Goal: Information Seeking & Learning: Learn about a topic

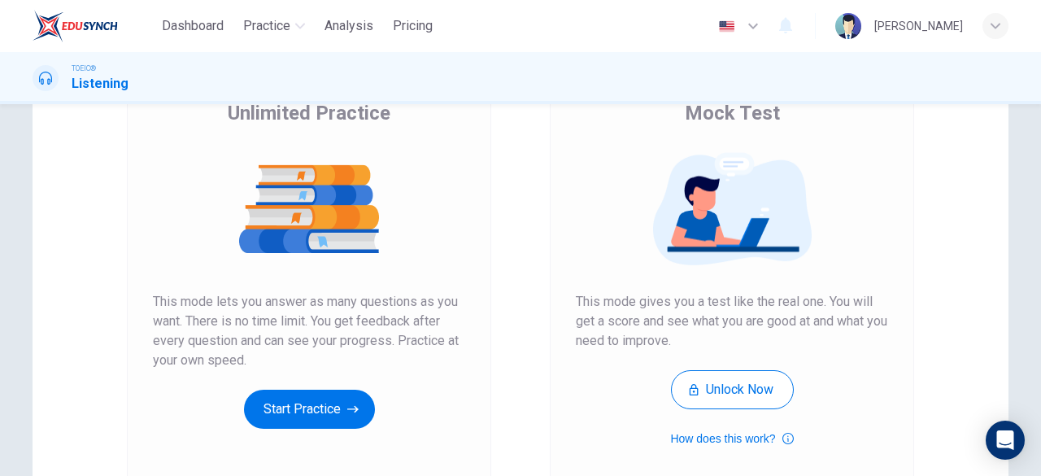
scroll to position [163, 0]
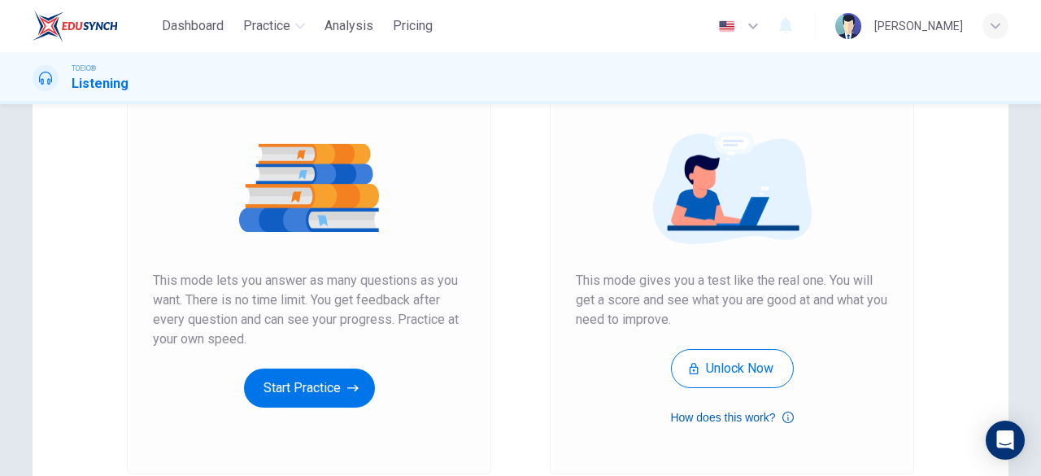
click at [783, 417] on icon "button" at bounding box center [788, 417] width 11 height 11
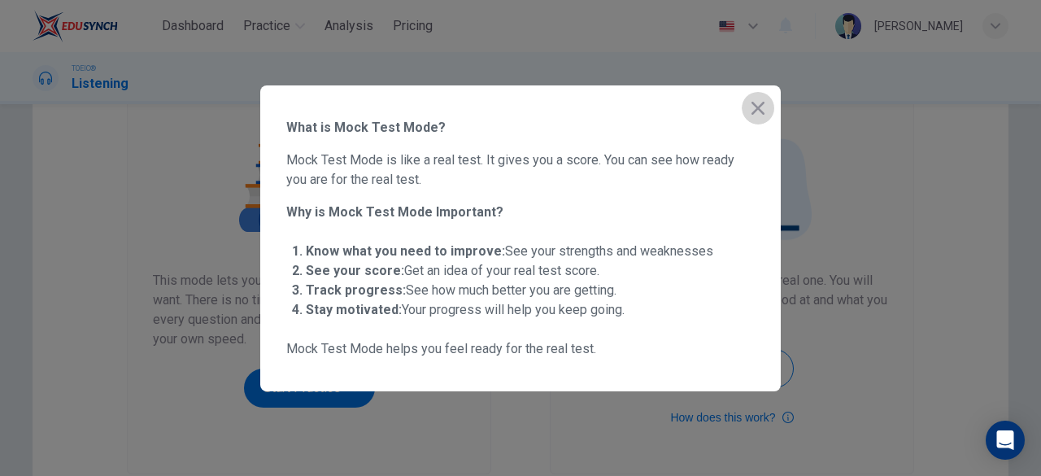
click at [753, 115] on icon "button" at bounding box center [759, 108] width 20 height 20
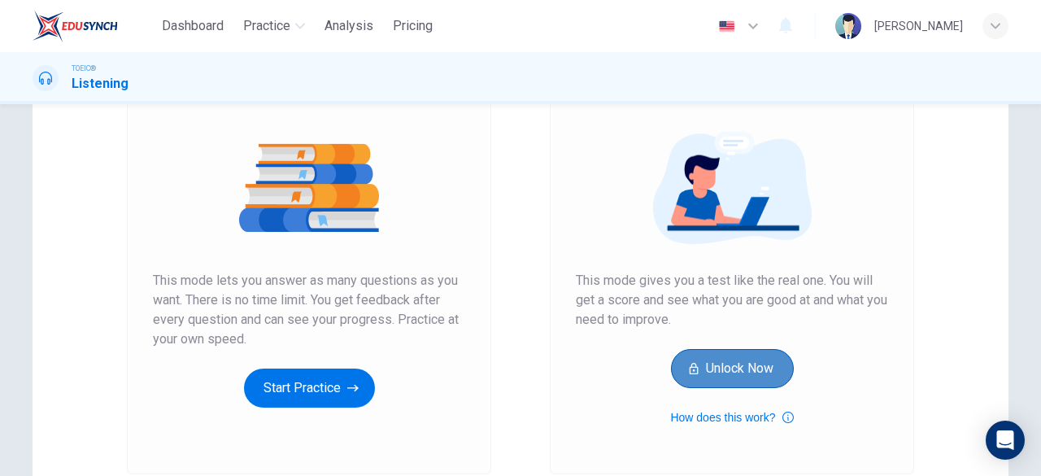
click at [705, 374] on button "Unlock Now" at bounding box center [732, 368] width 123 height 39
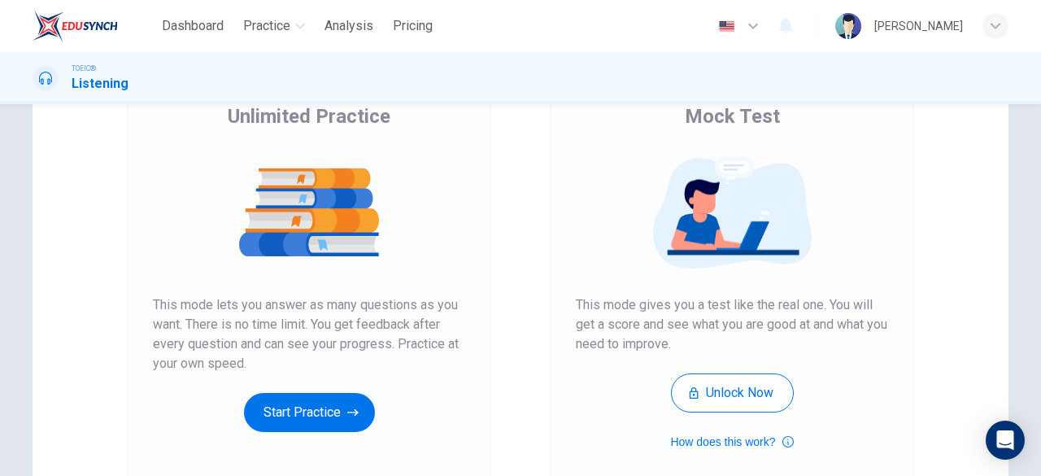
scroll to position [163, 0]
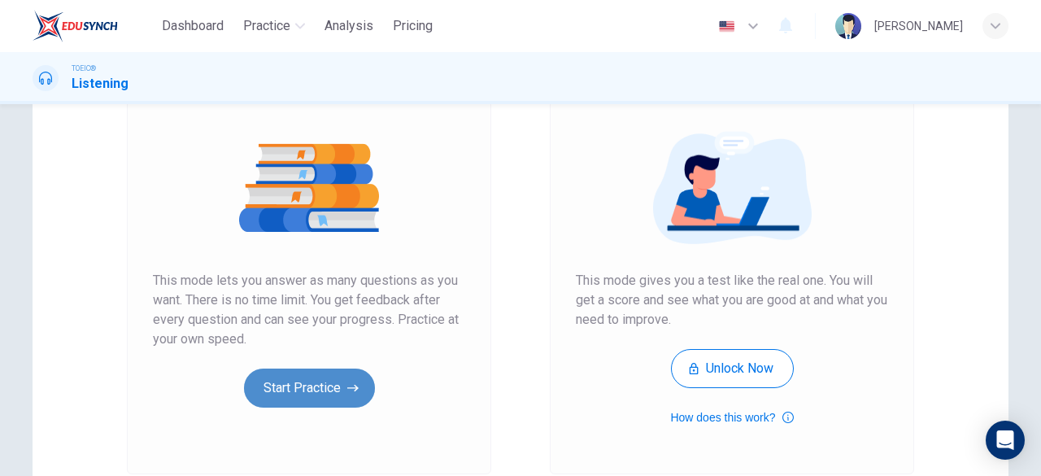
click at [301, 378] on button "Start Practice" at bounding box center [309, 388] width 131 height 39
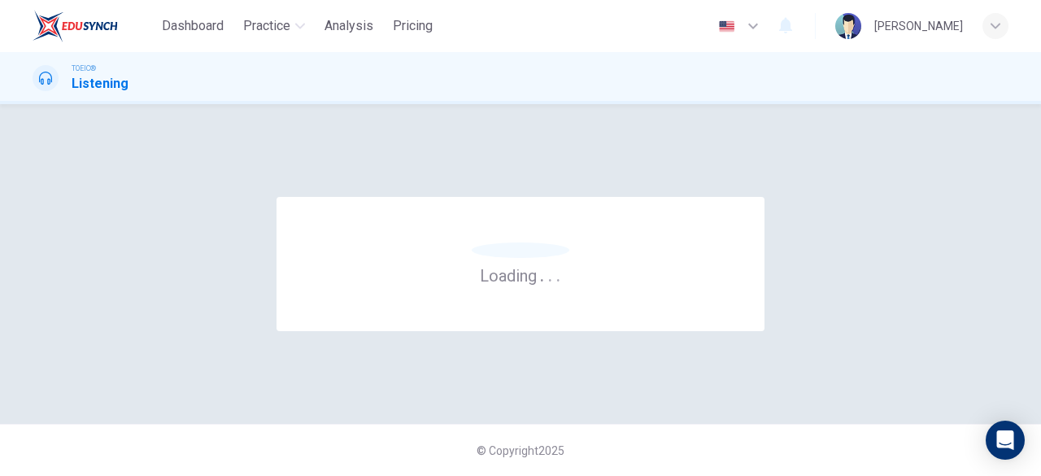
scroll to position [0, 0]
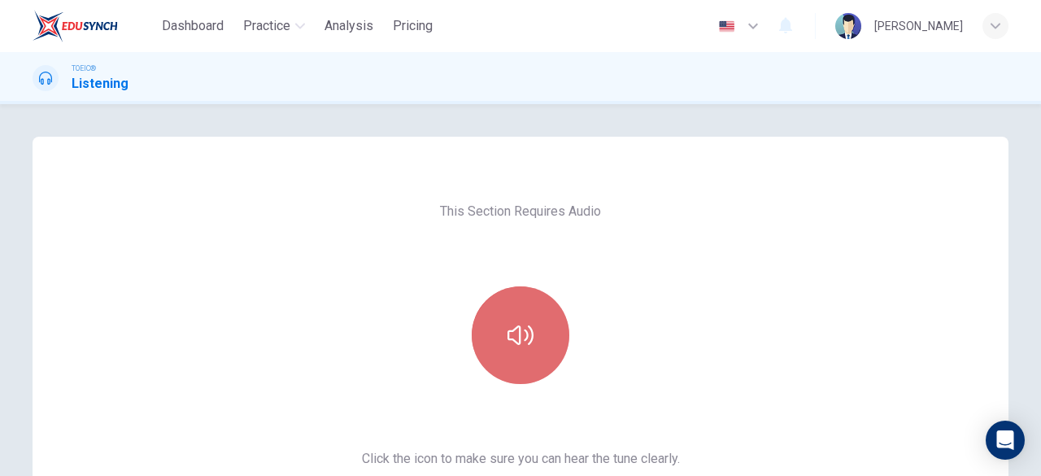
click at [508, 320] on button "button" at bounding box center [521, 335] width 98 height 98
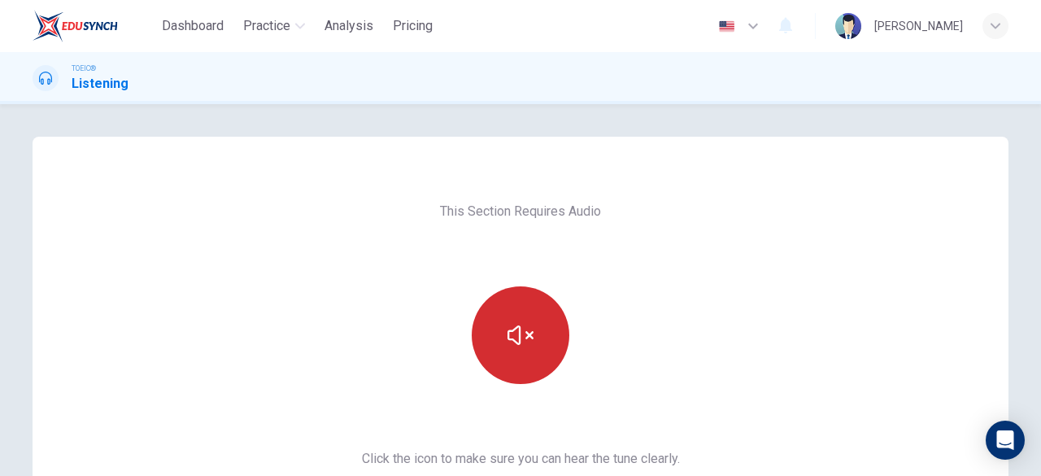
click at [508, 320] on button "button" at bounding box center [521, 335] width 98 height 98
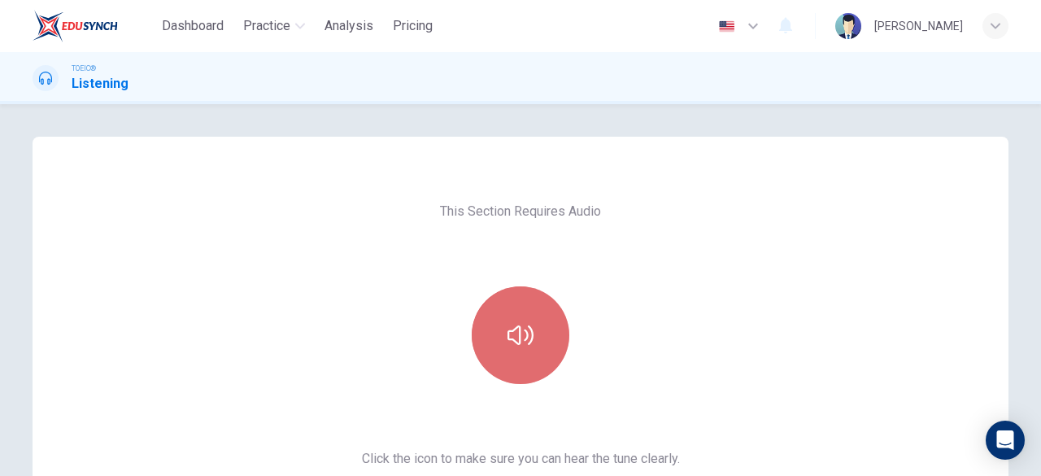
click at [508, 320] on button "button" at bounding box center [521, 335] width 98 height 98
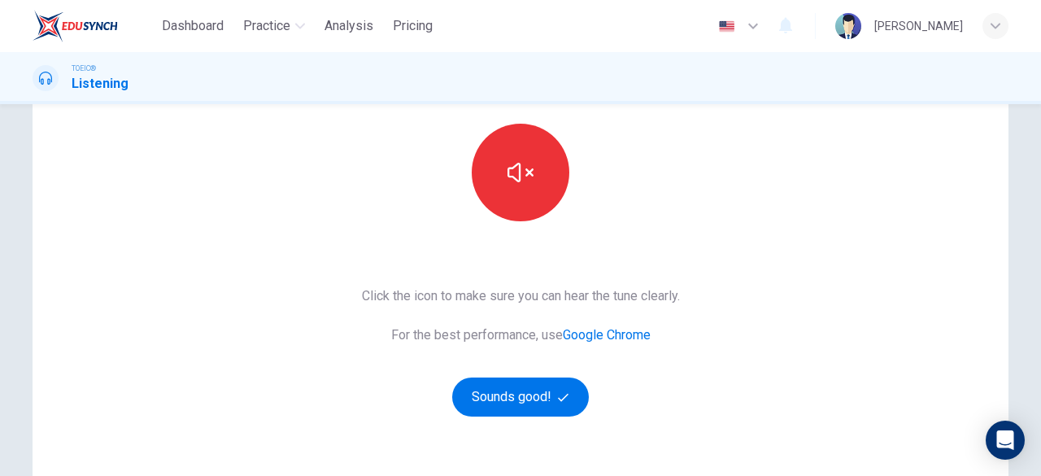
scroll to position [244, 0]
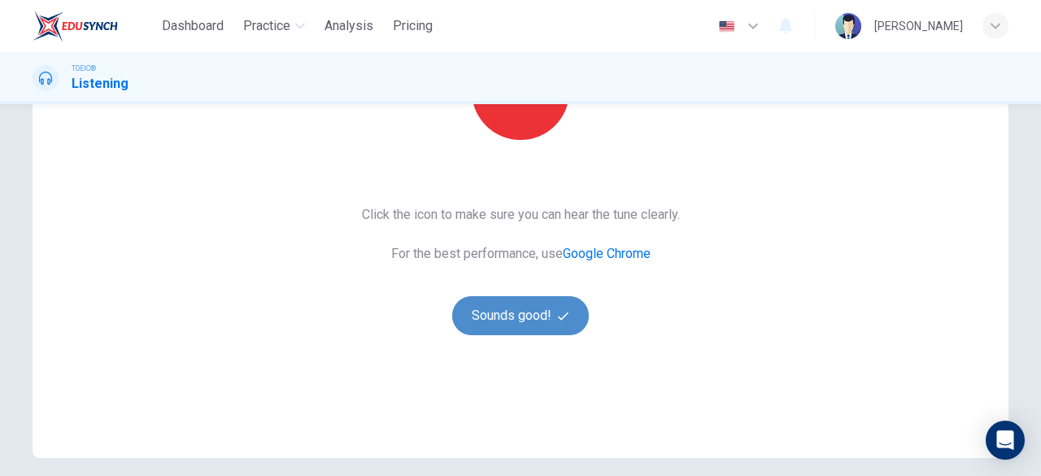
click at [573, 326] on button "Sounds good!" at bounding box center [520, 315] width 137 height 39
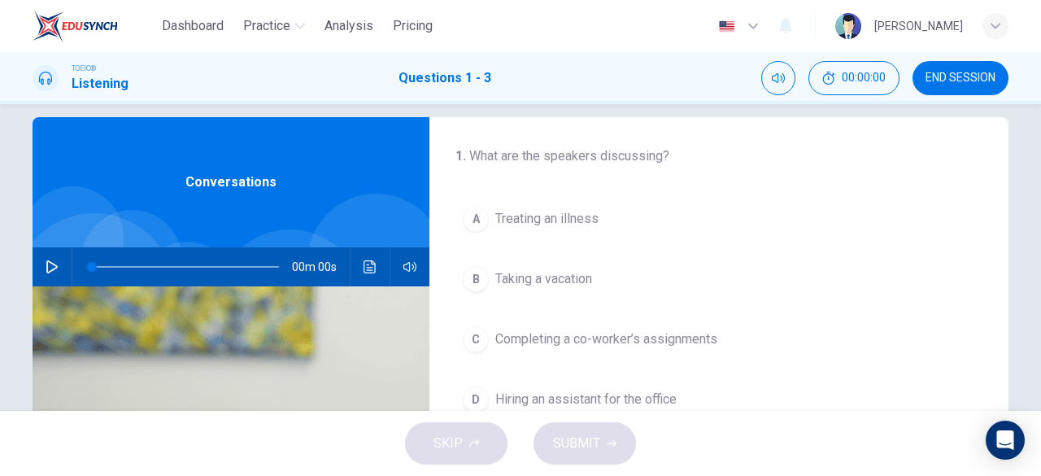
scroll to position [0, 0]
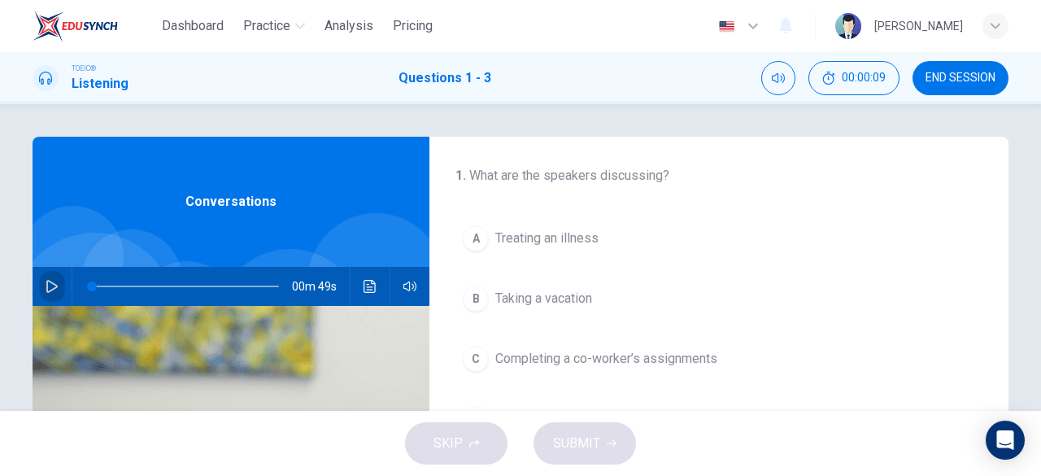
click at [50, 292] on icon "button" at bounding box center [52, 286] width 13 height 13
type input "6"
click at [50, 292] on icon "button" at bounding box center [52, 286] width 13 height 13
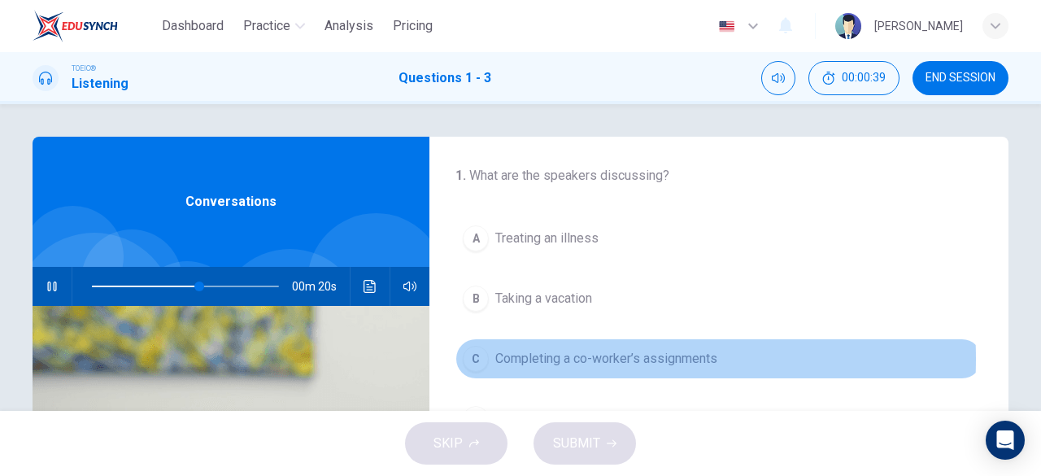
click at [540, 357] on span "Completing a co-worker’s assignments" at bounding box center [607, 359] width 222 height 20
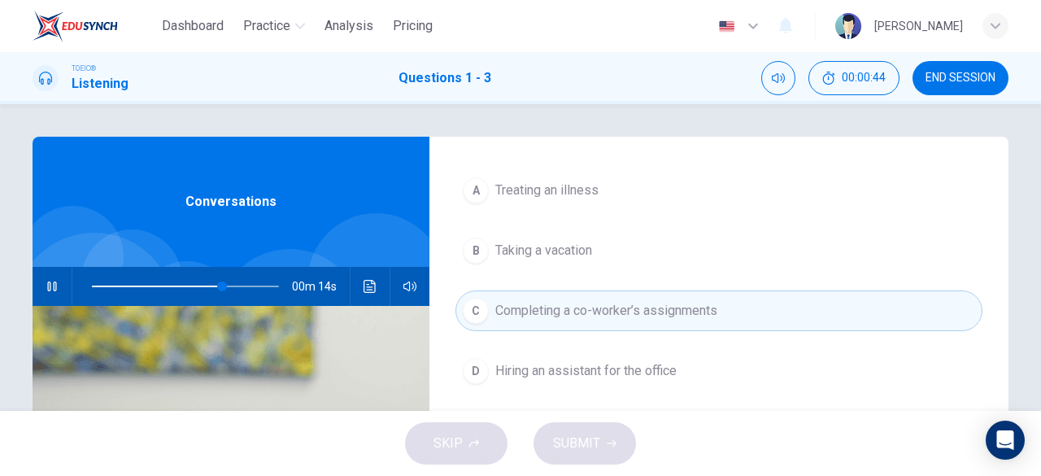
scroll to position [81, 0]
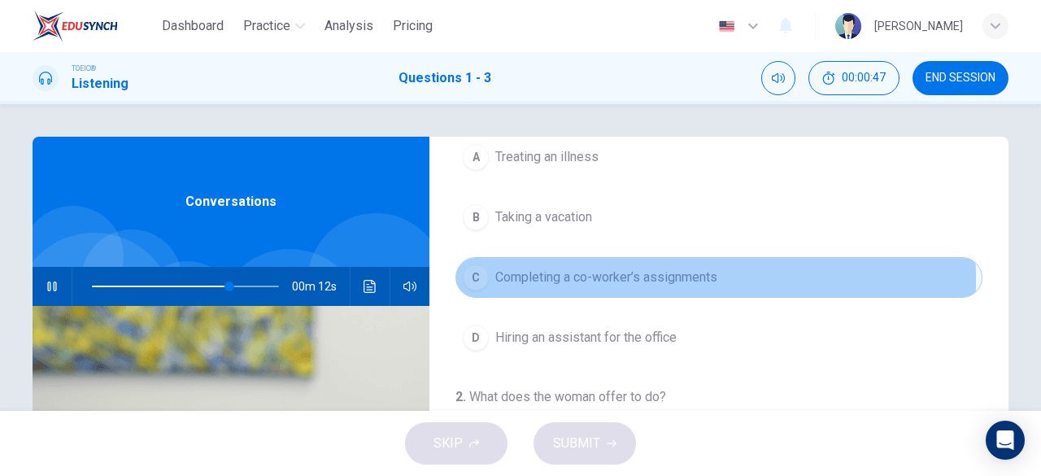
click at [478, 278] on div "C" at bounding box center [476, 277] width 26 height 26
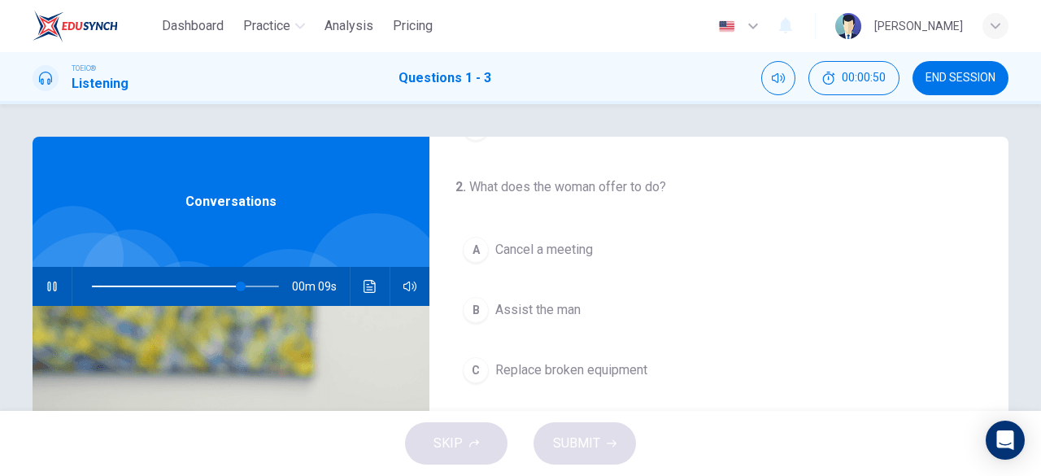
scroll to position [325, 0]
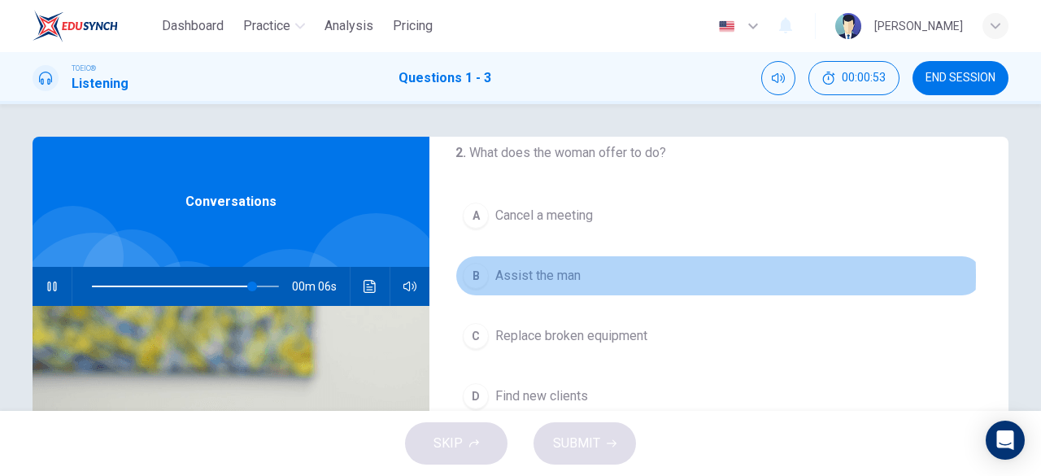
click at [542, 273] on span "Assist the man" at bounding box center [538, 276] width 85 height 20
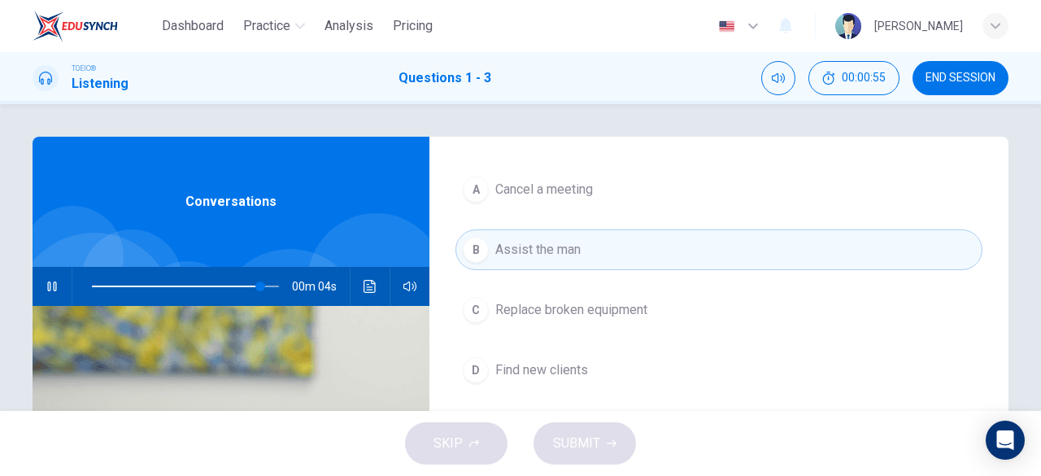
scroll to position [365, 0]
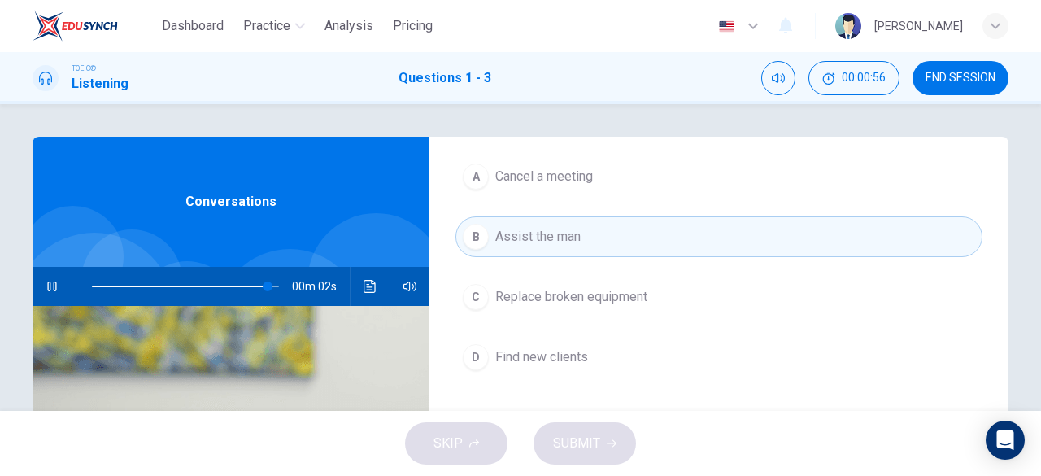
click at [515, 235] on span "Assist the man" at bounding box center [538, 237] width 85 height 20
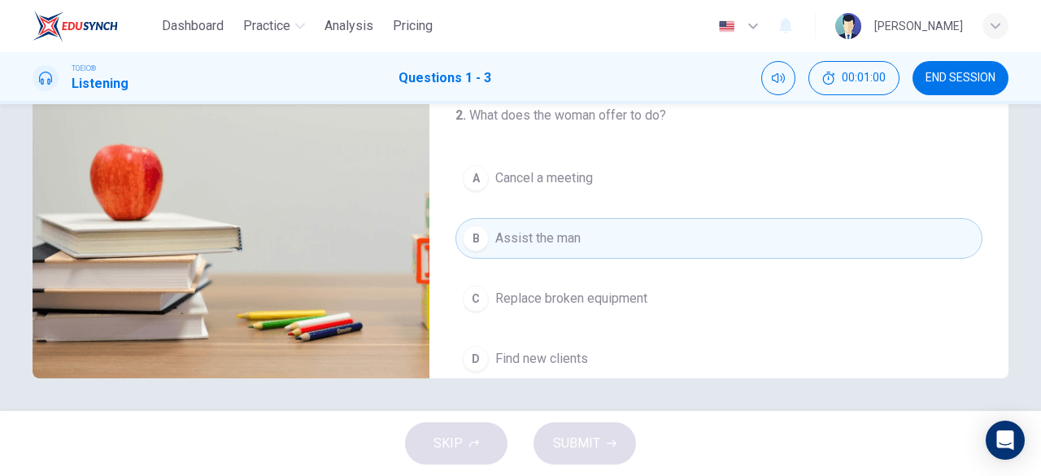
scroll to position [80, 0]
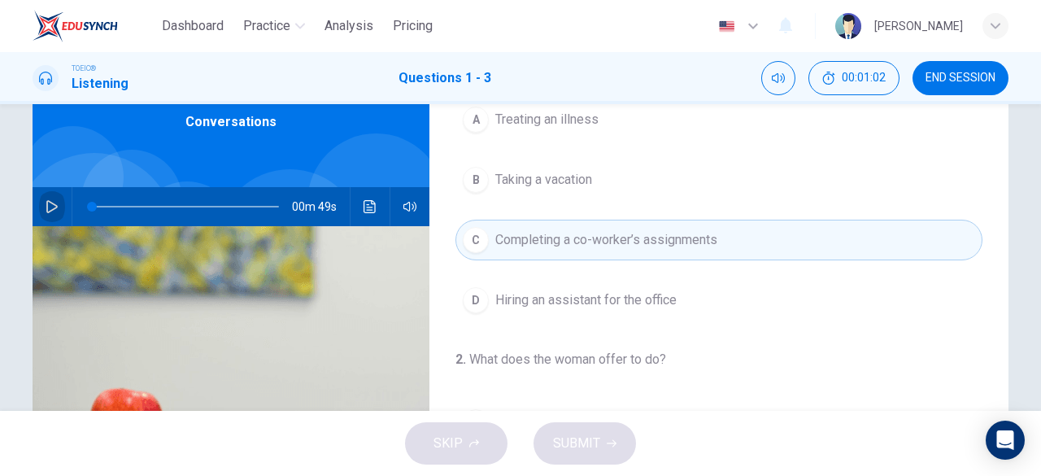
click at [39, 207] on button "button" at bounding box center [52, 206] width 26 height 39
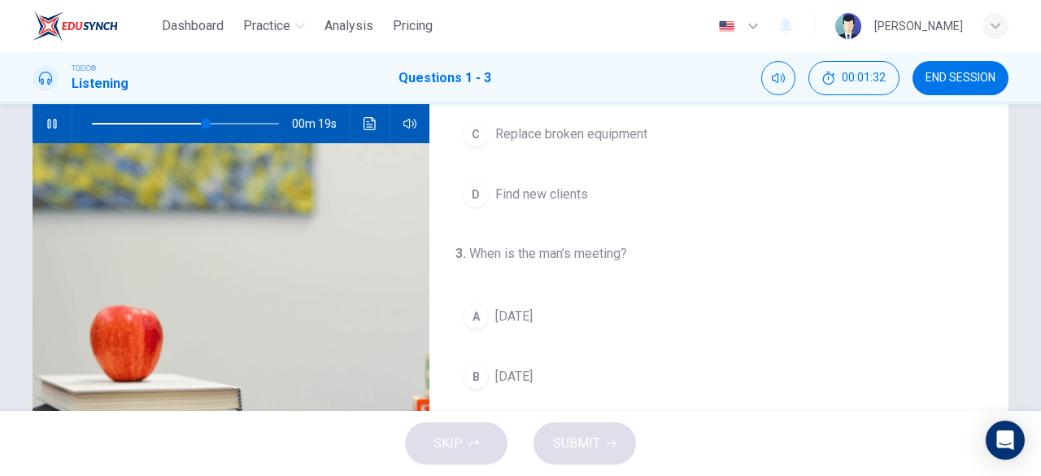
scroll to position [244, 0]
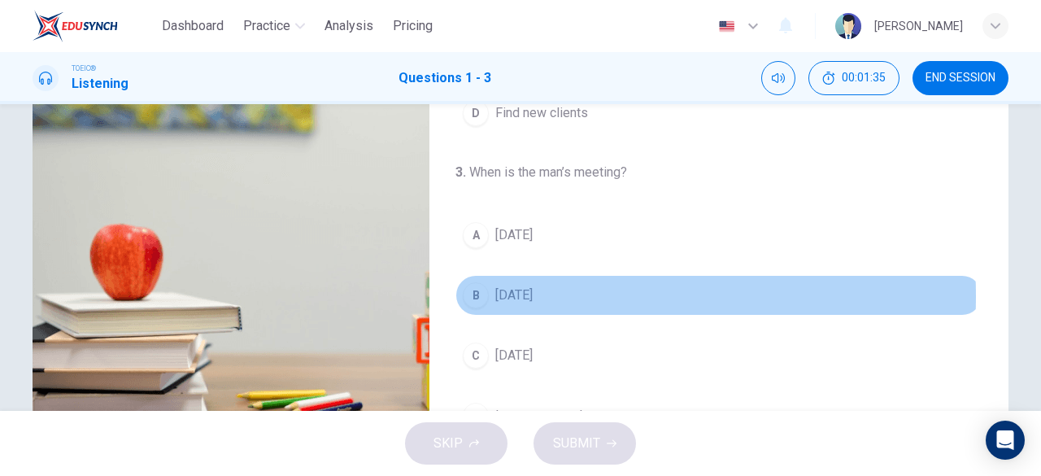
click at [521, 290] on span "[DATE]" at bounding box center [514, 296] width 37 height 20
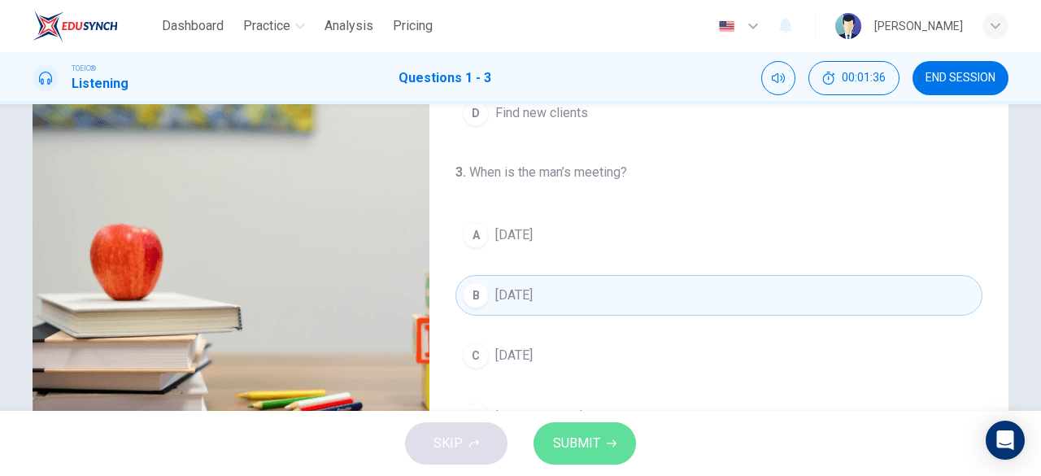
click at [575, 451] on span "SUBMIT" at bounding box center [576, 443] width 47 height 23
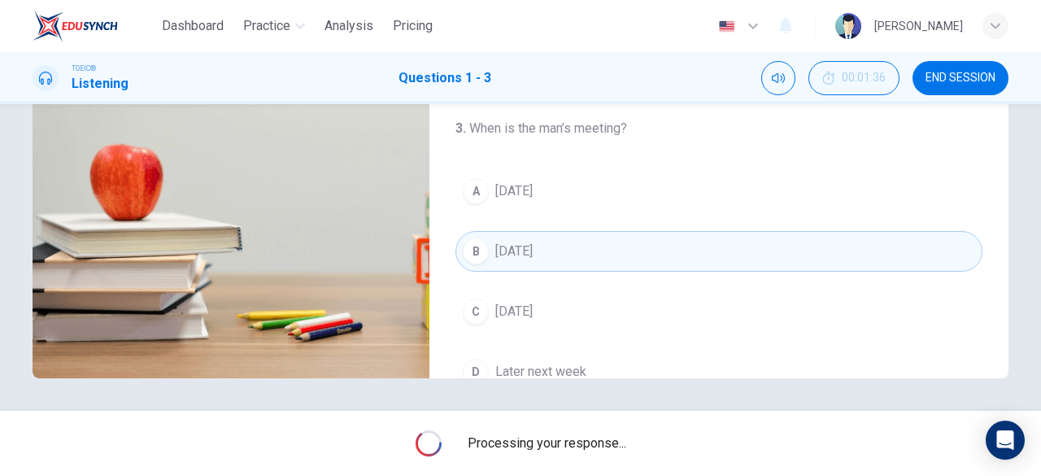
scroll to position [365, 0]
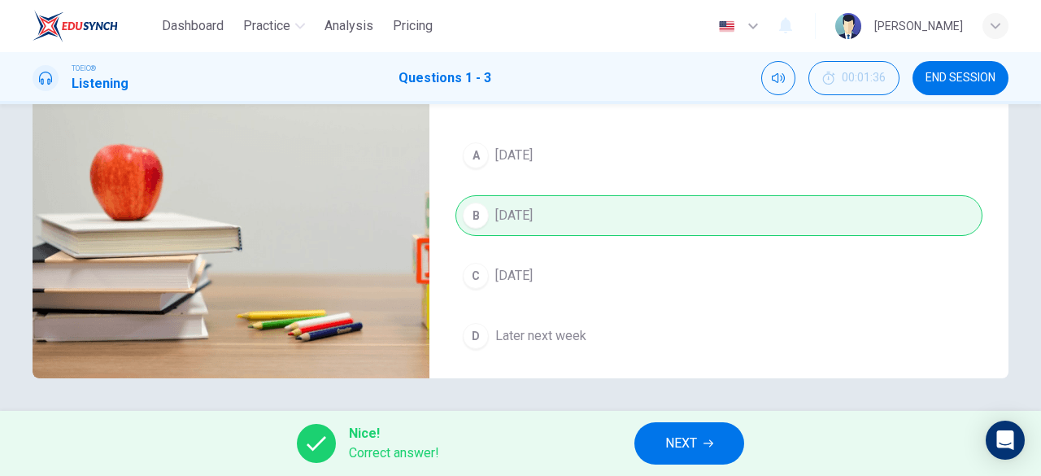
type input "79"
click at [663, 440] on button "NEXT" at bounding box center [690, 443] width 110 height 42
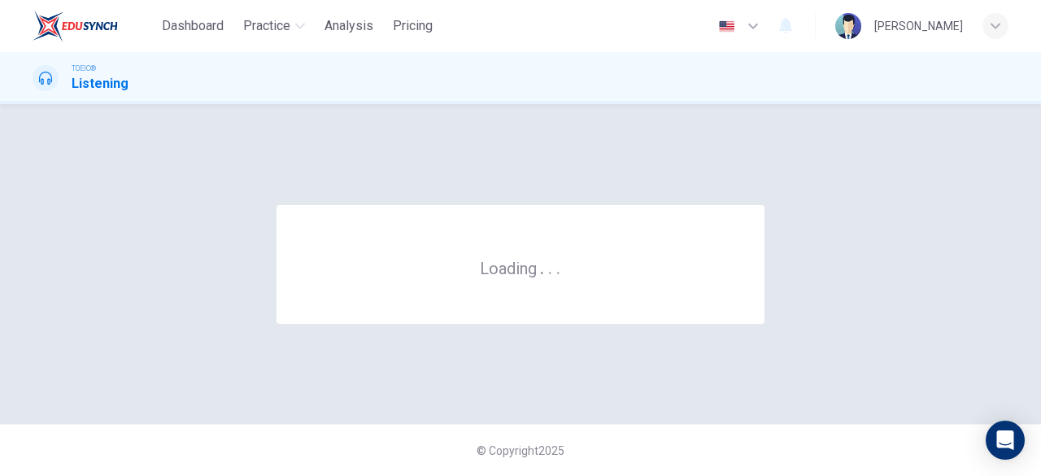
scroll to position [0, 0]
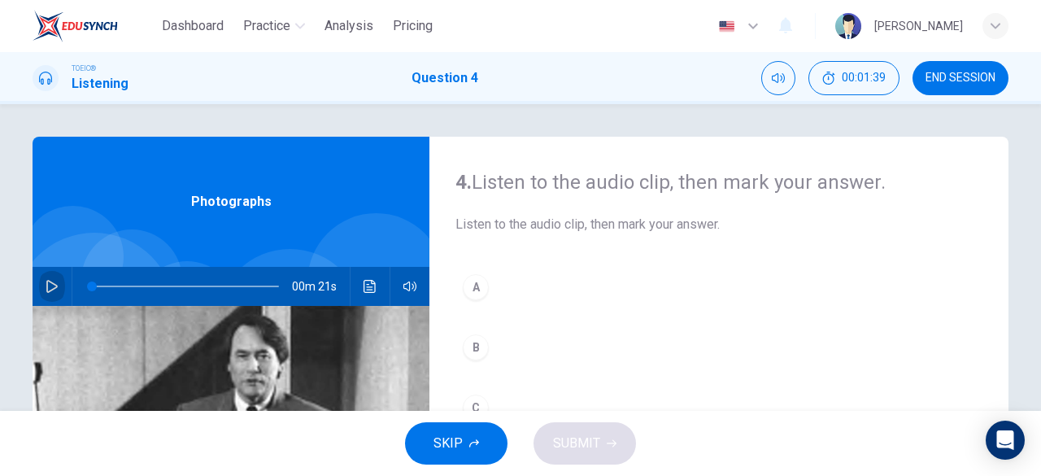
click at [46, 282] on icon "button" at bounding box center [52, 286] width 13 height 13
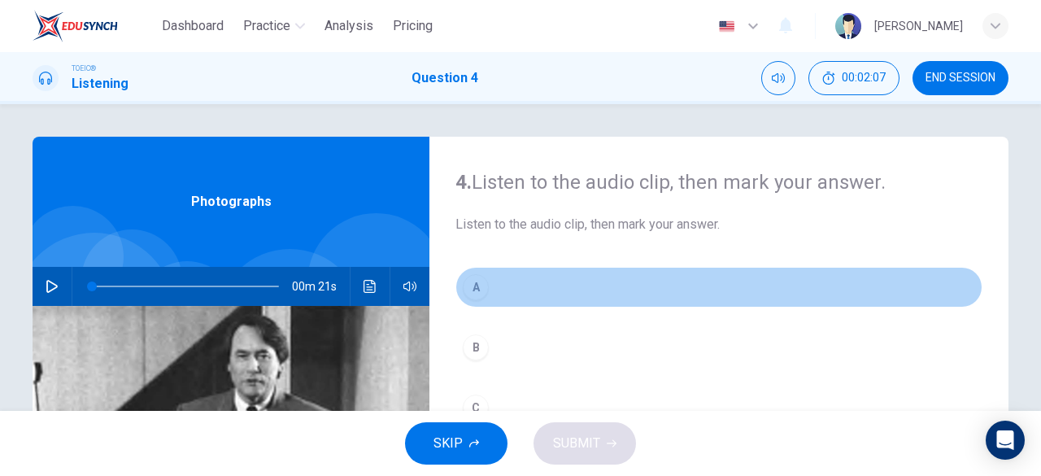
click at [476, 290] on div "A" at bounding box center [476, 287] width 26 height 26
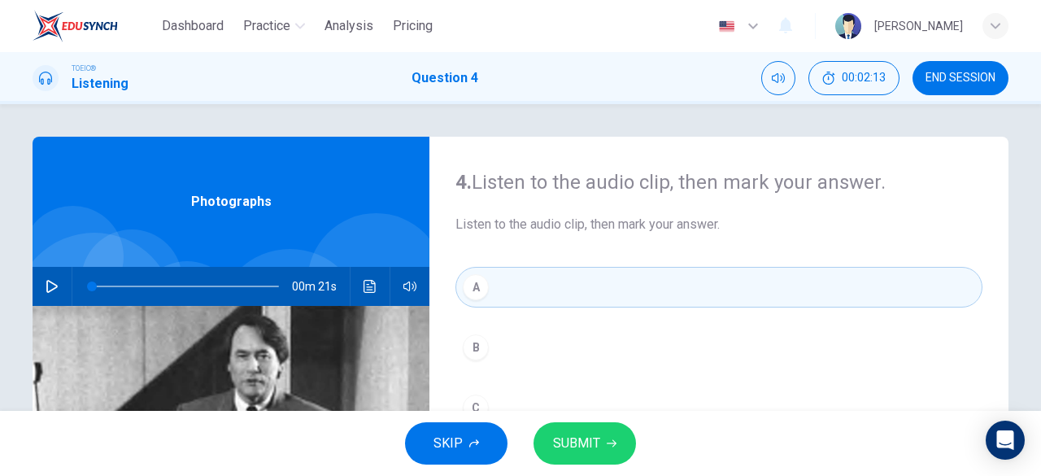
click at [49, 292] on icon "button" at bounding box center [52, 286] width 13 height 13
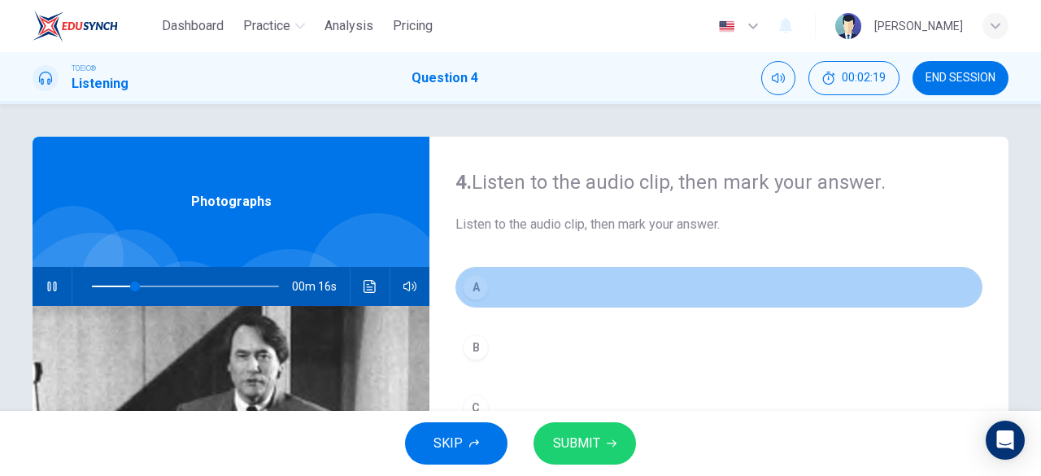
click at [486, 284] on button "A" at bounding box center [719, 287] width 527 height 41
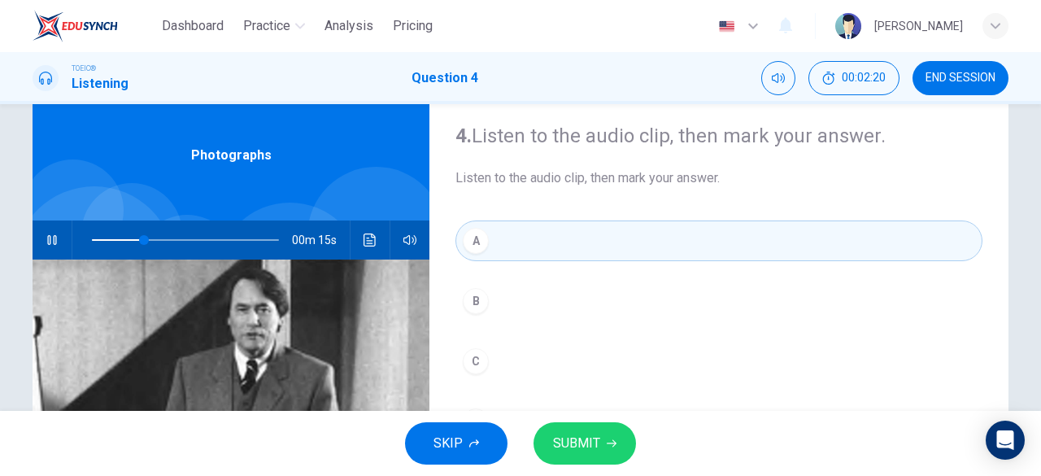
scroll to position [81, 0]
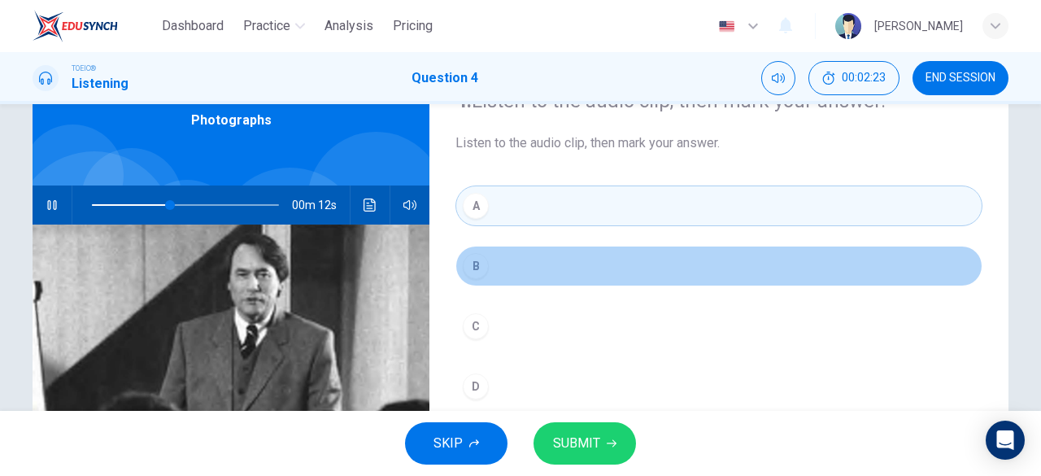
click at [491, 263] on button "B" at bounding box center [719, 266] width 527 height 41
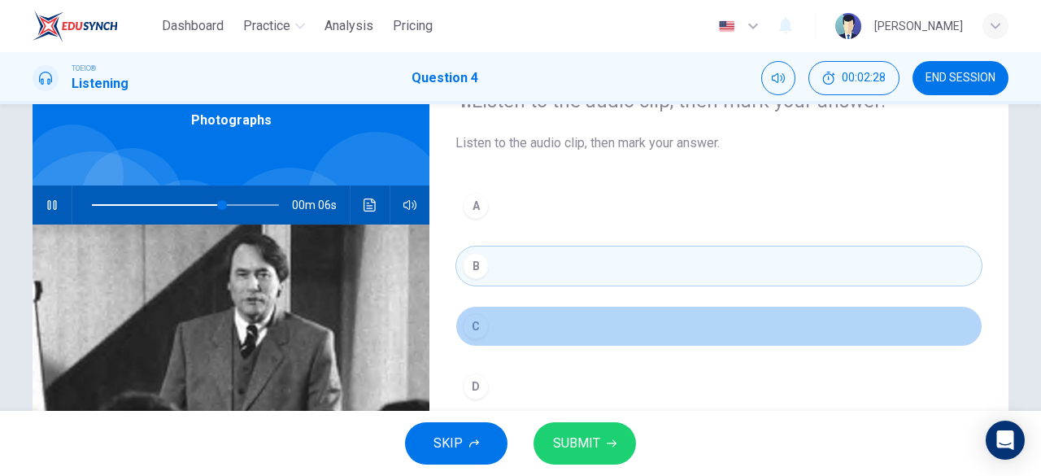
click at [498, 328] on button "C" at bounding box center [719, 326] width 527 height 41
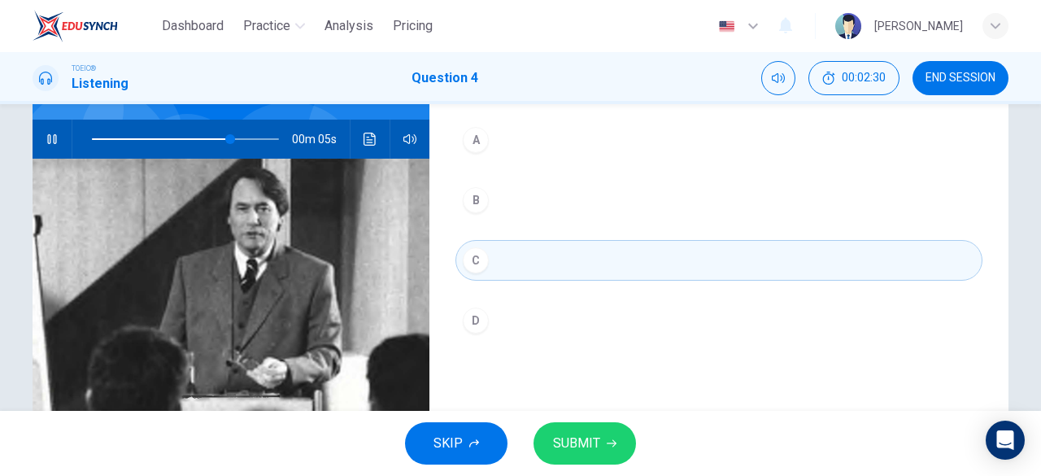
scroll to position [163, 0]
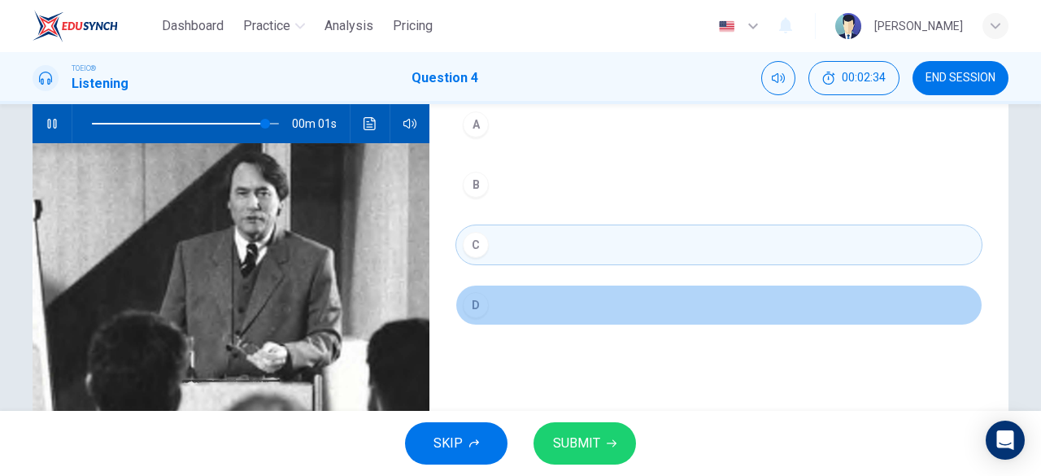
click at [509, 303] on button "D" at bounding box center [719, 305] width 527 height 41
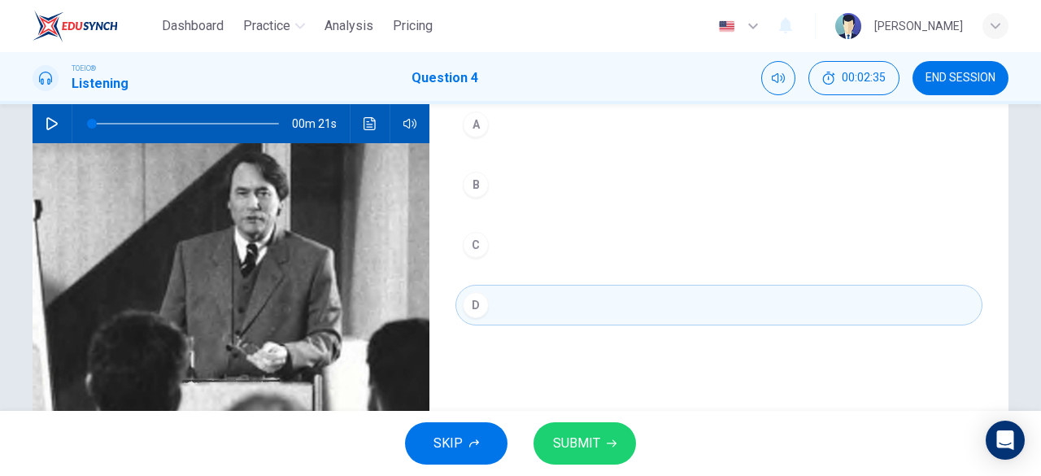
type input "0"
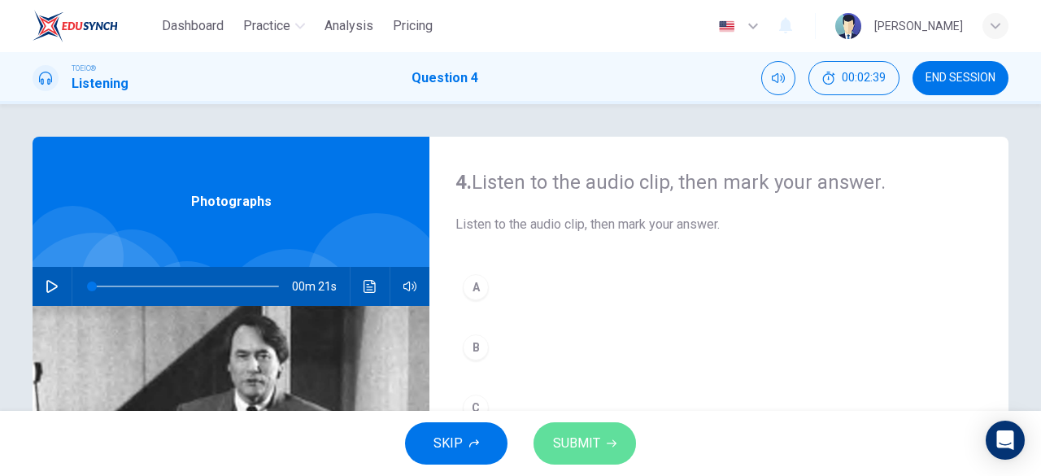
click at [572, 431] on button "SUBMIT" at bounding box center [585, 443] width 103 height 42
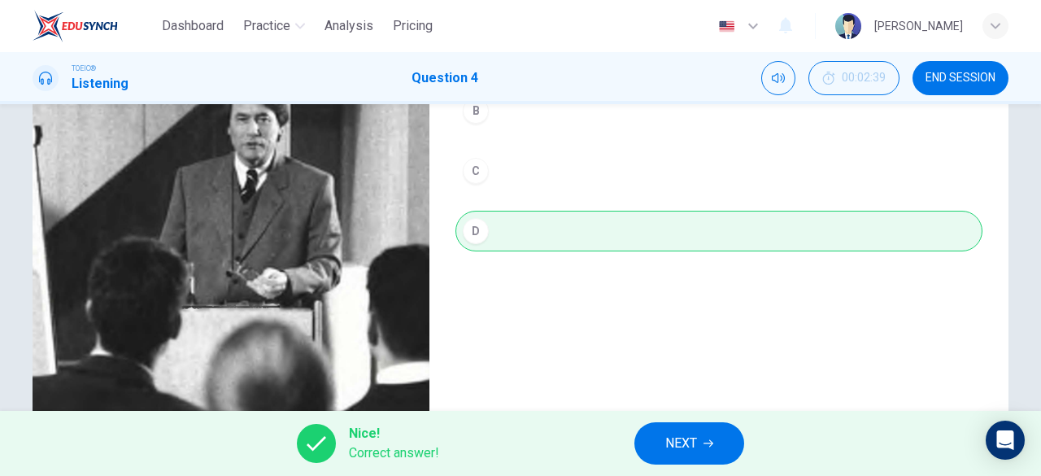
scroll to position [244, 0]
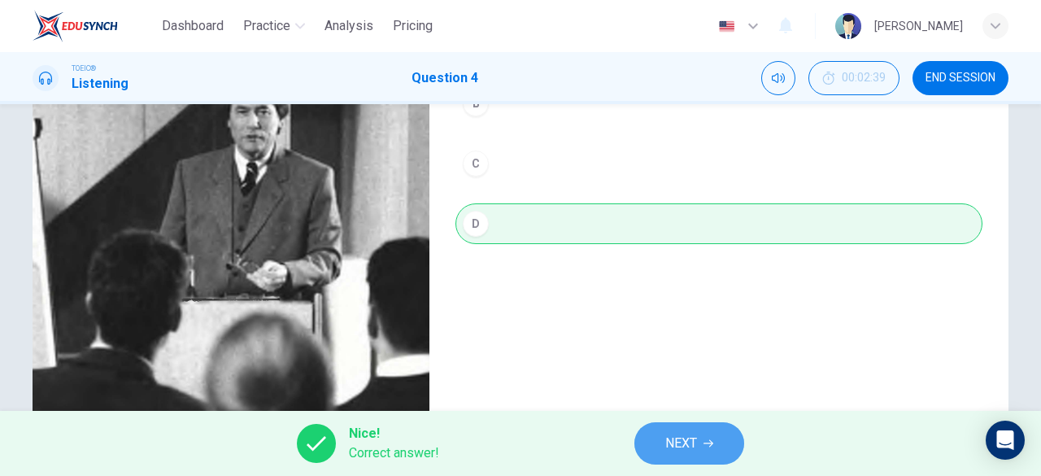
click at [664, 431] on button "NEXT" at bounding box center [690, 443] width 110 height 42
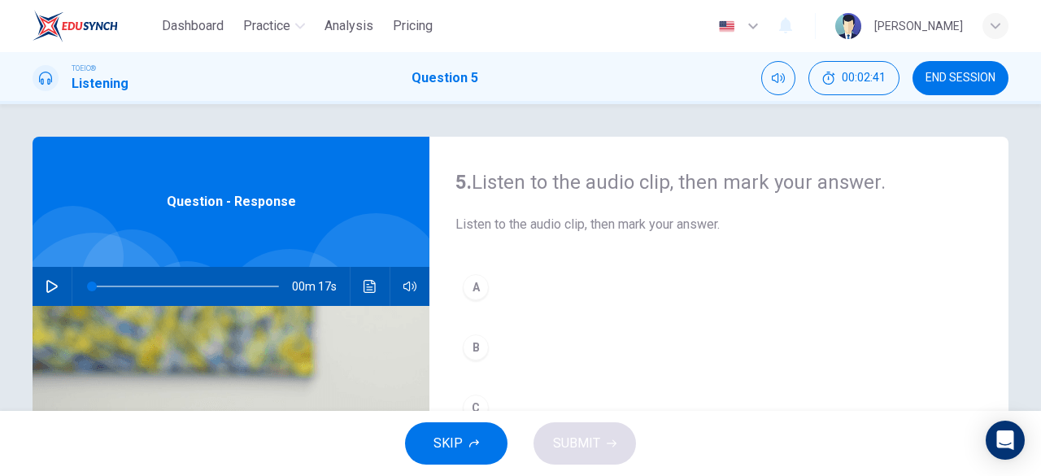
click at [49, 277] on button "button" at bounding box center [52, 286] width 26 height 39
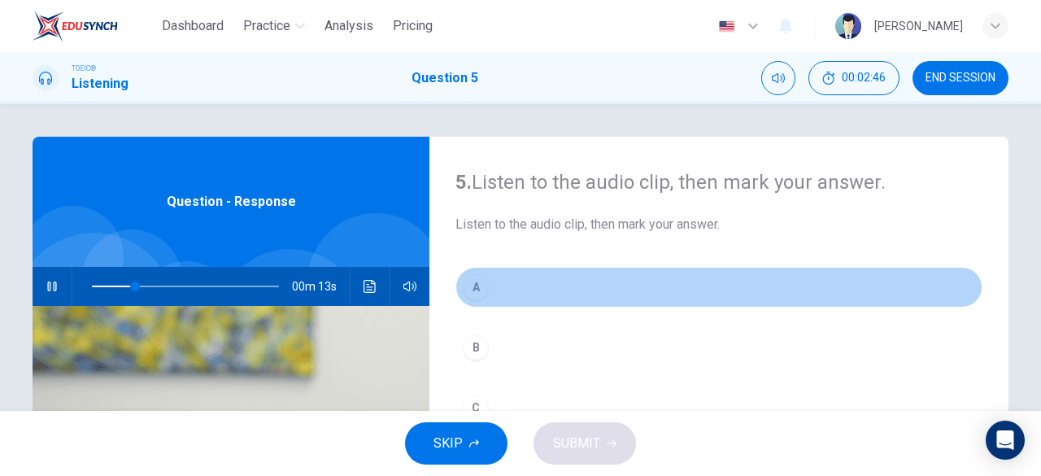
click at [513, 287] on button "A" at bounding box center [719, 287] width 527 height 41
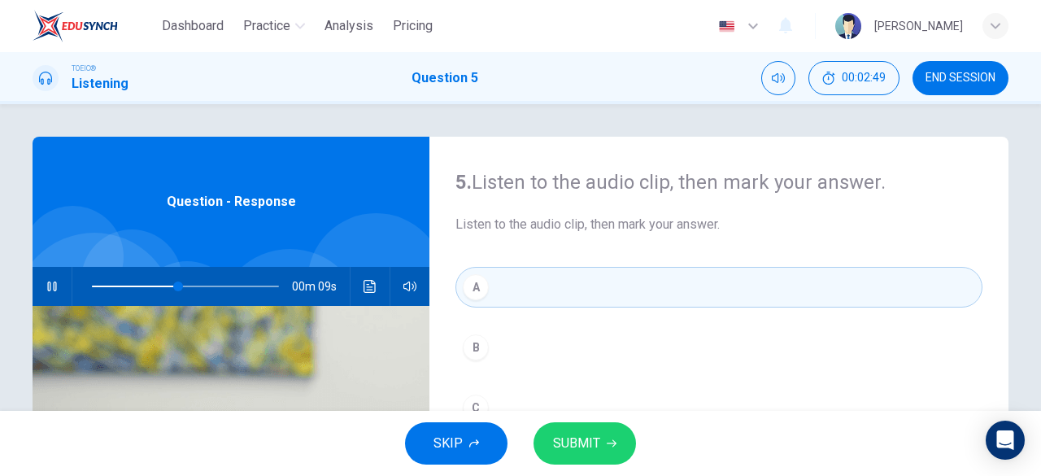
scroll to position [81, 0]
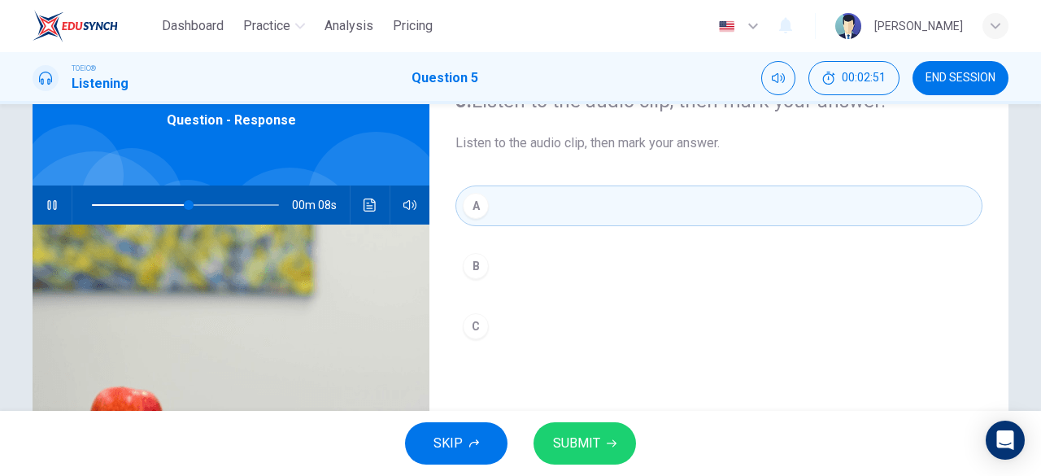
click at [511, 263] on button "B" at bounding box center [719, 266] width 527 height 41
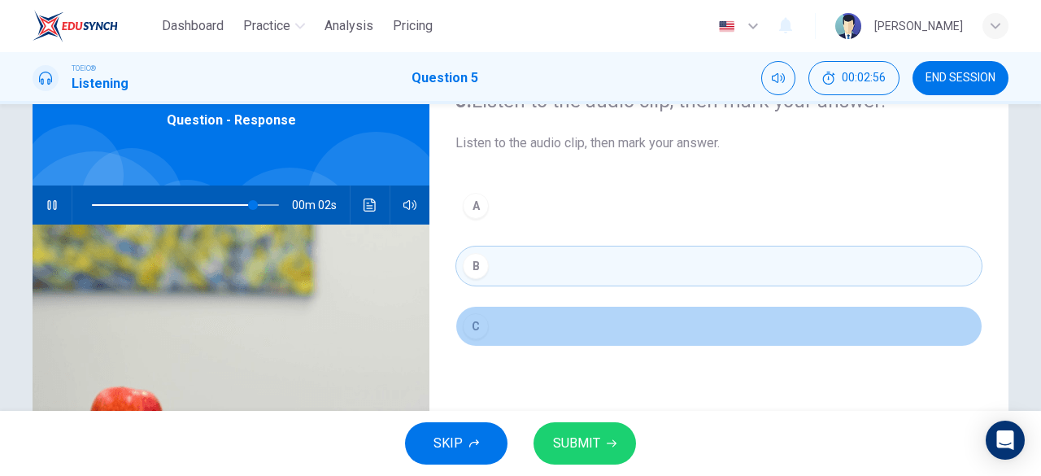
click at [526, 320] on button "C" at bounding box center [719, 326] width 527 height 41
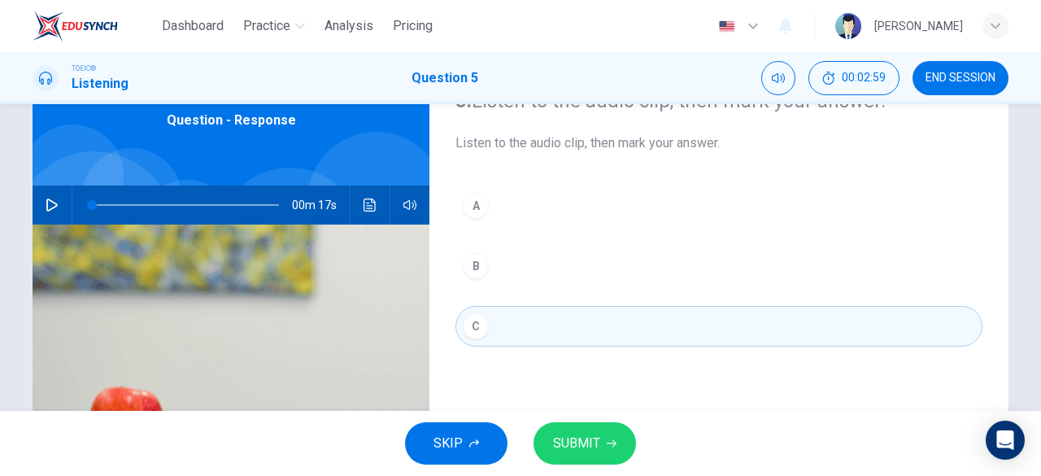
click at [582, 451] on span "SUBMIT" at bounding box center [576, 443] width 47 height 23
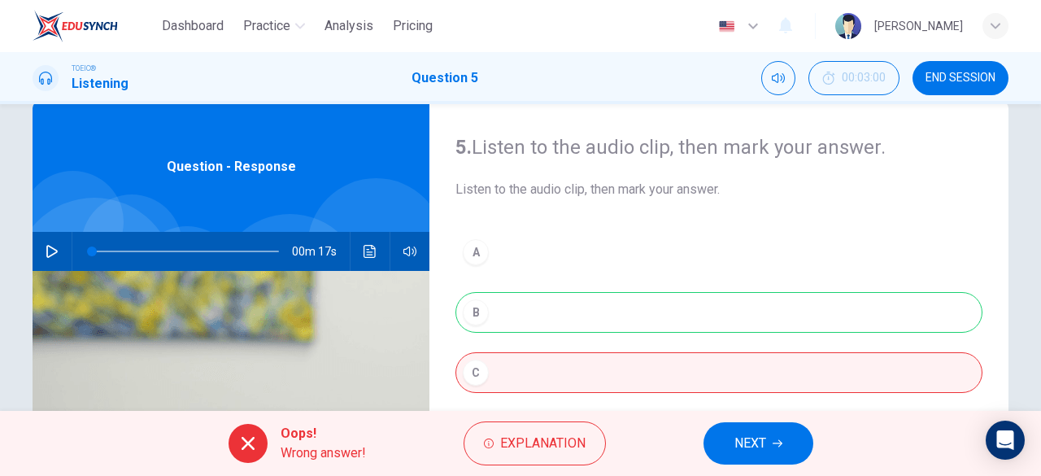
scroll to position [0, 0]
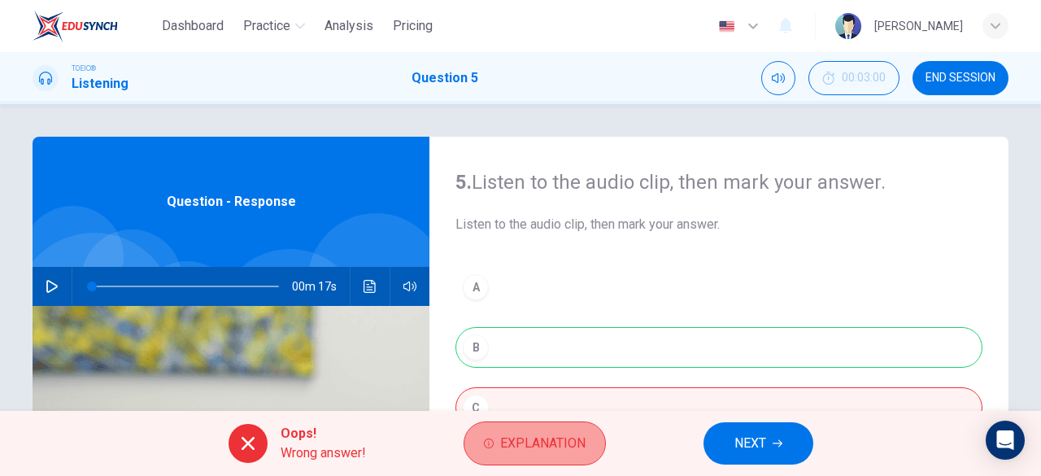
click at [532, 447] on span "Explanation" at bounding box center [542, 443] width 85 height 23
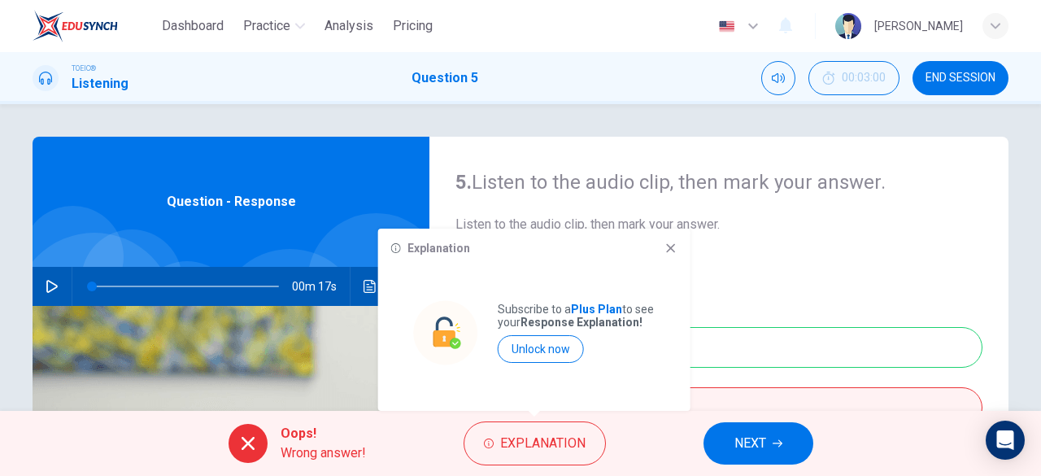
click at [676, 248] on icon at bounding box center [671, 248] width 13 height 13
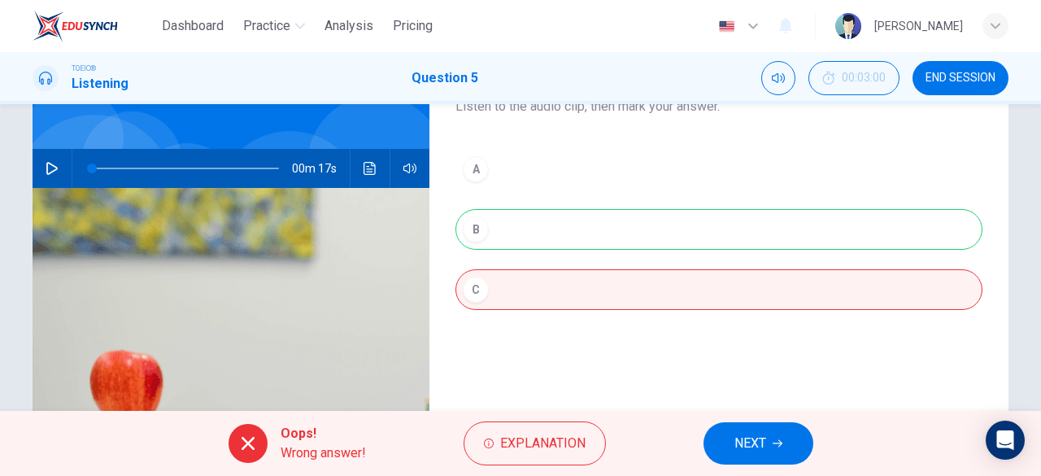
scroll to position [81, 0]
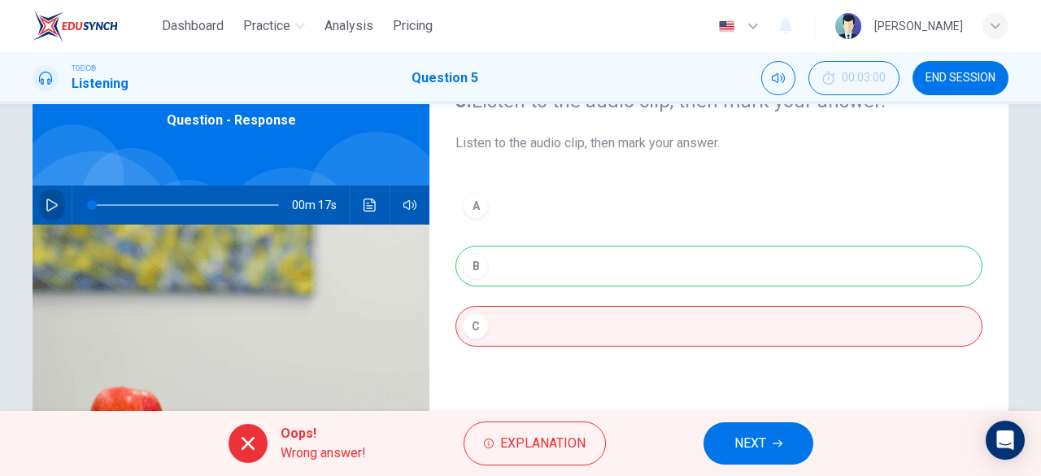
click at [52, 201] on icon "button" at bounding box center [52, 205] width 13 height 13
click at [247, 439] on icon at bounding box center [248, 444] width 20 height 20
click at [539, 211] on div "A B C" at bounding box center [719, 283] width 527 height 194
type input "23"
click at [760, 435] on span "NEXT" at bounding box center [751, 443] width 32 height 23
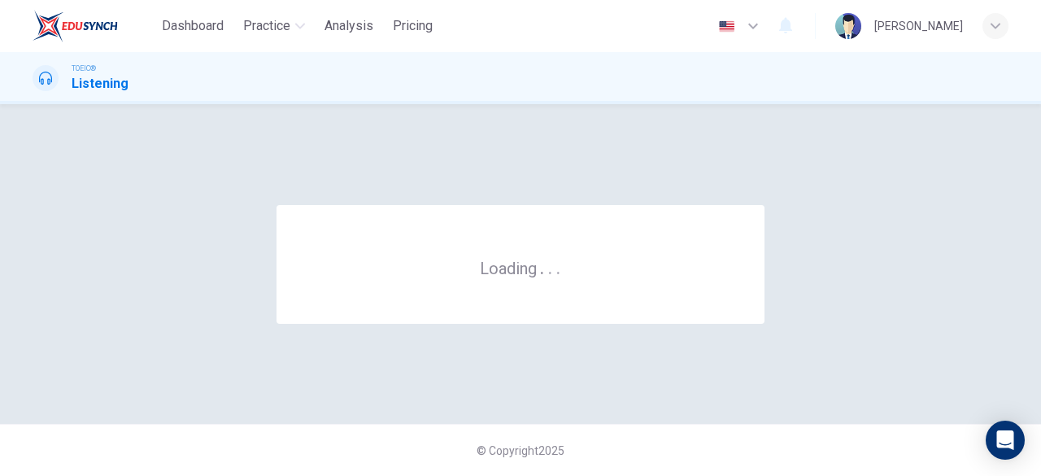
scroll to position [0, 0]
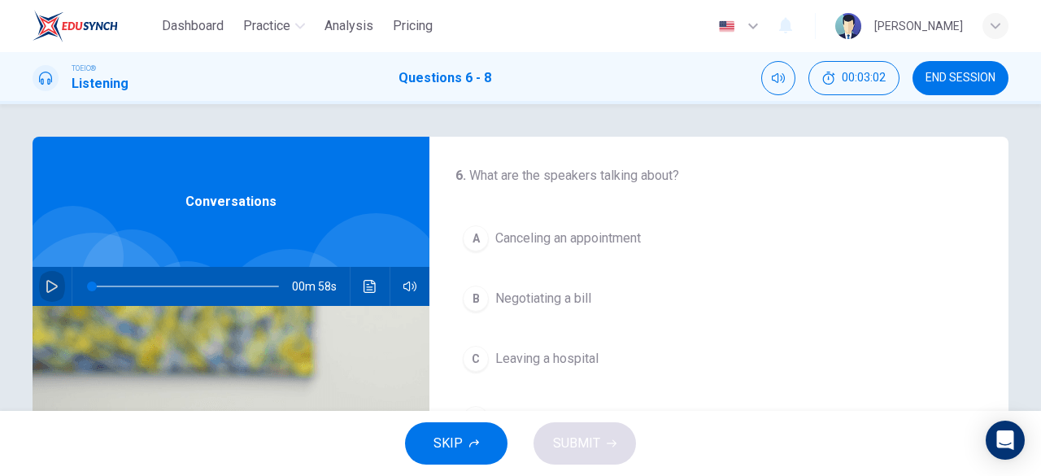
click at [46, 288] on icon "button" at bounding box center [52, 286] width 13 height 13
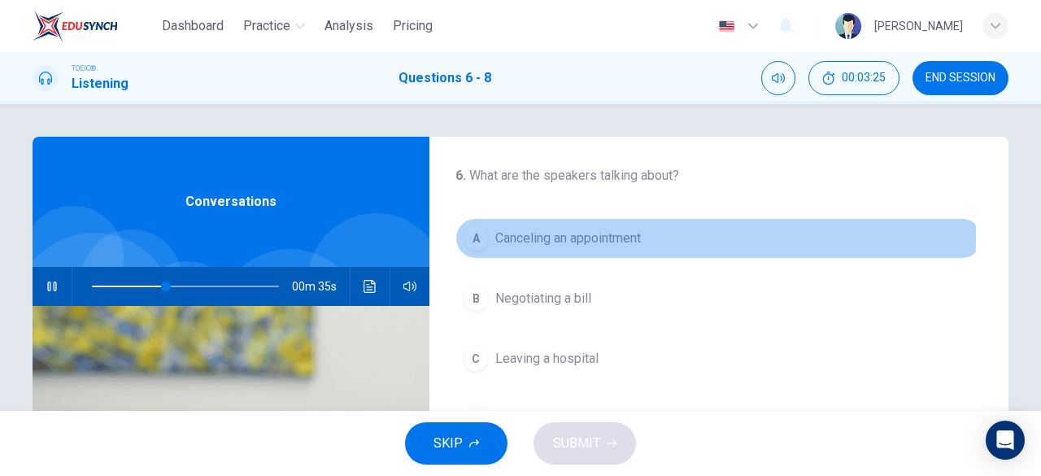
click at [588, 238] on span "Canceling an appointment" at bounding box center [569, 239] width 146 height 20
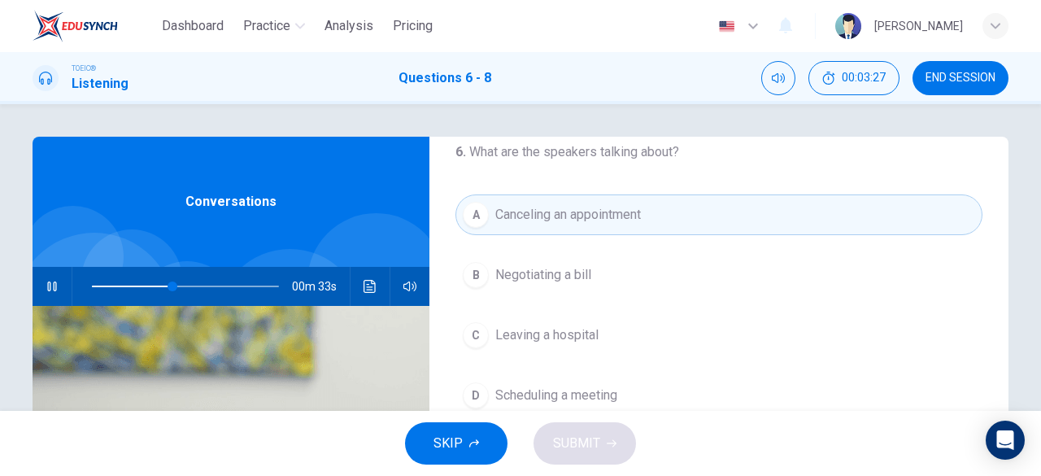
scroll to position [81, 0]
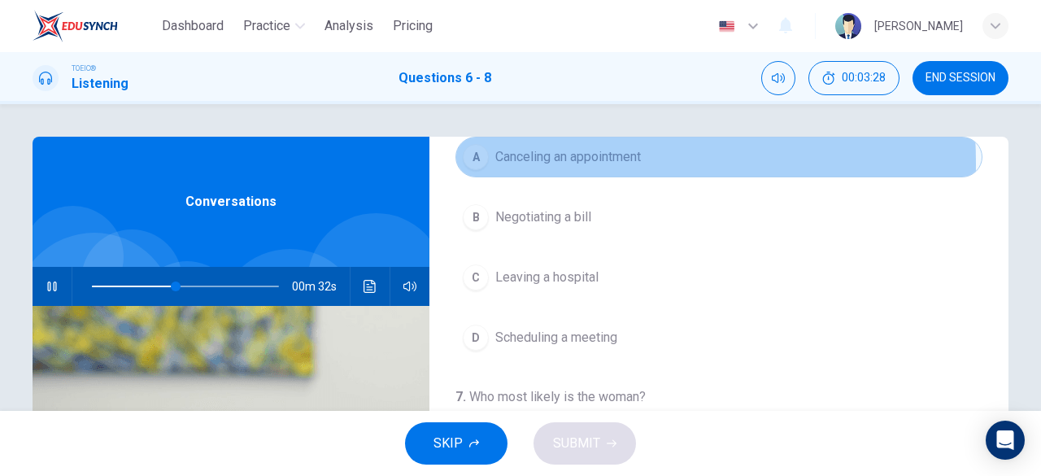
click at [515, 164] on span "Canceling an appointment" at bounding box center [569, 157] width 146 height 20
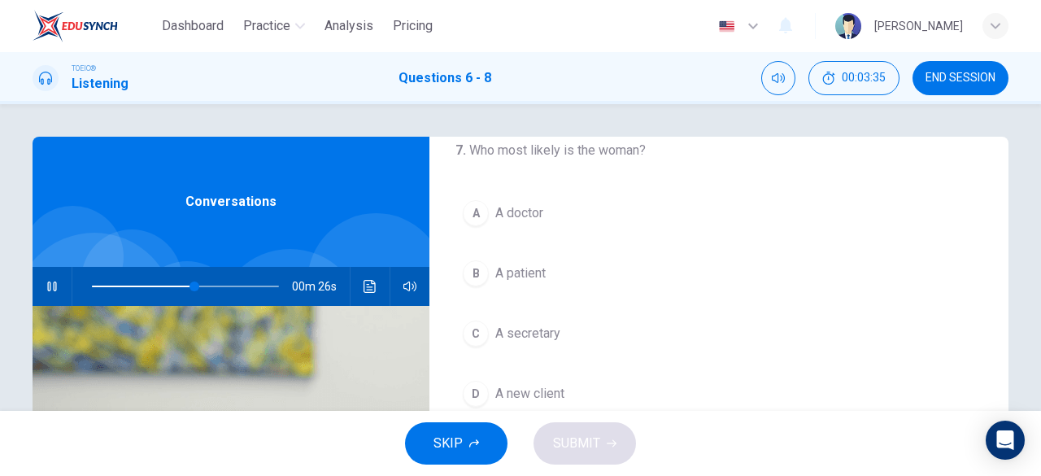
scroll to position [365, 0]
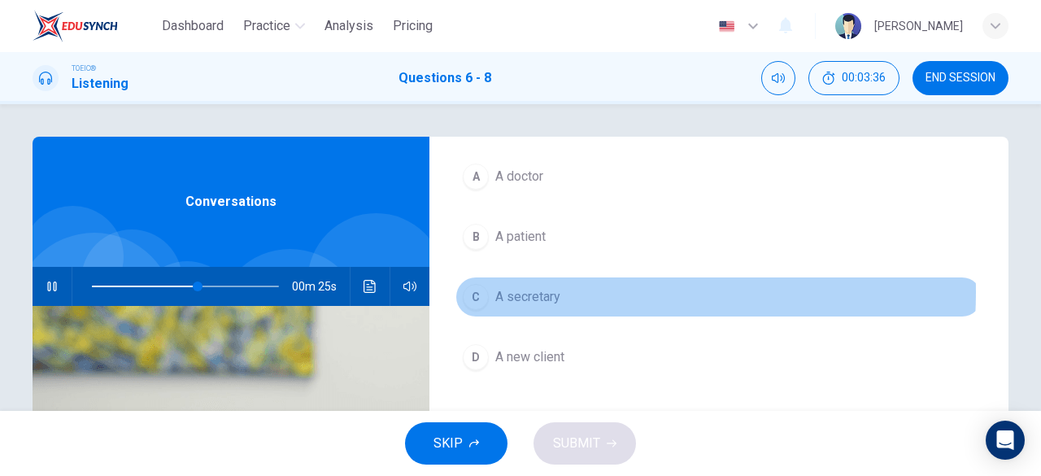
click at [547, 288] on span "A secretary" at bounding box center [528, 297] width 65 height 20
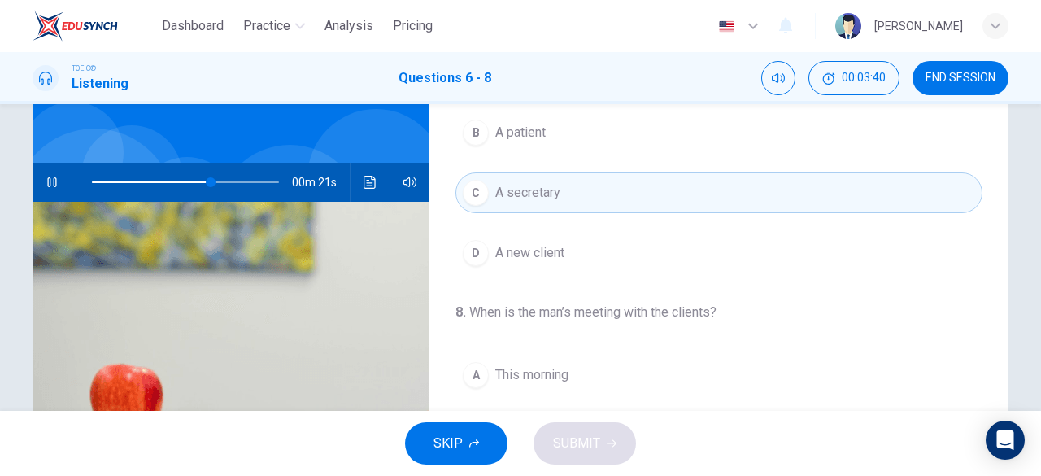
scroll to position [80, 0]
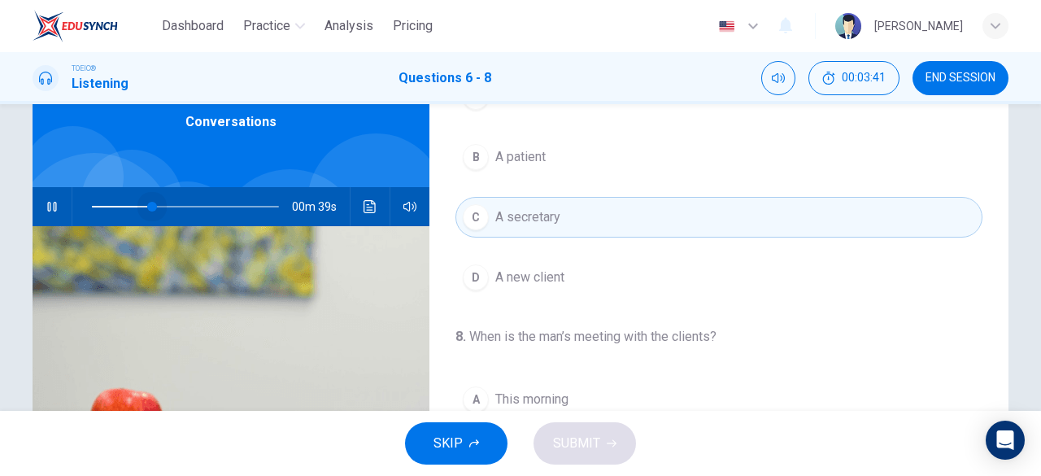
click at [148, 209] on span at bounding box center [185, 206] width 187 height 23
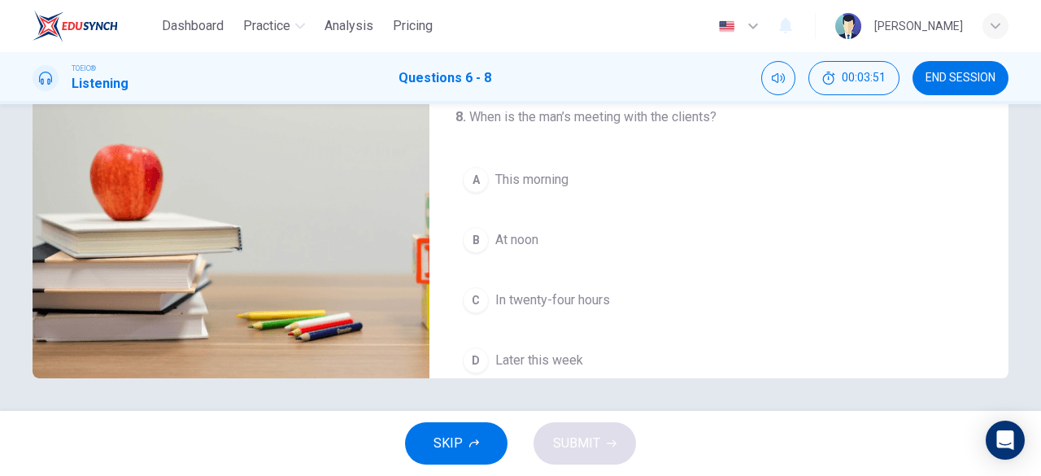
scroll to position [365, 0]
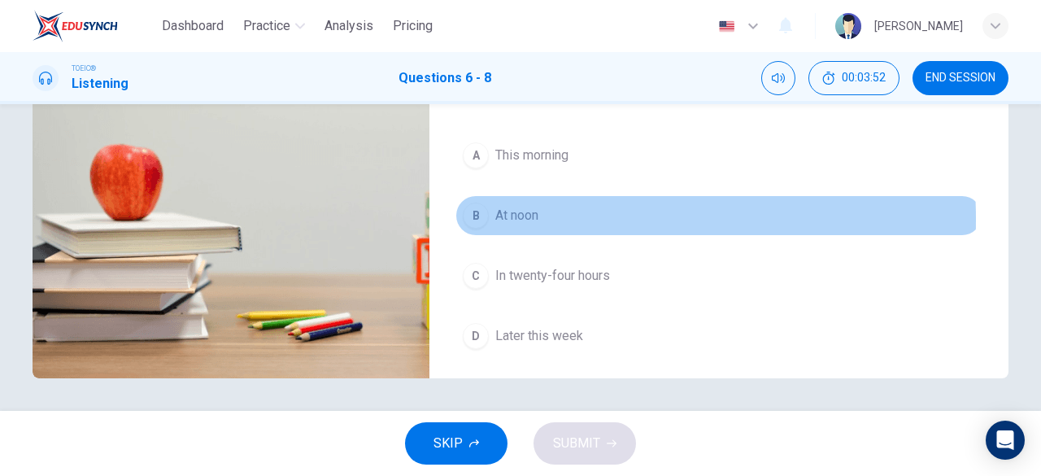
click at [496, 214] on span "At noon" at bounding box center [517, 216] width 43 height 20
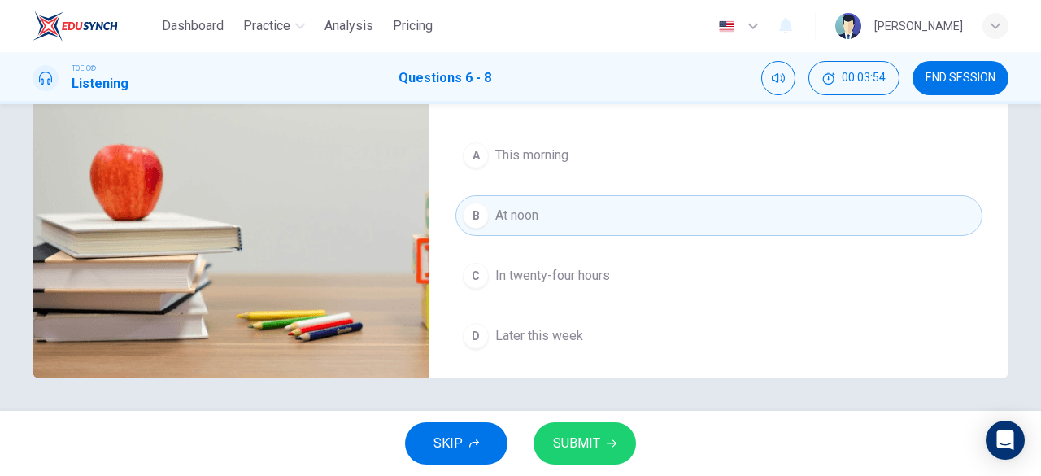
click at [560, 437] on span "SUBMIT" at bounding box center [576, 443] width 47 height 23
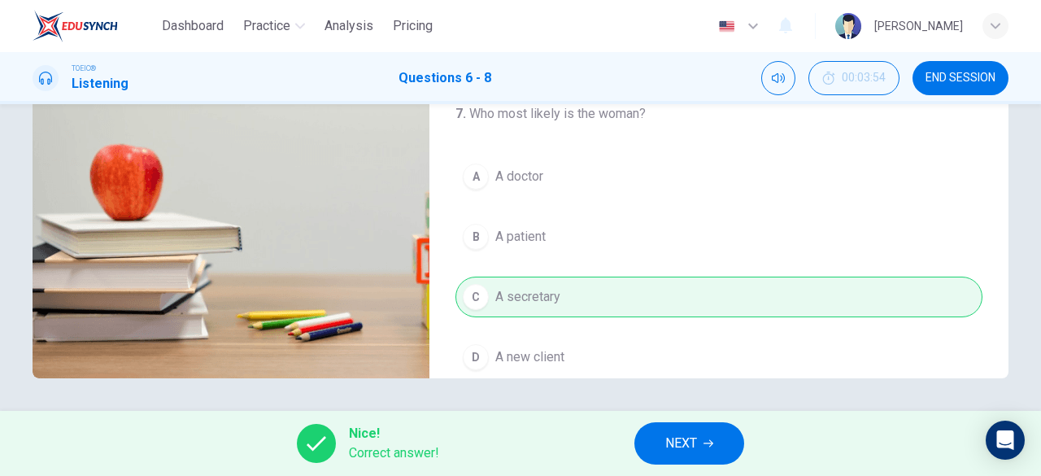
scroll to position [39, 0]
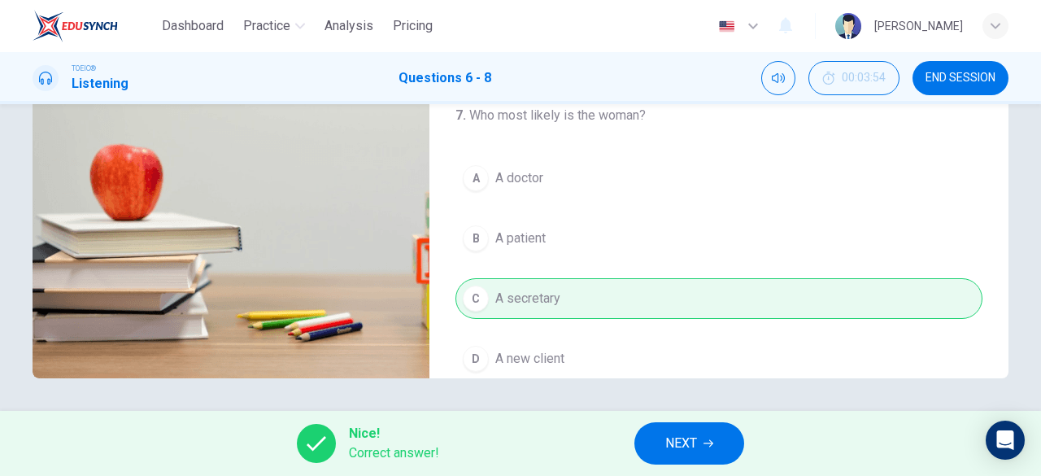
type input "59"
click at [667, 448] on span "NEXT" at bounding box center [682, 443] width 32 height 23
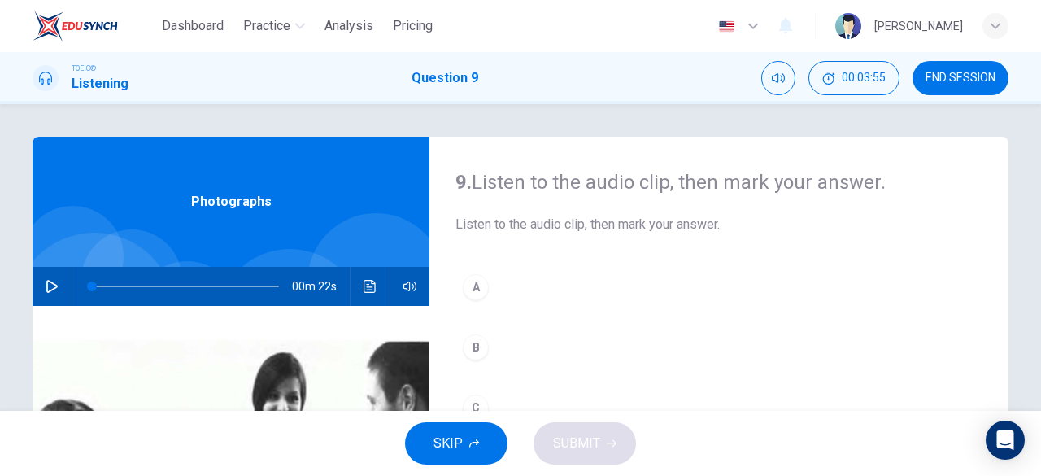
click at [46, 282] on icon "button" at bounding box center [51, 286] width 11 height 13
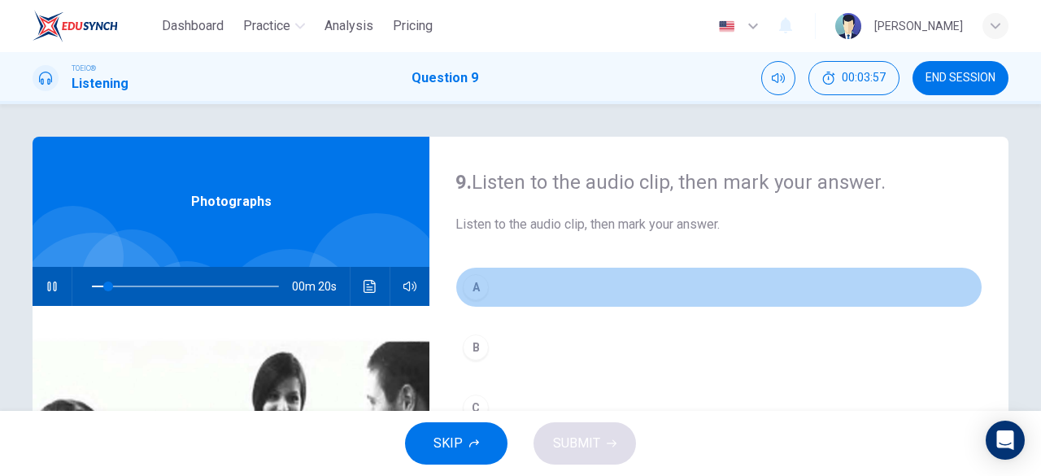
click at [482, 279] on div "A" at bounding box center [476, 287] width 26 height 26
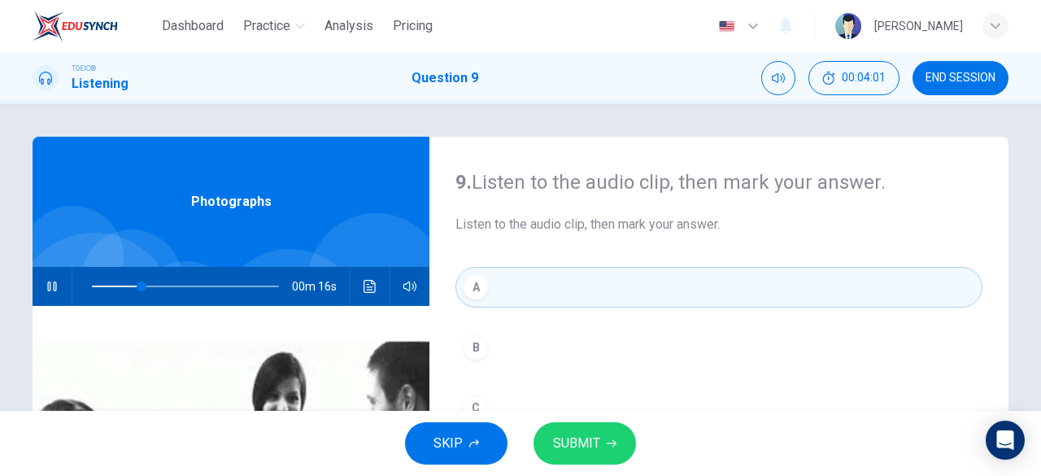
click at [474, 347] on div "B" at bounding box center [476, 347] width 26 height 26
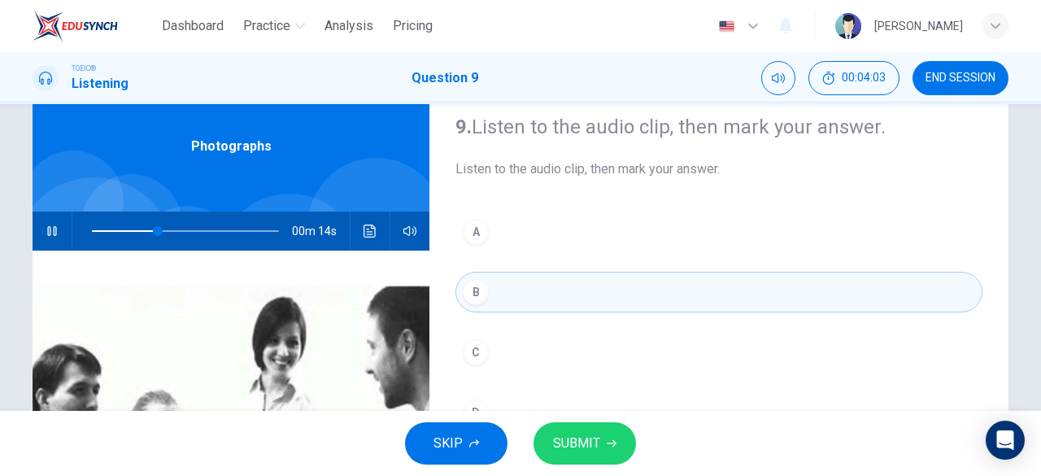
scroll to position [81, 0]
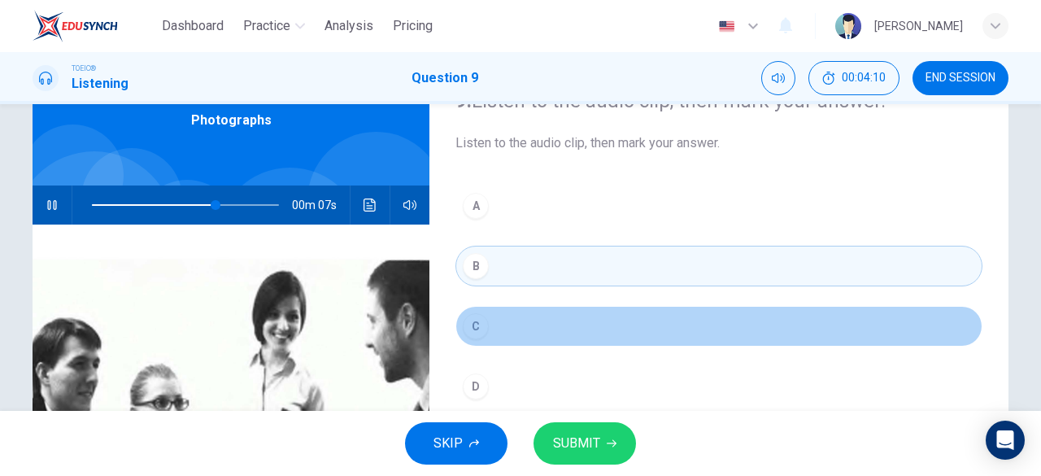
click at [475, 327] on div "C" at bounding box center [476, 326] width 26 height 26
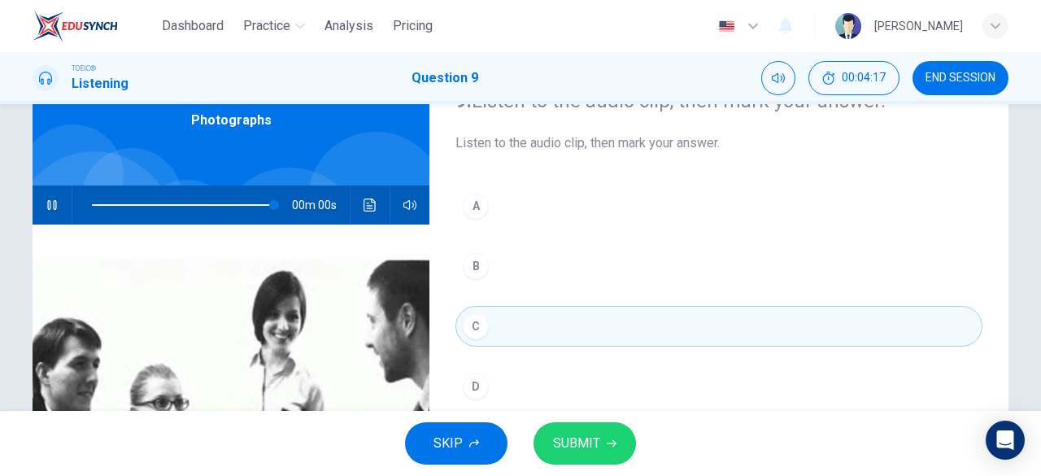
type input "0"
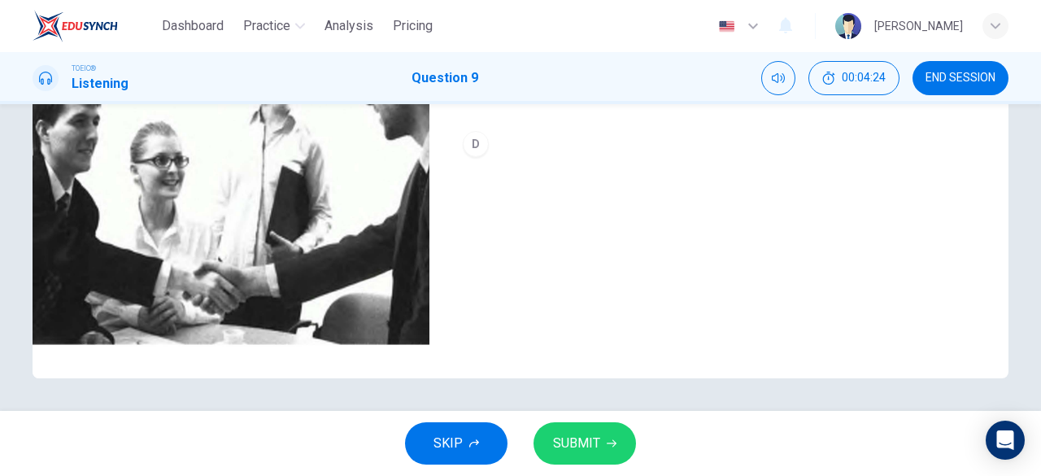
scroll to position [242, 0]
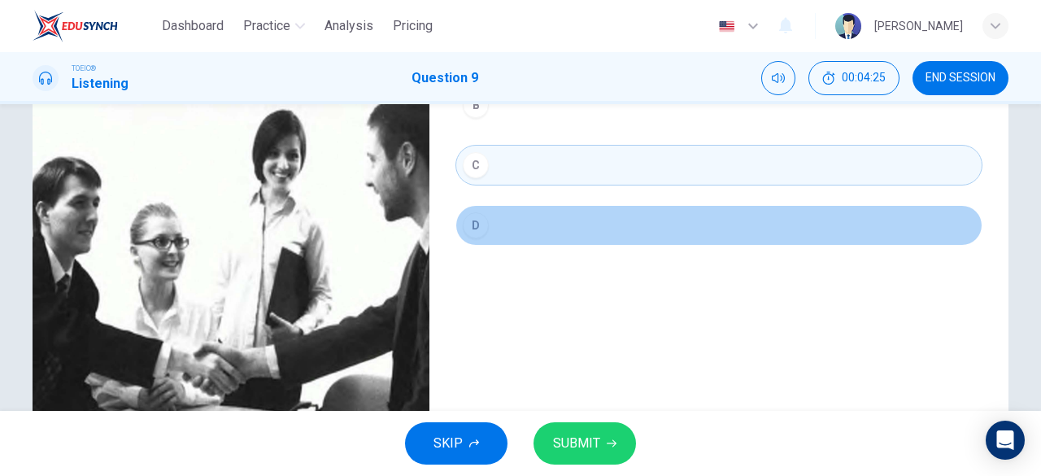
drag, startPoint x: 479, startPoint y: 225, endPoint x: 465, endPoint y: 237, distance: 18.6
click at [478, 225] on div "D" at bounding box center [476, 225] width 26 height 26
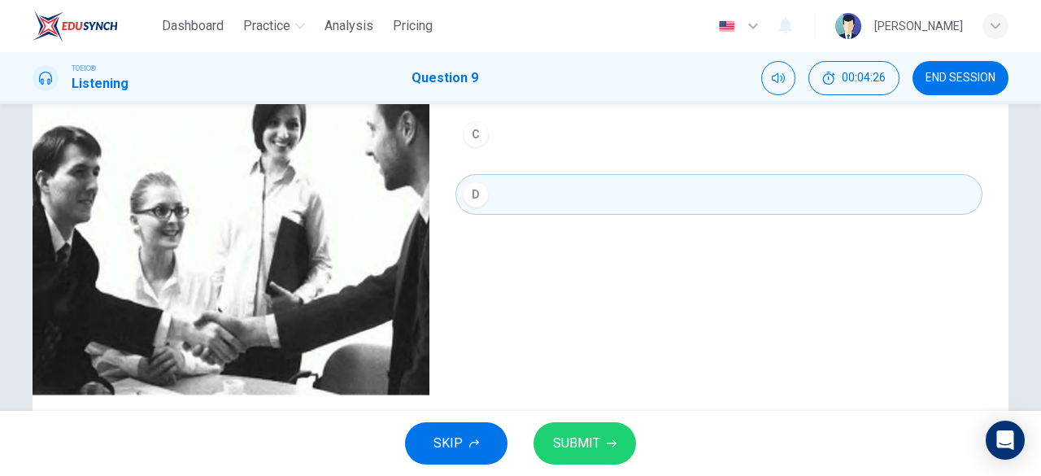
scroll to position [324, 0]
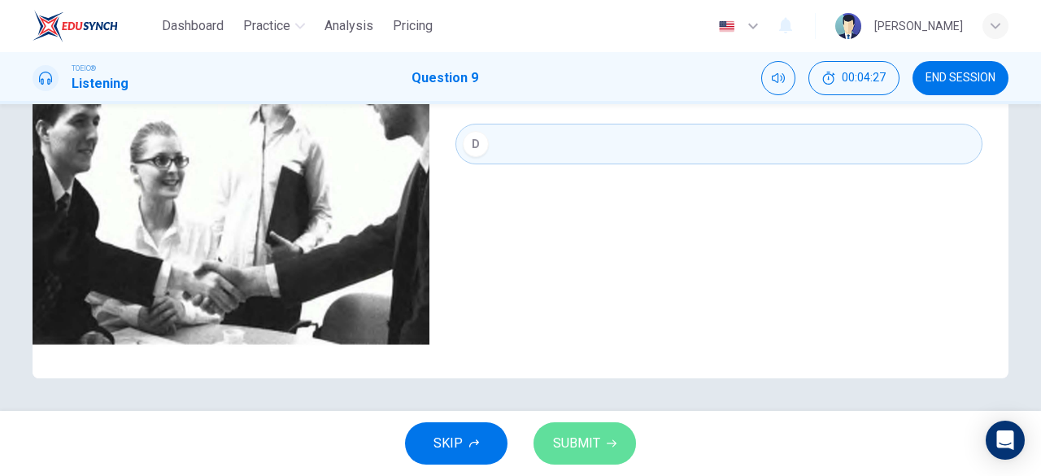
click at [579, 436] on span "SUBMIT" at bounding box center [576, 443] width 47 height 23
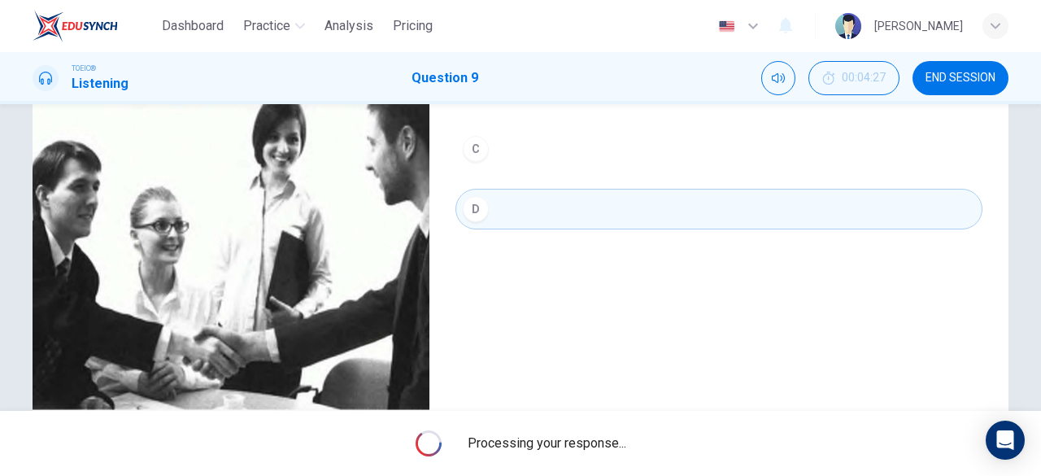
scroll to position [161, 0]
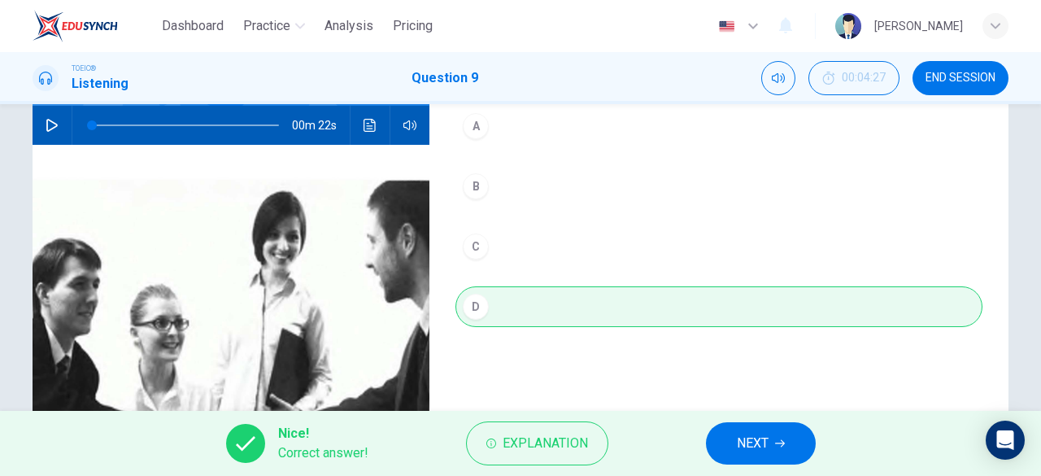
click at [736, 432] on button "NEXT" at bounding box center [761, 443] width 110 height 42
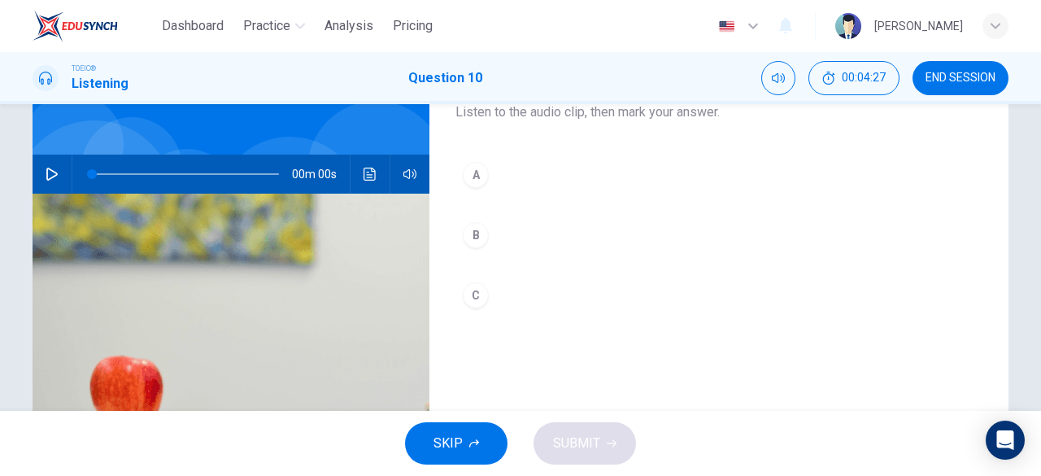
scroll to position [163, 0]
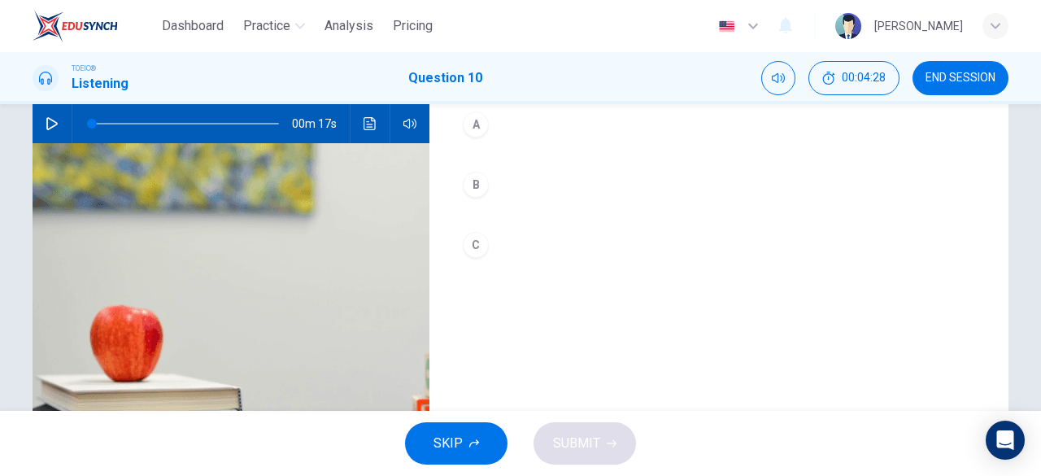
click at [48, 129] on icon "button" at bounding box center [52, 123] width 13 height 13
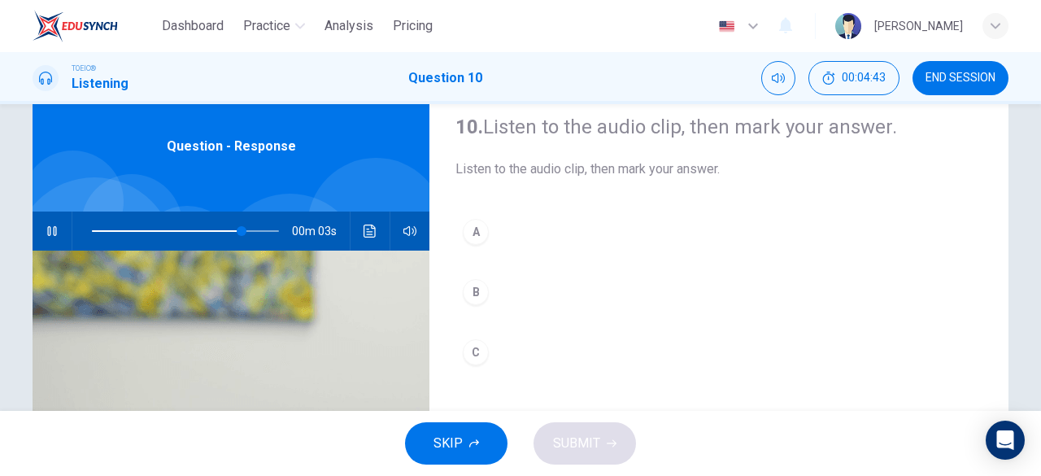
scroll to position [81, 0]
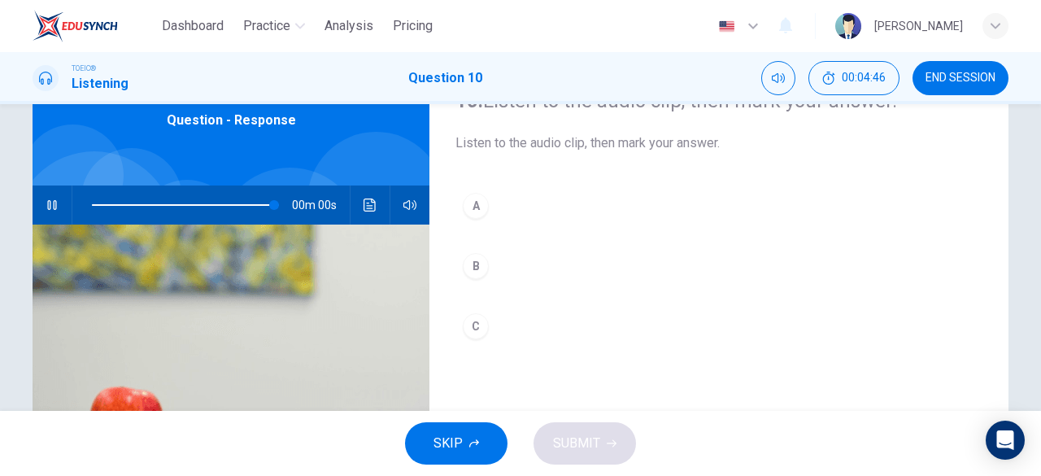
type input "0"
click at [472, 325] on div "C" at bounding box center [476, 326] width 26 height 26
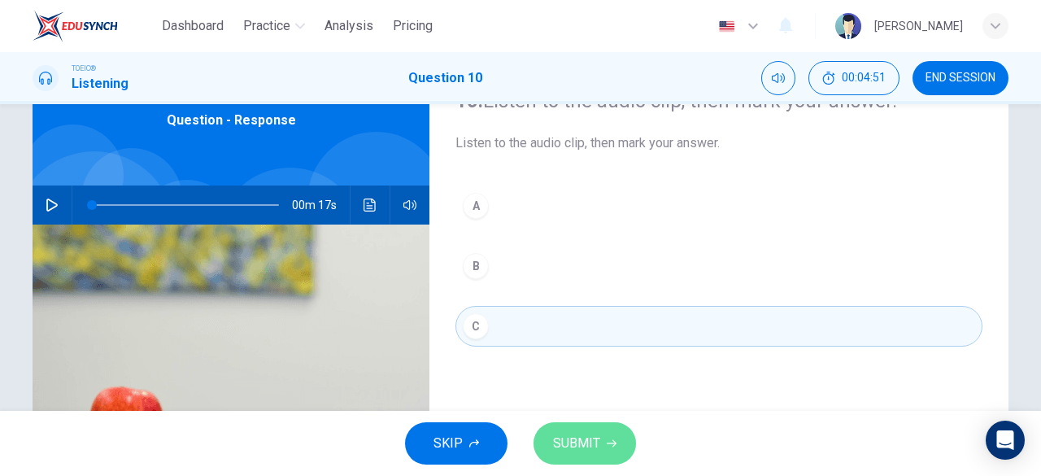
click at [561, 448] on span "SUBMIT" at bounding box center [576, 443] width 47 height 23
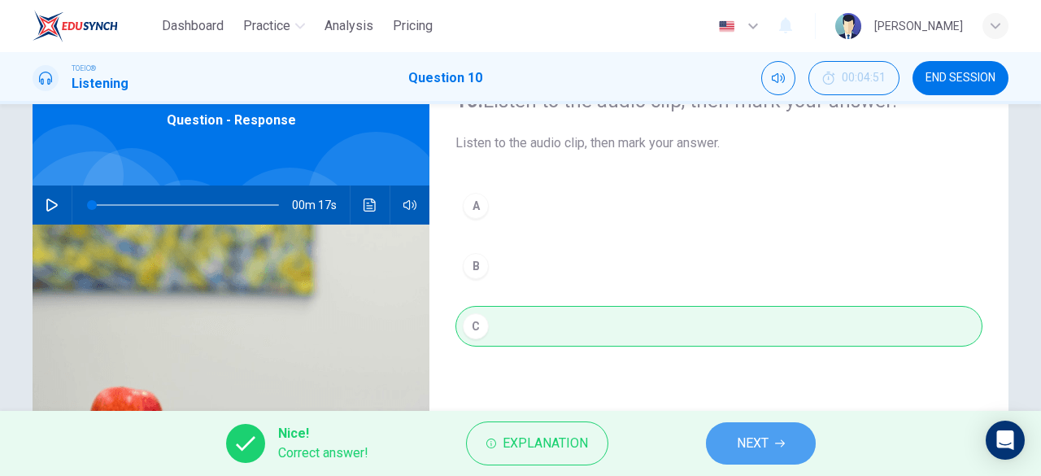
click at [741, 450] on span "NEXT" at bounding box center [753, 443] width 32 height 23
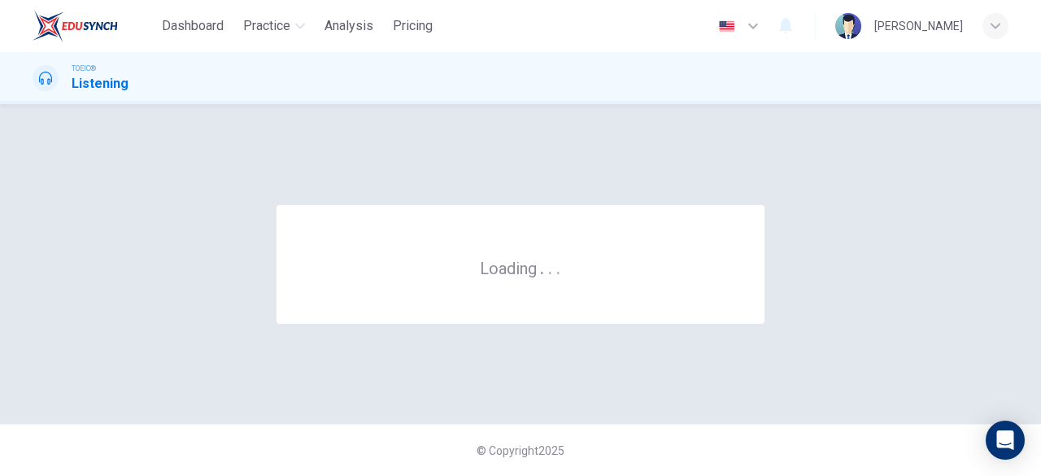
scroll to position [0, 0]
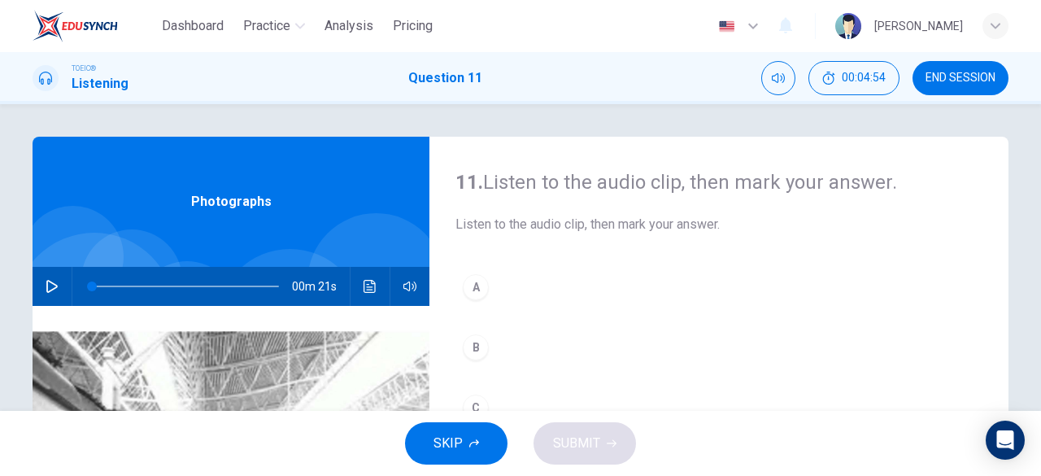
click at [46, 284] on icon "button" at bounding box center [52, 286] width 13 height 13
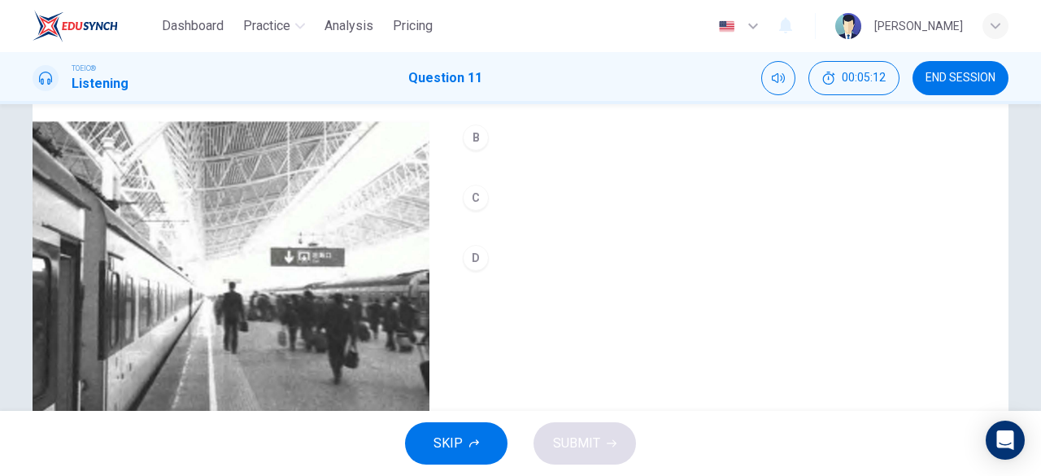
scroll to position [161, 0]
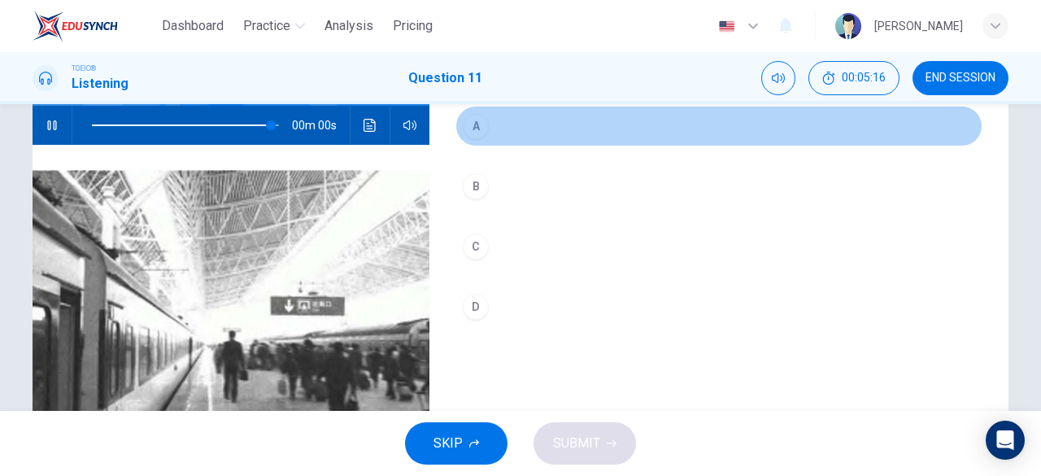
click at [478, 124] on div "A" at bounding box center [476, 126] width 26 height 26
type input "0"
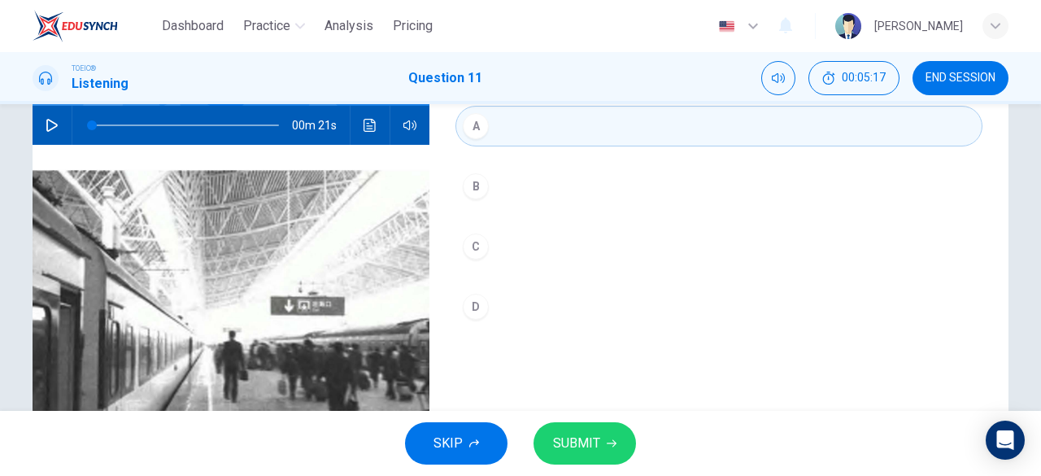
click at [558, 443] on span "SUBMIT" at bounding box center [576, 443] width 47 height 23
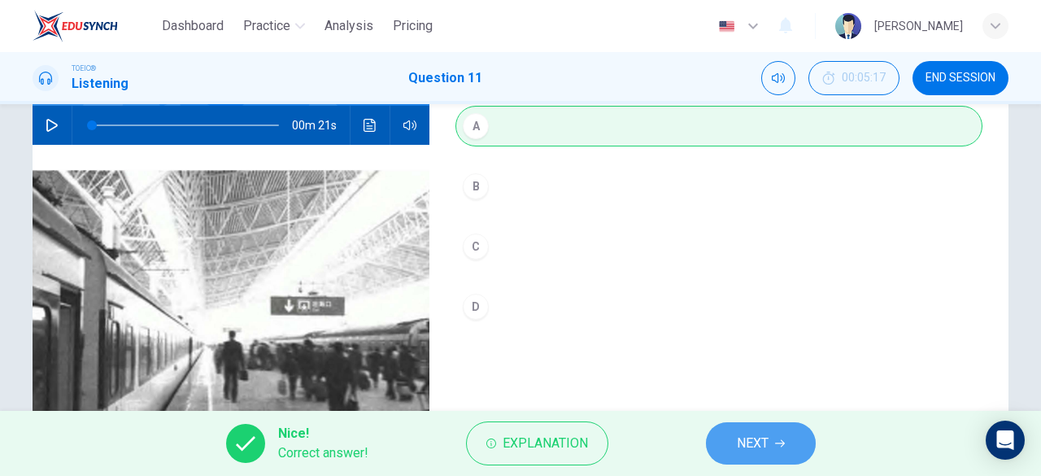
click at [727, 440] on button "NEXT" at bounding box center [761, 443] width 110 height 42
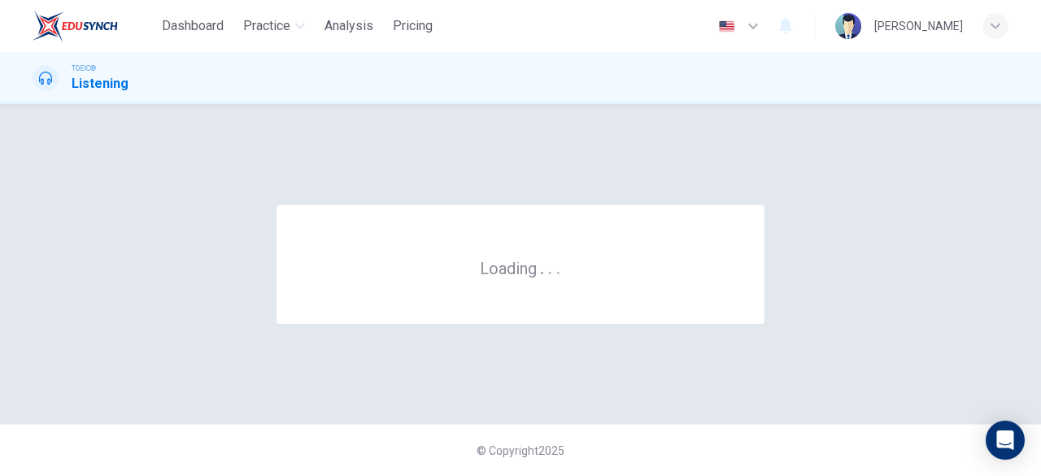
scroll to position [0, 0]
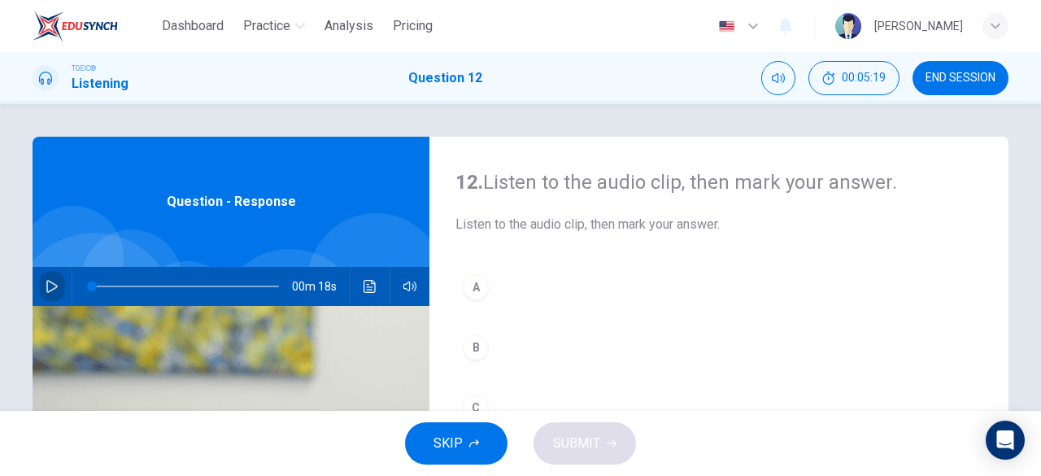
click at [39, 286] on button "button" at bounding box center [52, 286] width 26 height 39
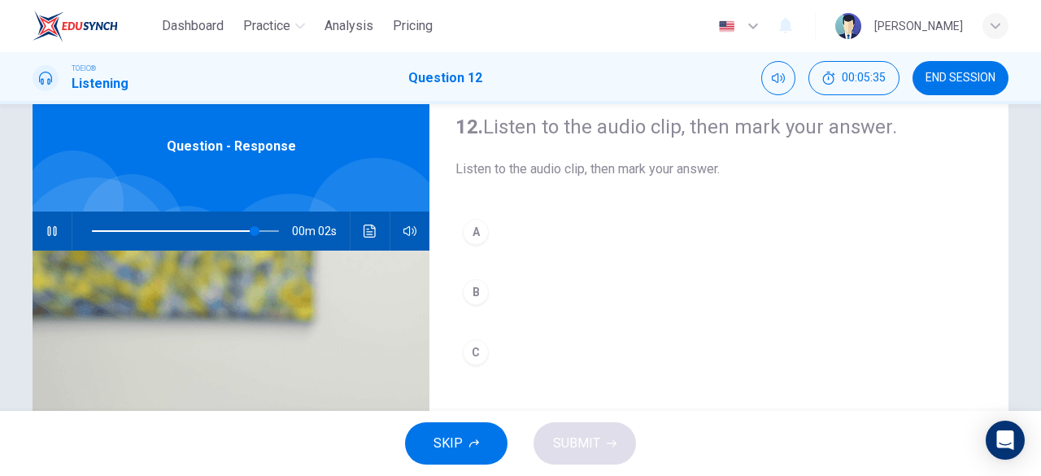
scroll to position [81, 0]
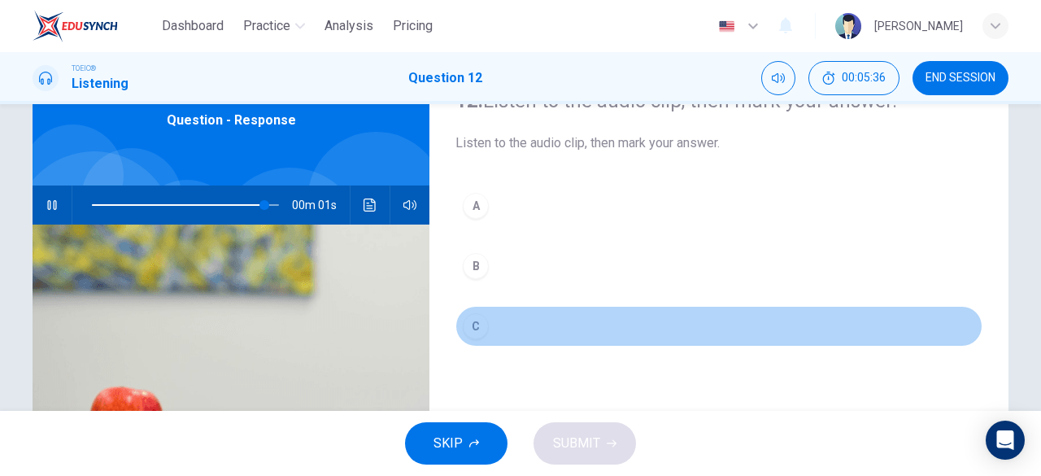
click at [472, 330] on div "C" at bounding box center [476, 326] width 26 height 26
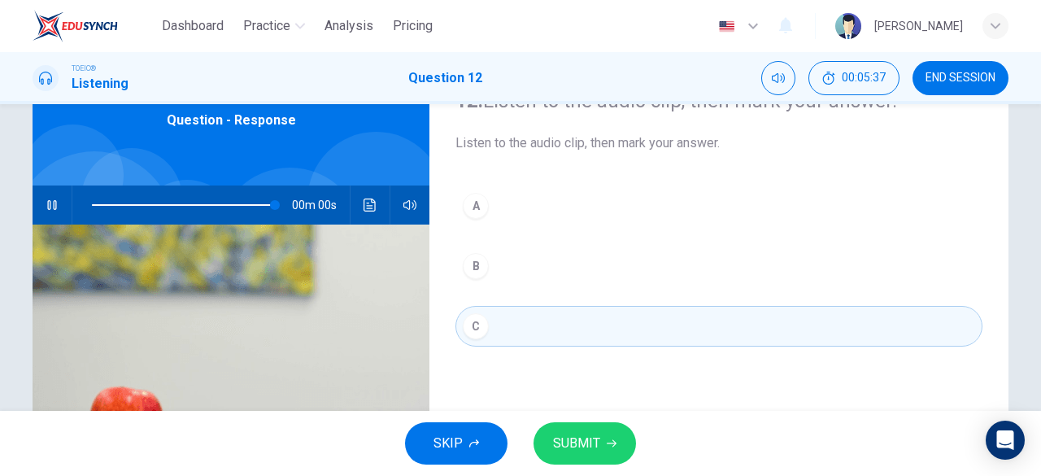
type input "0"
click at [568, 440] on span "SUBMIT" at bounding box center [576, 443] width 47 height 23
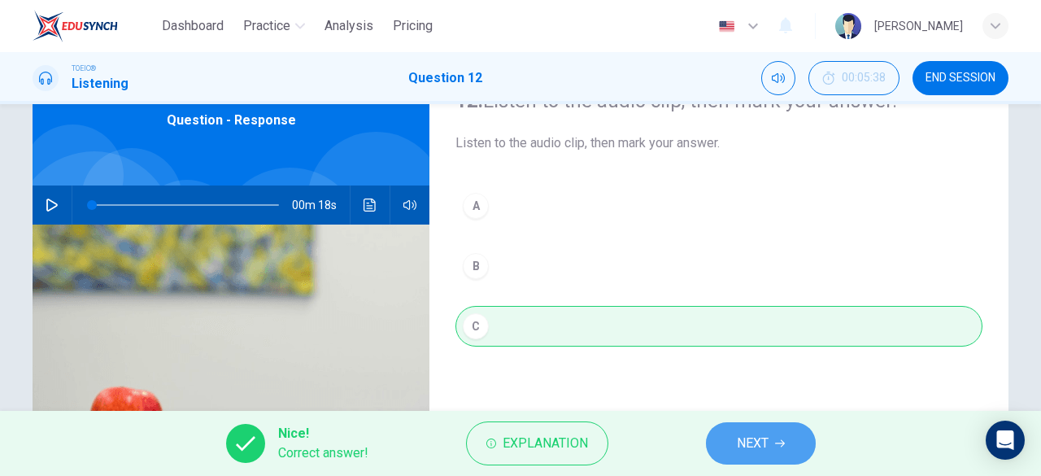
click at [758, 438] on span "NEXT" at bounding box center [753, 443] width 32 height 23
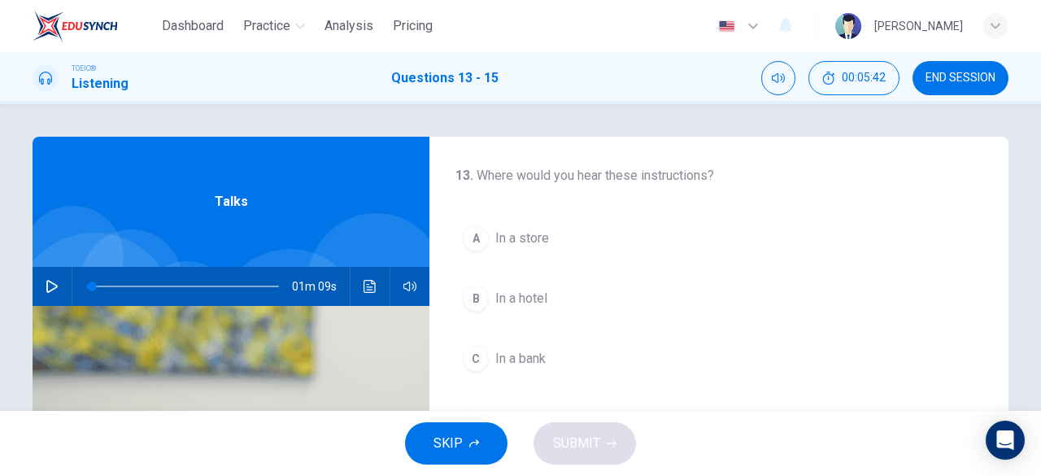
click at [52, 286] on icon "button" at bounding box center [51, 286] width 11 height 13
click at [92, 285] on span at bounding box center [185, 286] width 187 height 23
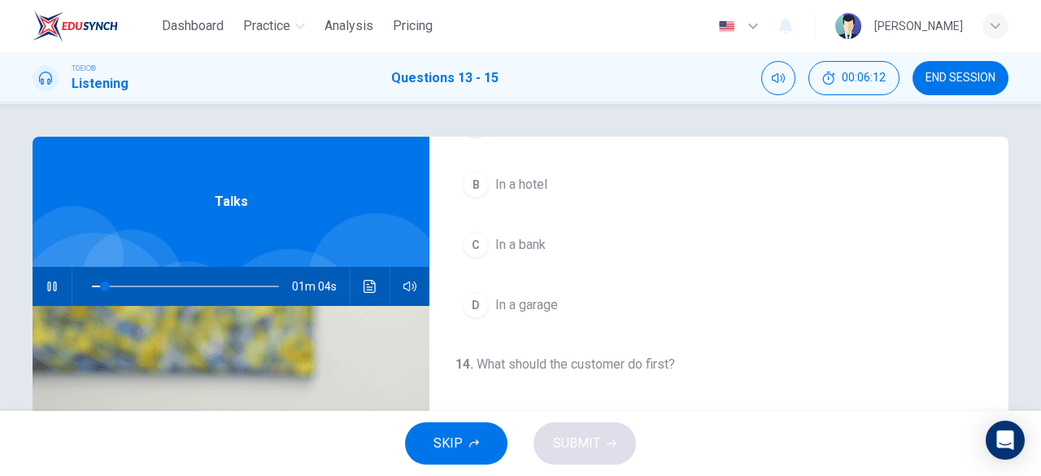
scroll to position [81, 0]
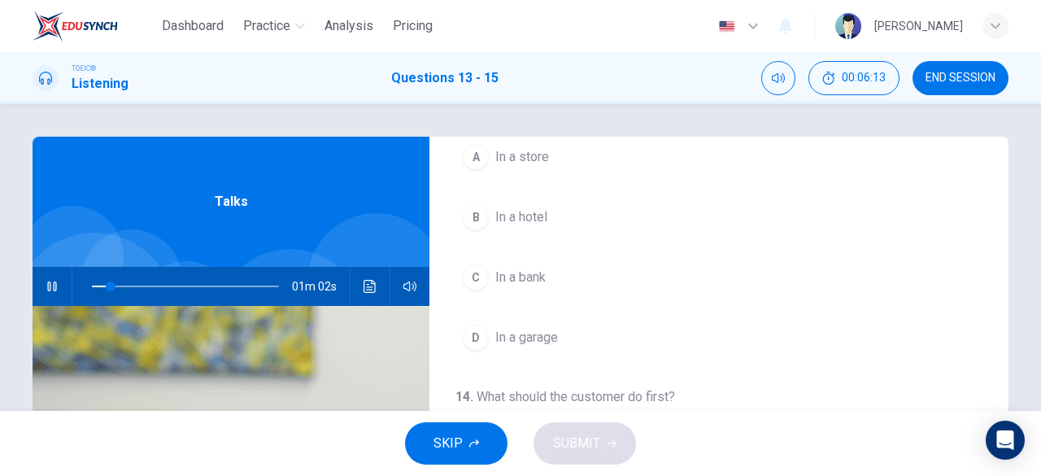
click at [511, 163] on span "In a store" at bounding box center [523, 157] width 54 height 20
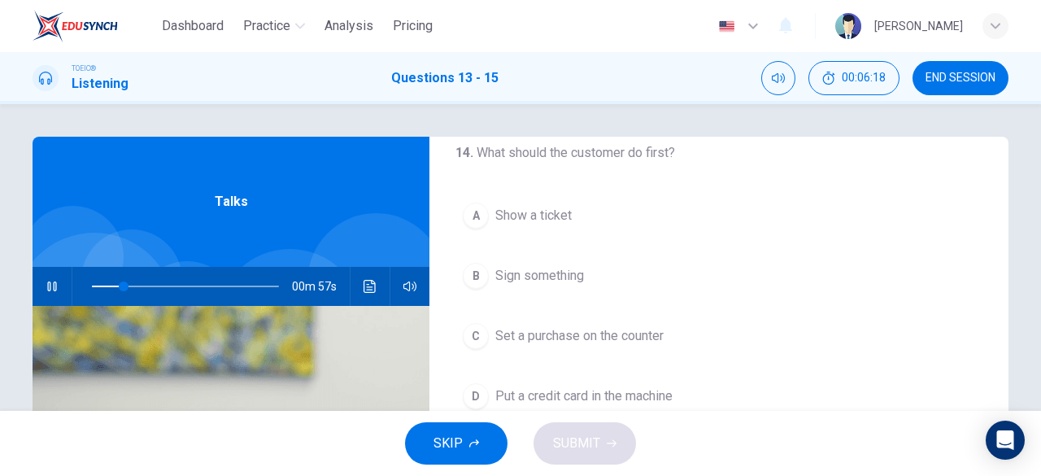
scroll to position [365, 0]
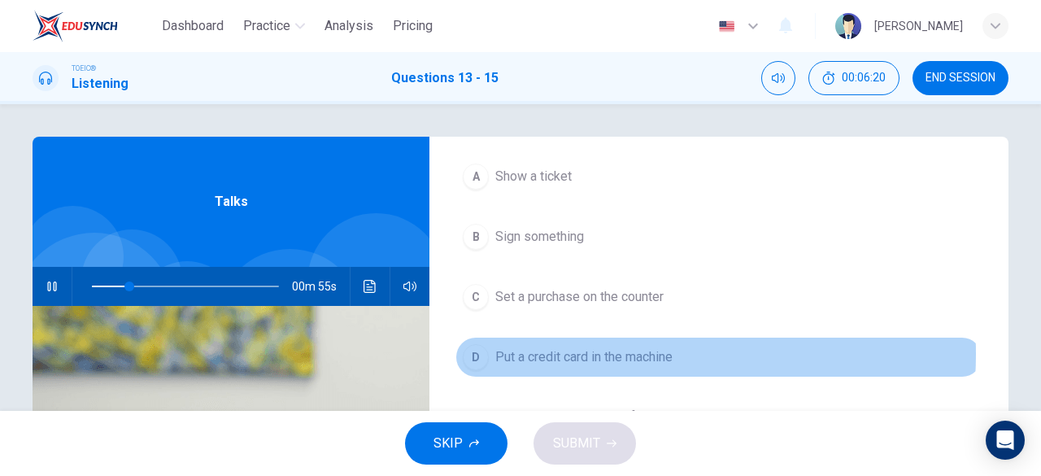
click at [584, 349] on span "Put a credit card in the machine" at bounding box center [584, 357] width 177 height 20
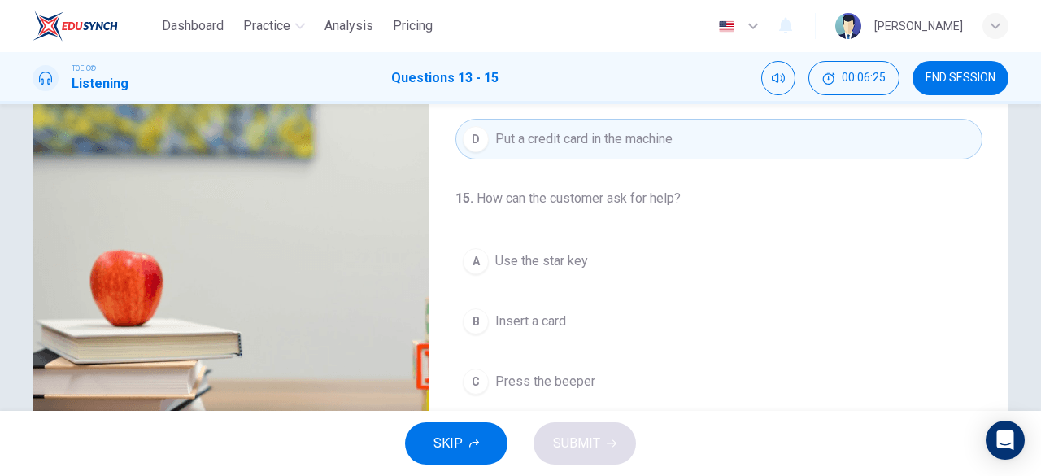
scroll to position [244, 0]
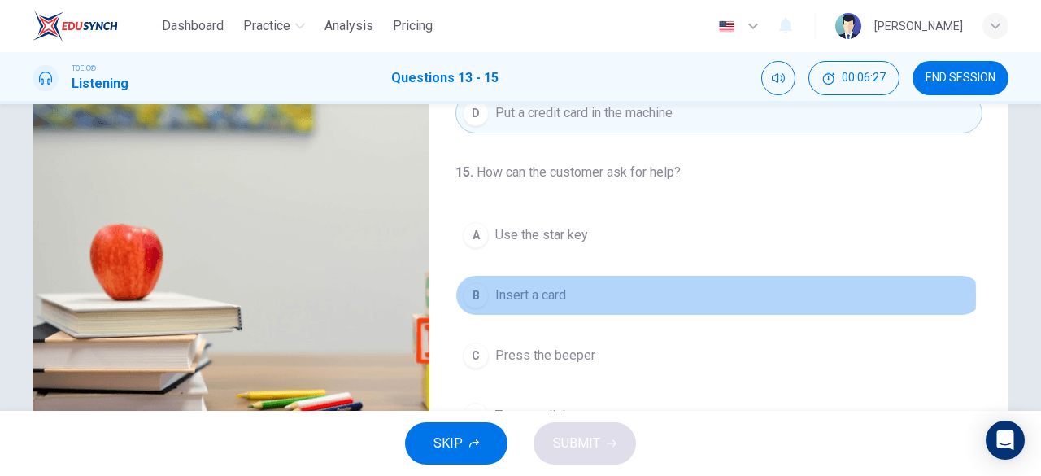
click at [555, 291] on span "Insert a card" at bounding box center [531, 296] width 71 height 20
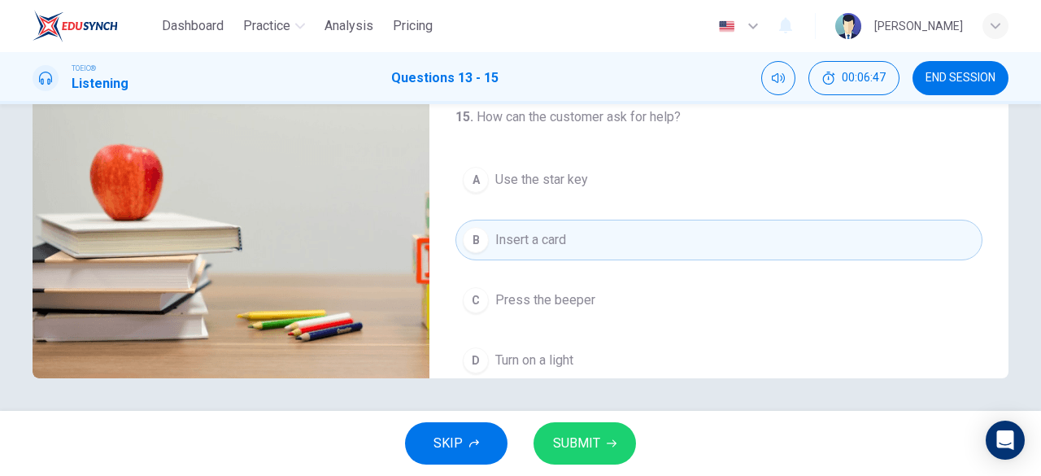
scroll to position [365, 0]
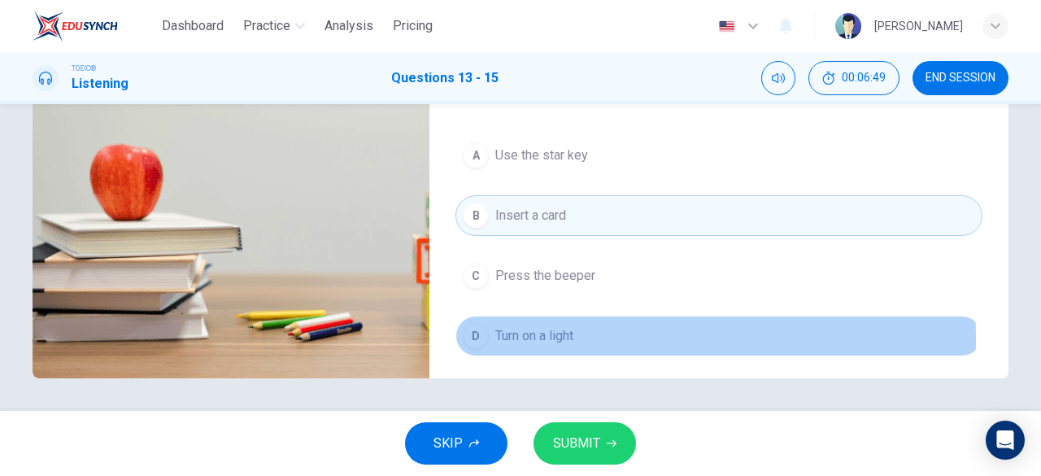
click at [544, 331] on span "Turn on a light" at bounding box center [535, 336] width 78 height 20
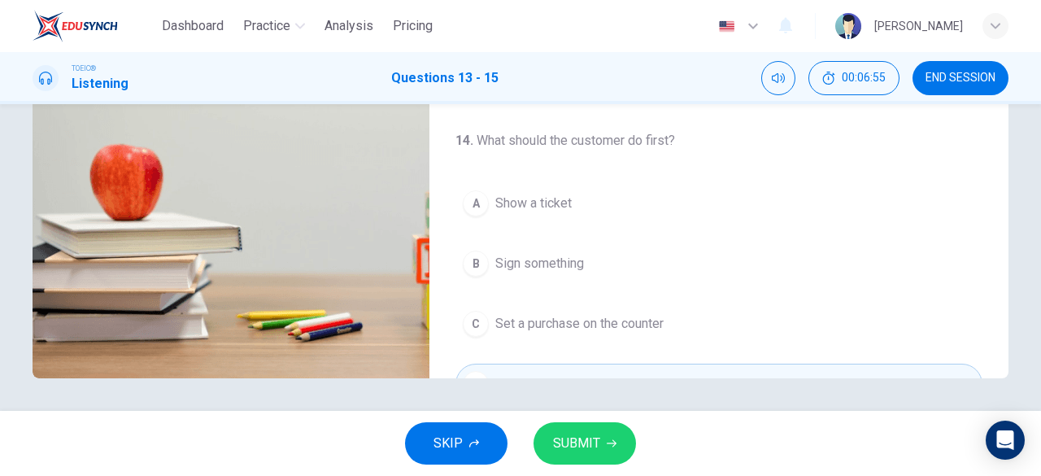
scroll to position [0, 0]
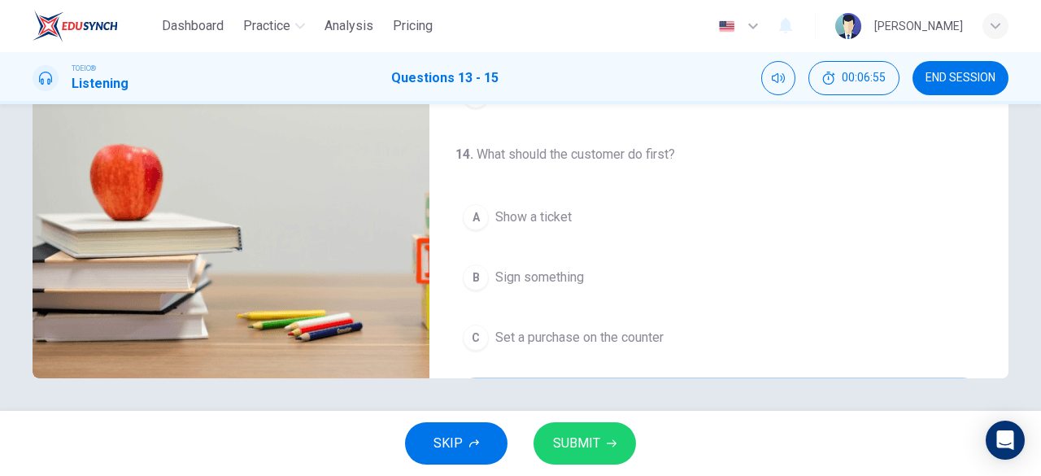
click at [579, 442] on span "SUBMIT" at bounding box center [576, 443] width 47 height 23
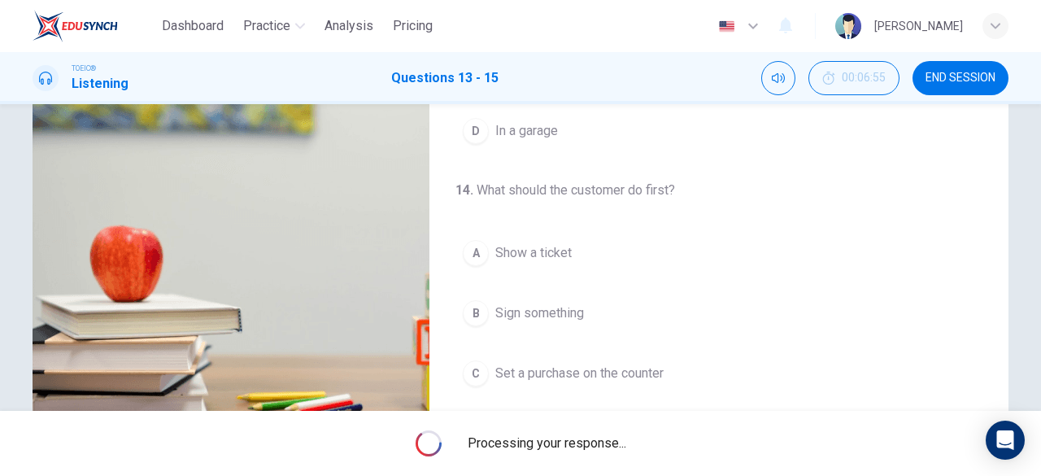
scroll to position [81, 0]
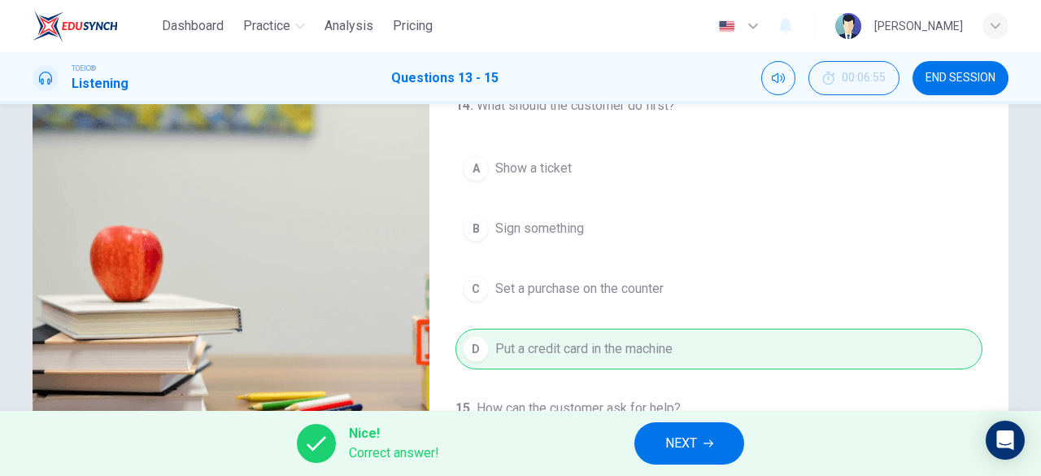
type input "76"
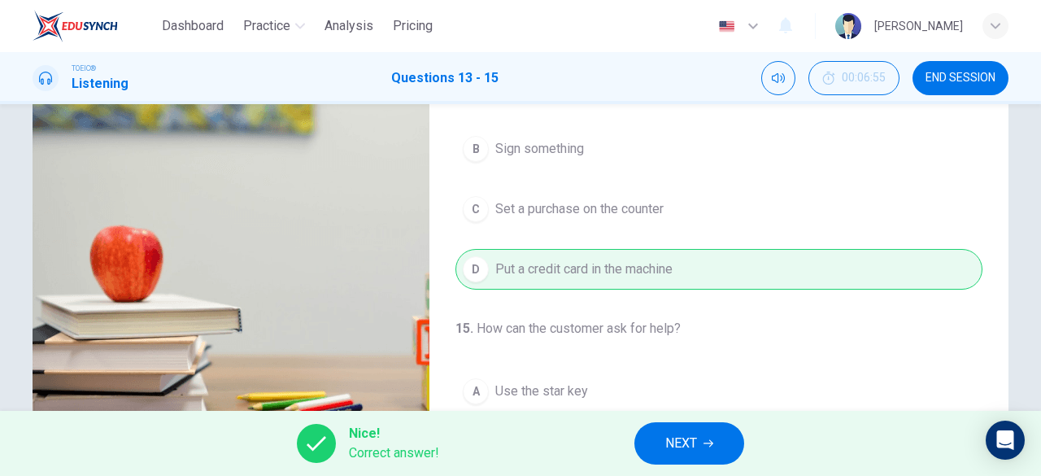
scroll to position [244, 0]
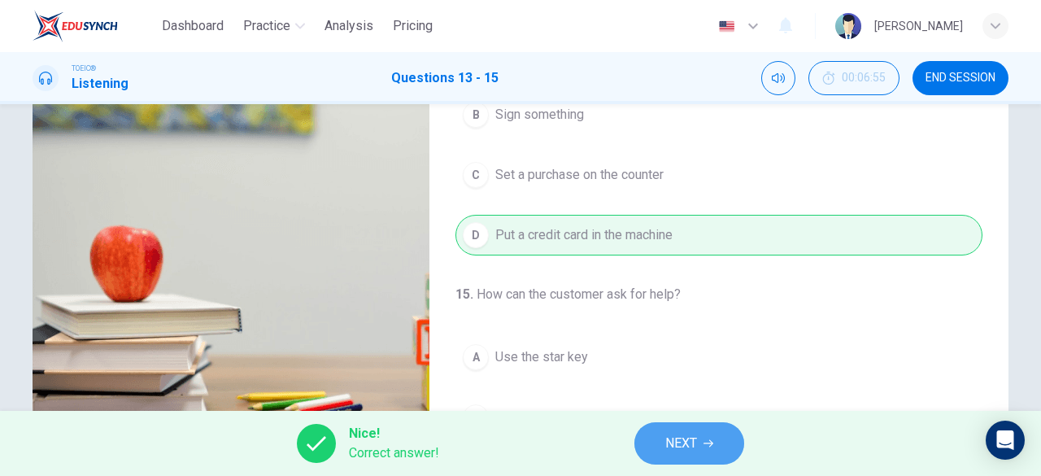
click at [662, 430] on button "NEXT" at bounding box center [690, 443] width 110 height 42
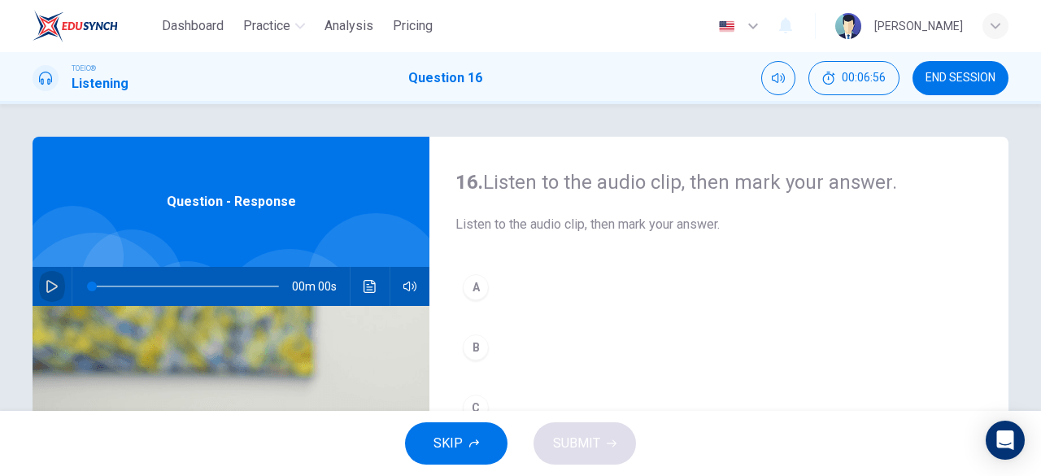
click at [47, 290] on icon "button" at bounding box center [51, 286] width 11 height 13
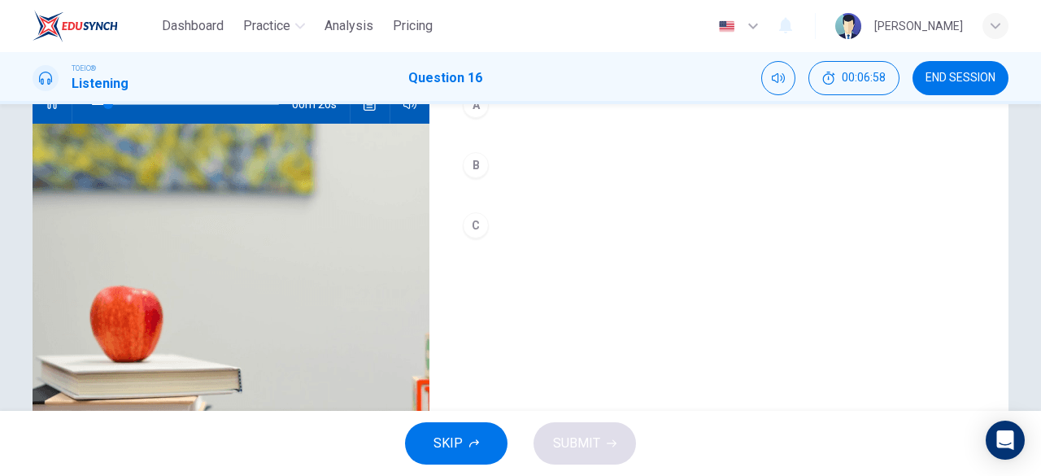
scroll to position [81, 0]
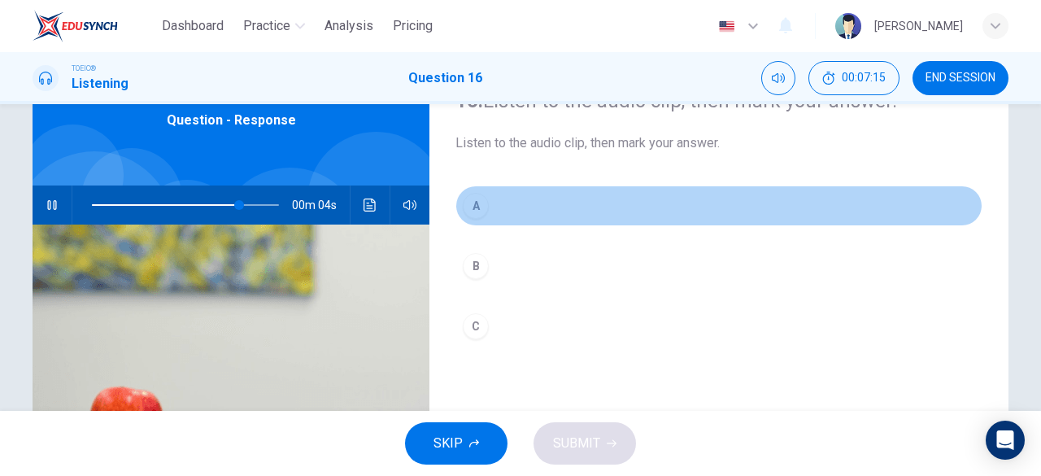
click at [504, 212] on button "A" at bounding box center [719, 206] width 527 height 41
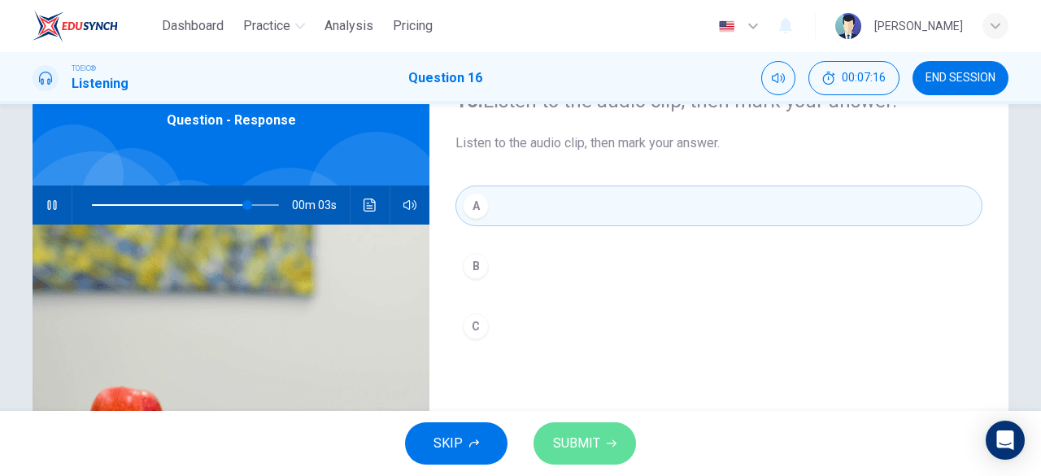
click at [582, 436] on span "SUBMIT" at bounding box center [576, 443] width 47 height 23
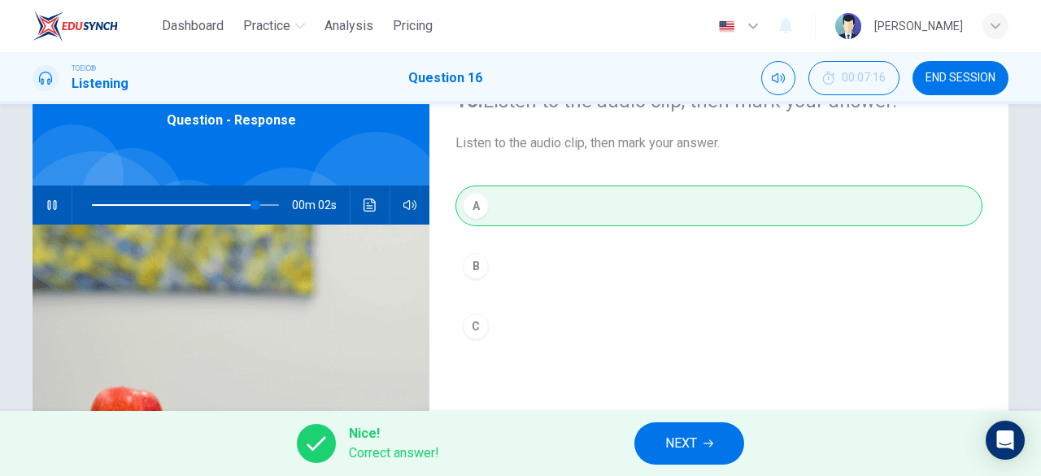
type input "92"
click at [674, 439] on span "NEXT" at bounding box center [682, 443] width 32 height 23
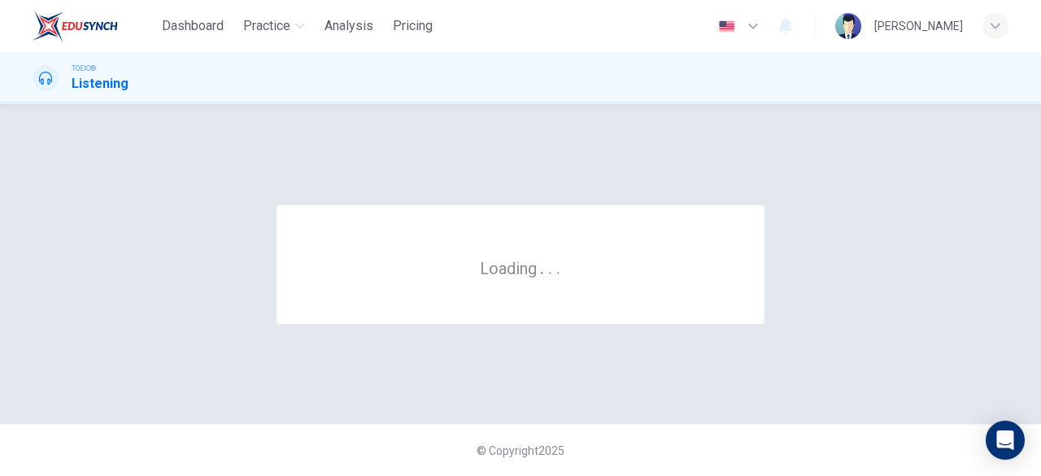
scroll to position [0, 0]
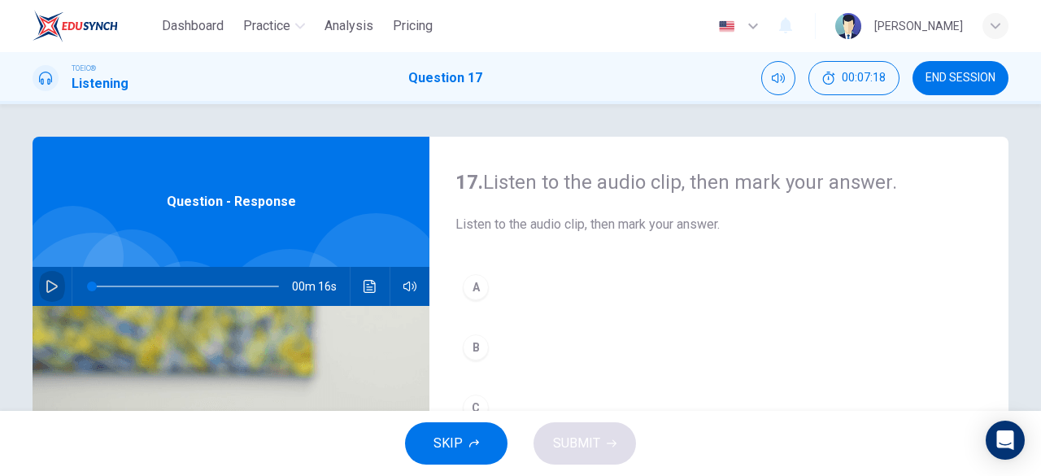
click at [50, 293] on button "button" at bounding box center [52, 286] width 26 height 39
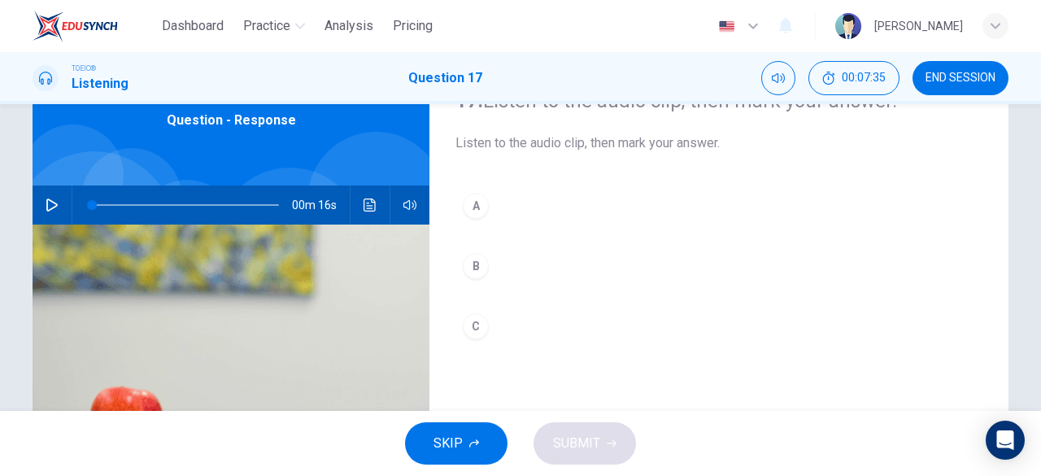
type input "0"
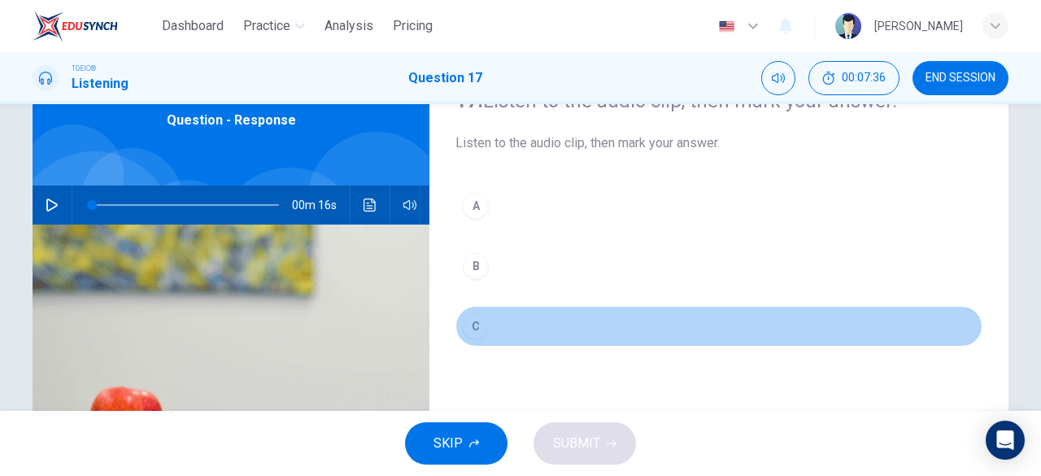
click at [467, 326] on div "C" at bounding box center [476, 326] width 26 height 26
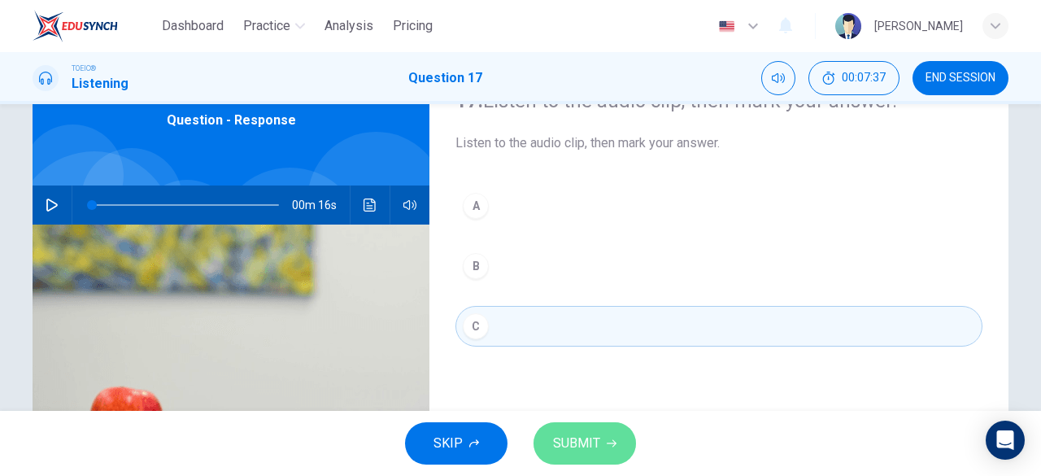
click at [583, 434] on span "SUBMIT" at bounding box center [576, 443] width 47 height 23
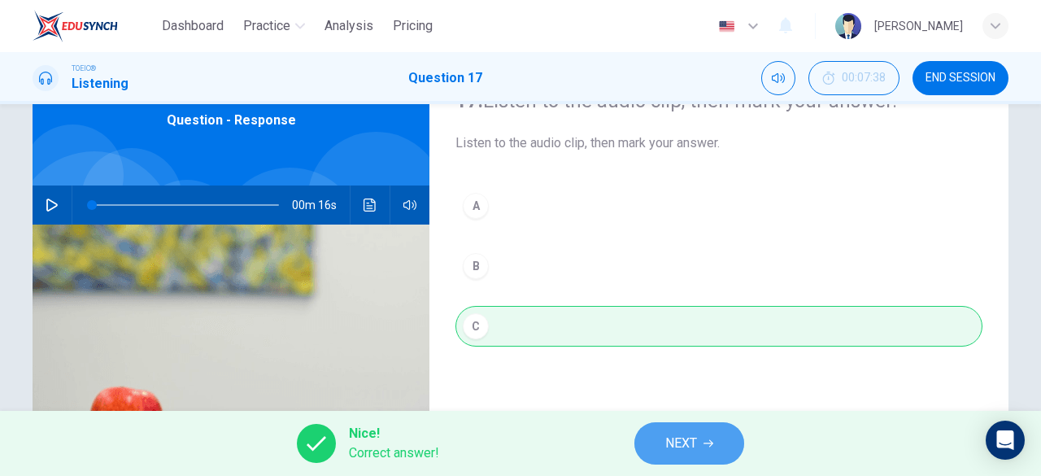
click at [733, 446] on button "NEXT" at bounding box center [690, 443] width 110 height 42
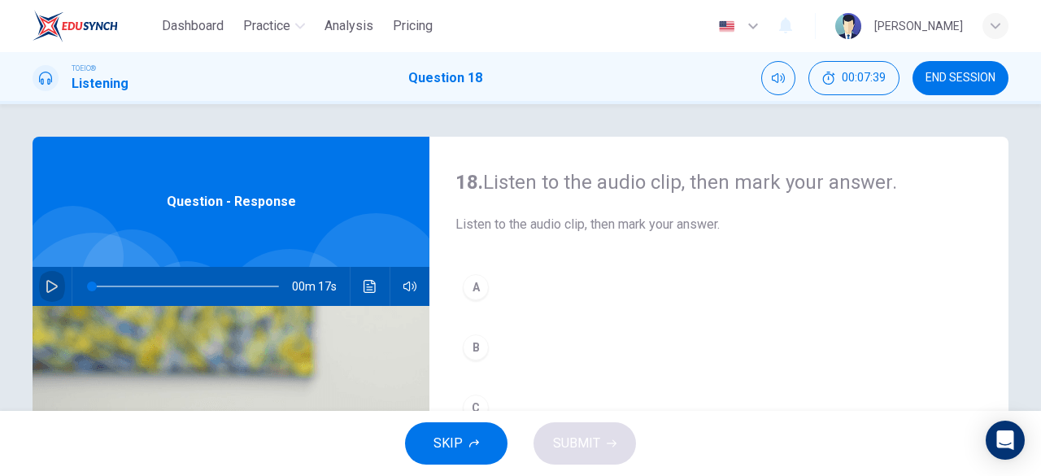
click at [49, 284] on icon "button" at bounding box center [52, 286] width 13 height 13
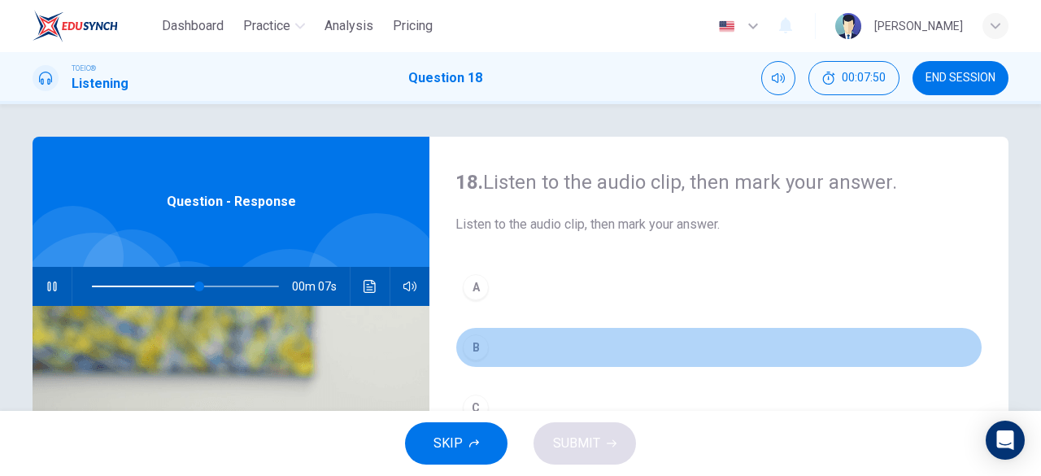
click at [478, 355] on div "B" at bounding box center [476, 347] width 26 height 26
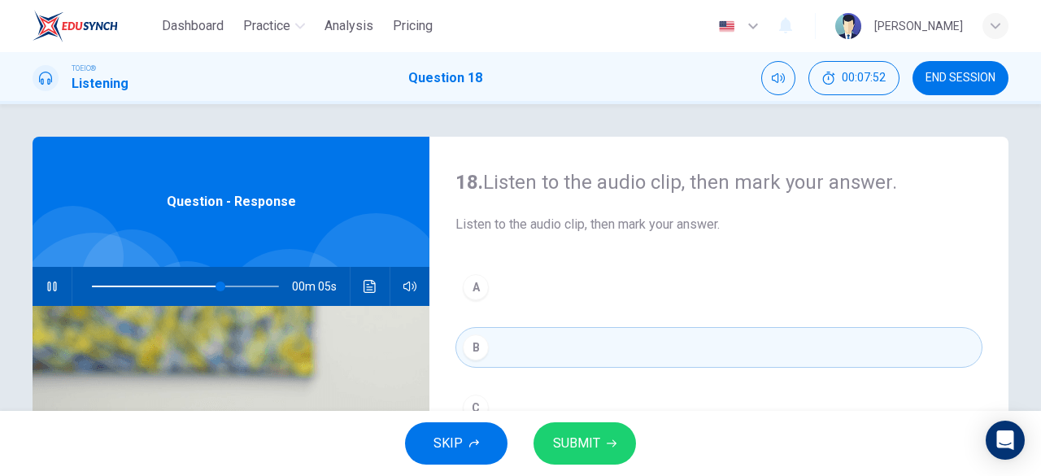
scroll to position [81, 0]
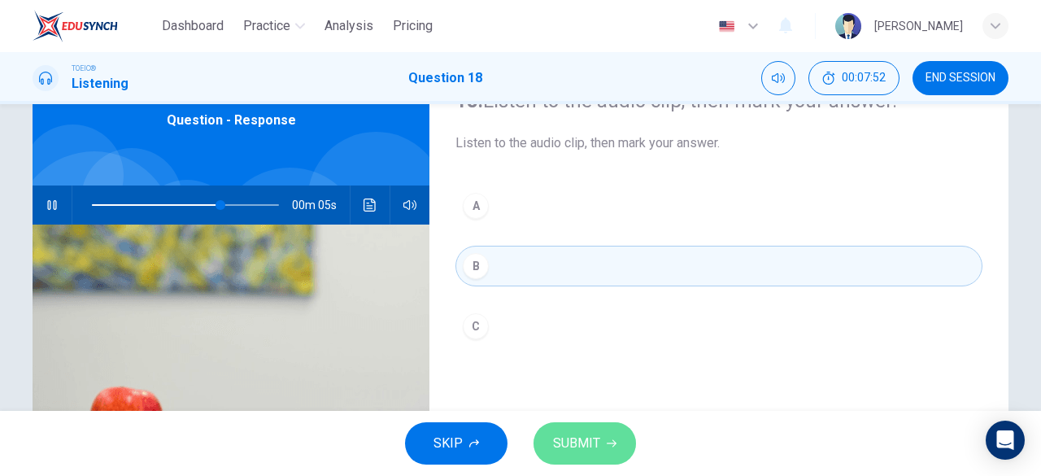
click at [605, 447] on button "SUBMIT" at bounding box center [585, 443] width 103 height 42
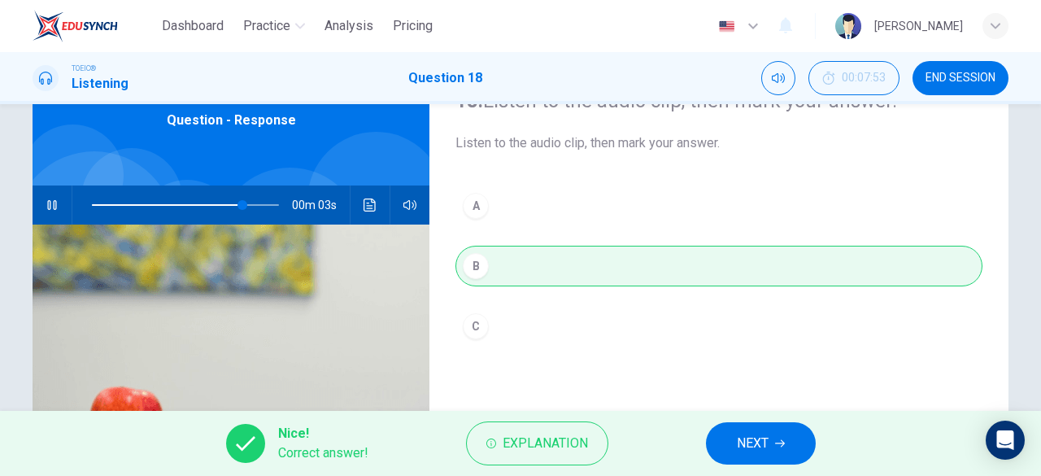
type input "86"
click at [781, 442] on icon "button" at bounding box center [780, 444] width 10 height 10
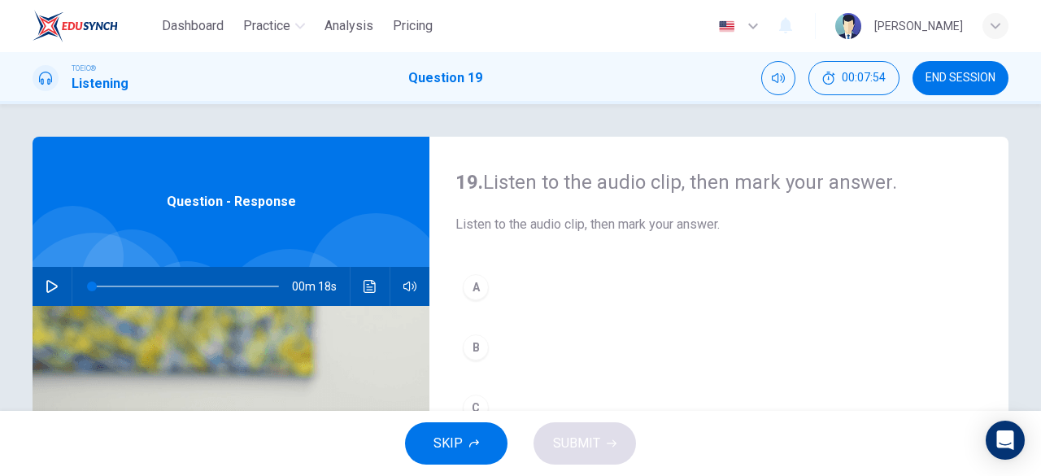
click at [50, 282] on icon "button" at bounding box center [52, 286] width 13 height 13
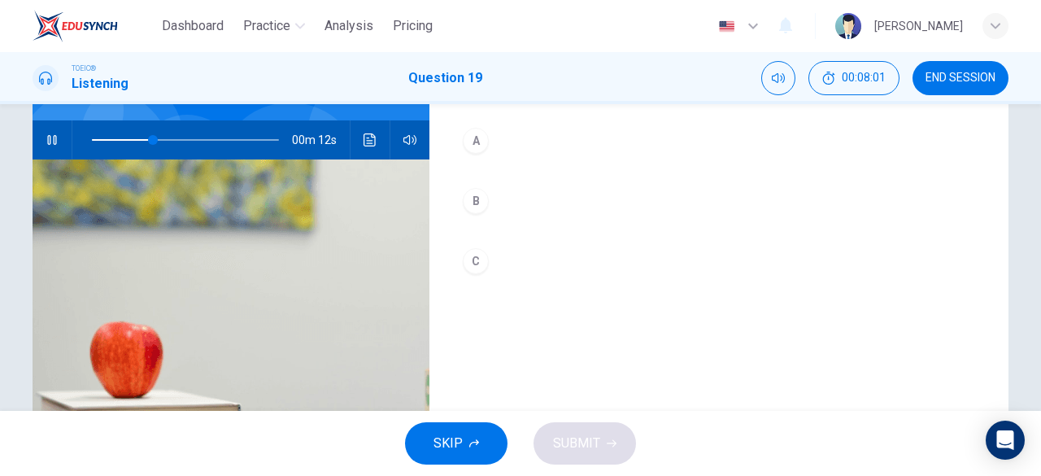
scroll to position [163, 0]
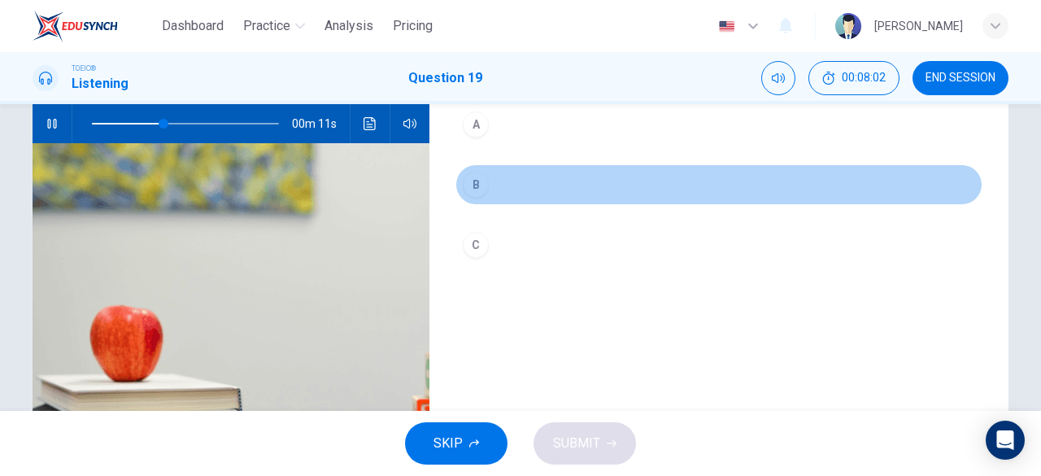
click at [505, 183] on button "B" at bounding box center [719, 184] width 527 height 41
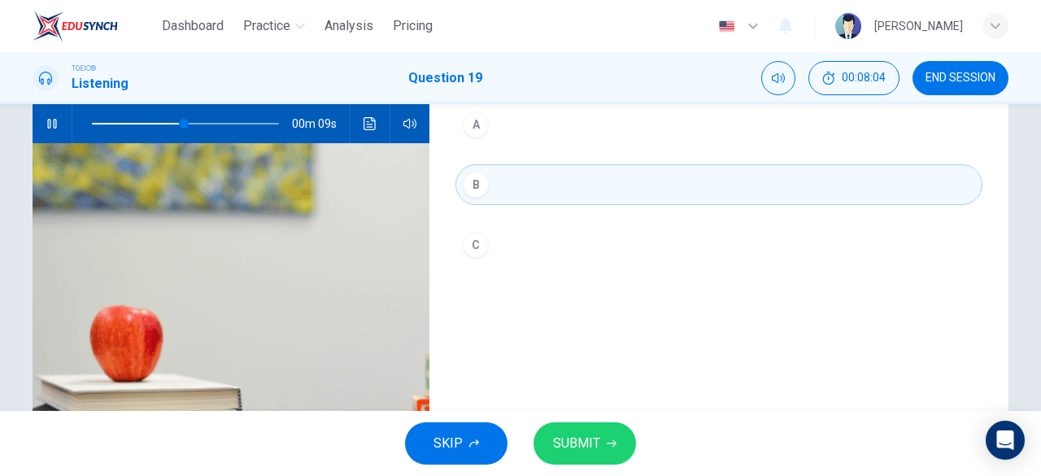
click at [486, 133] on button "A" at bounding box center [719, 124] width 527 height 41
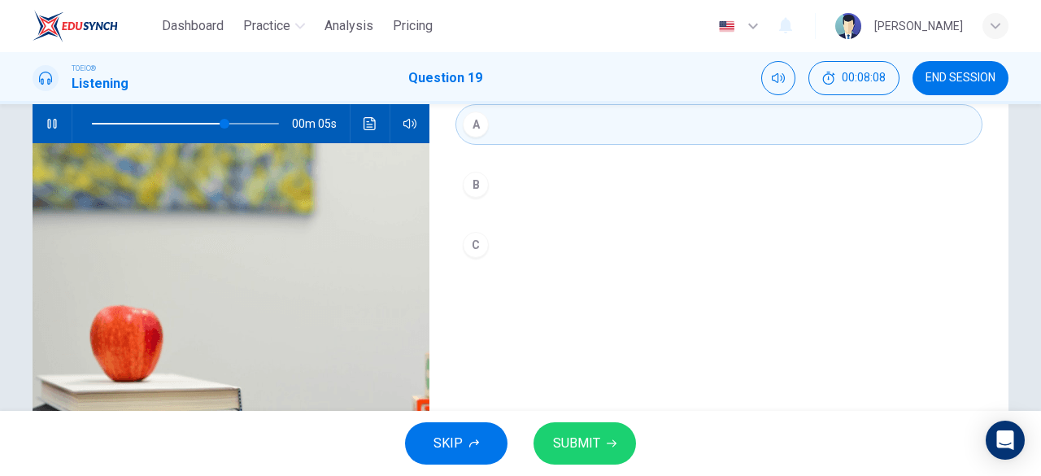
click at [561, 432] on span "SUBMIT" at bounding box center [576, 443] width 47 height 23
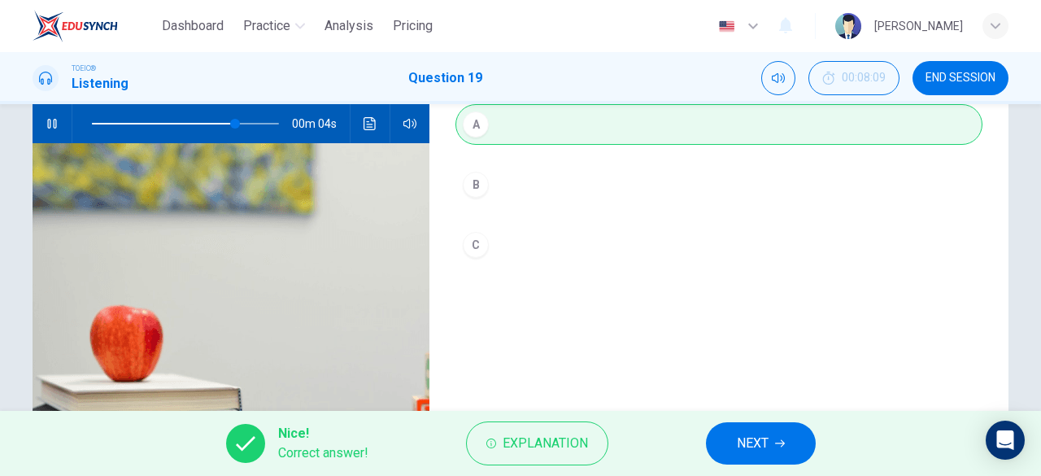
type input "82"
click at [748, 469] on div "Nice! Correct answer! Explanation NEXT" at bounding box center [520, 443] width 1041 height 65
click at [753, 453] on span "NEXT" at bounding box center [753, 443] width 32 height 23
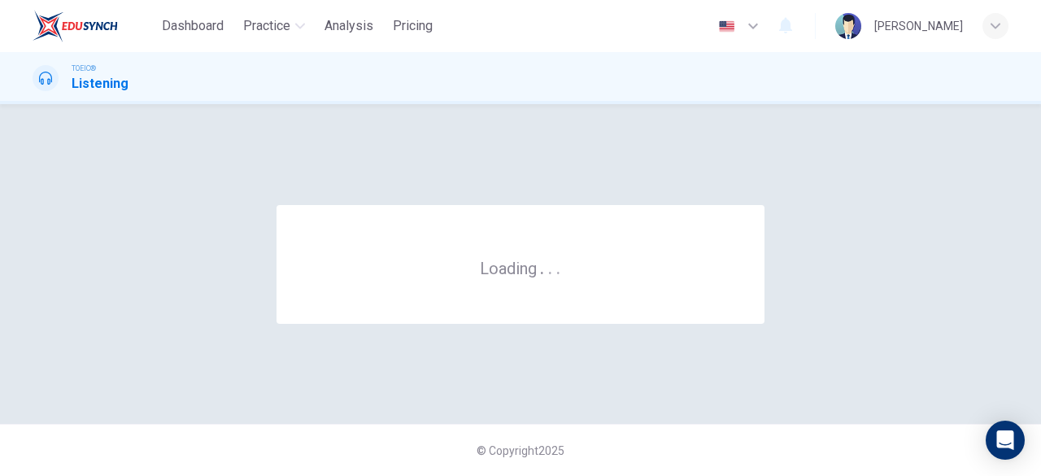
scroll to position [0, 0]
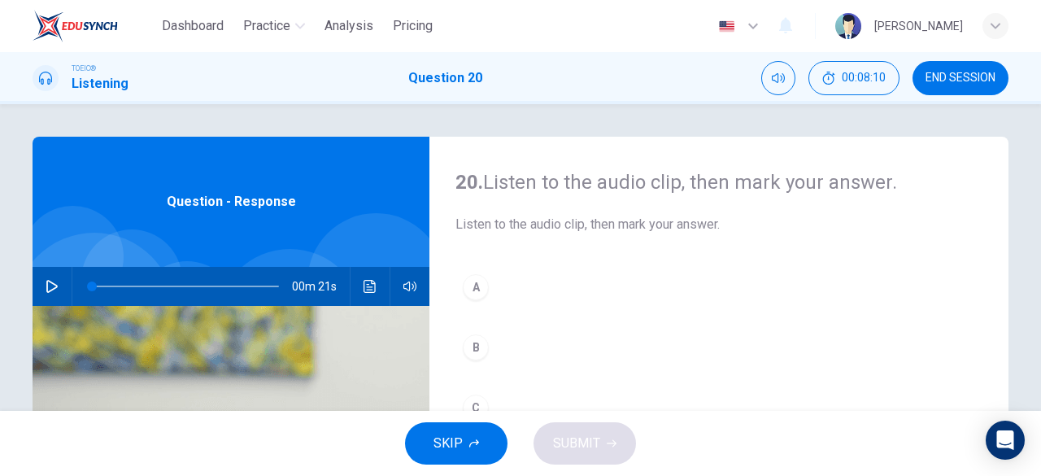
click at [33, 216] on div "Question - Response" at bounding box center [231, 202] width 397 height 130
click at [49, 257] on div at bounding box center [94, 313] width 161 height 161
click at [44, 297] on button "button" at bounding box center [52, 286] width 26 height 39
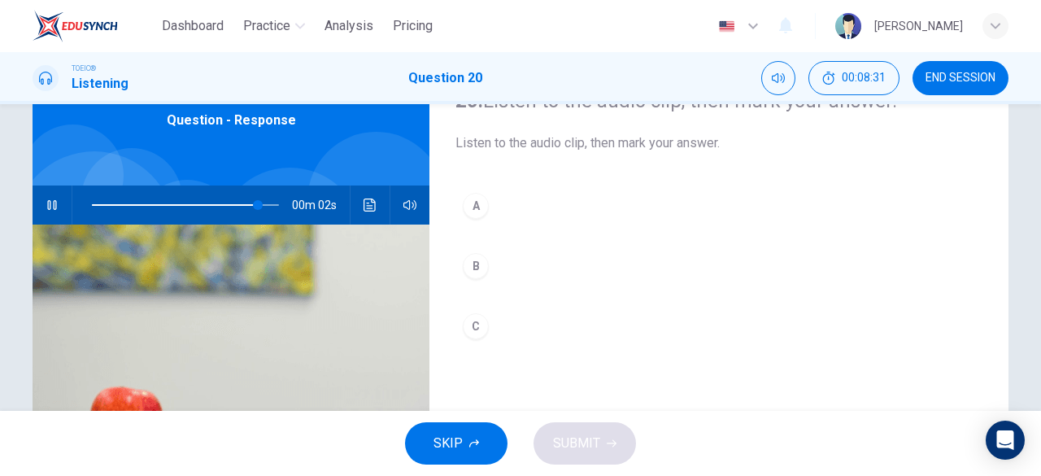
click at [514, 306] on button "C" at bounding box center [719, 326] width 527 height 41
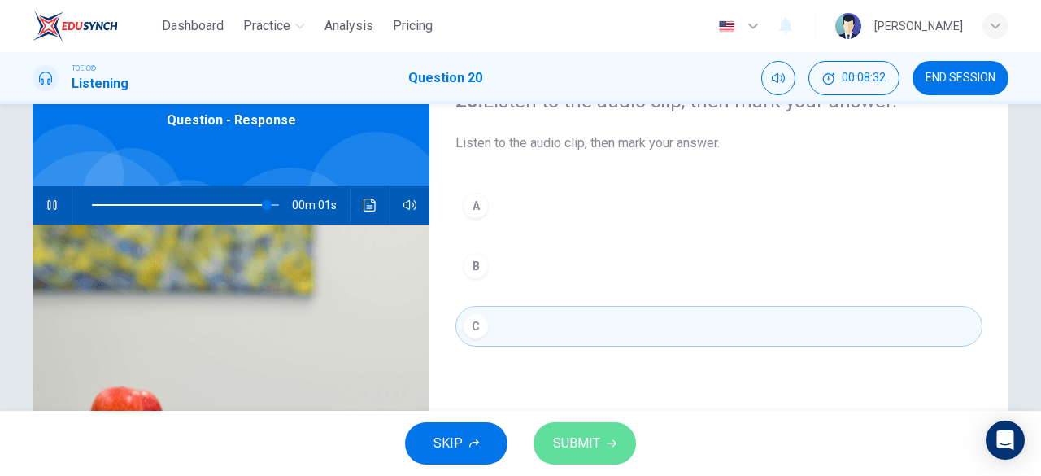
click at [570, 445] on span "SUBMIT" at bounding box center [576, 443] width 47 height 23
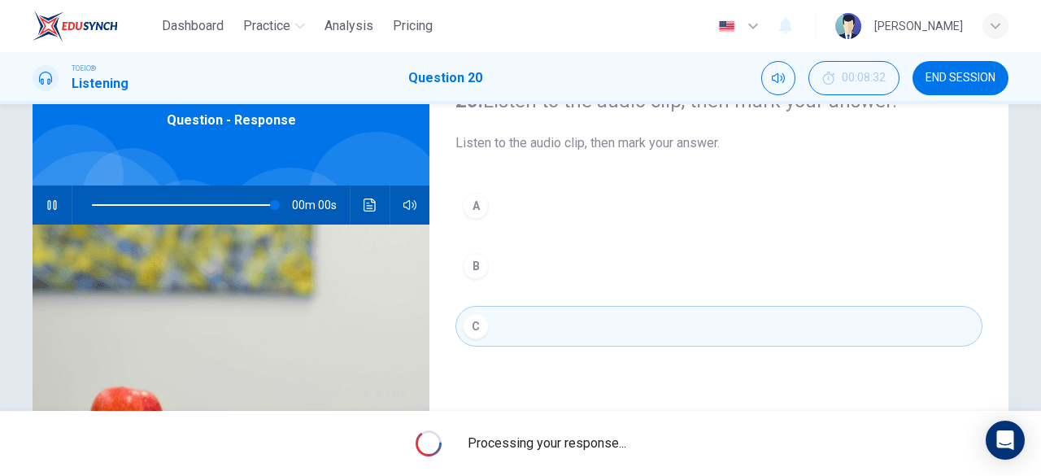
type input "0"
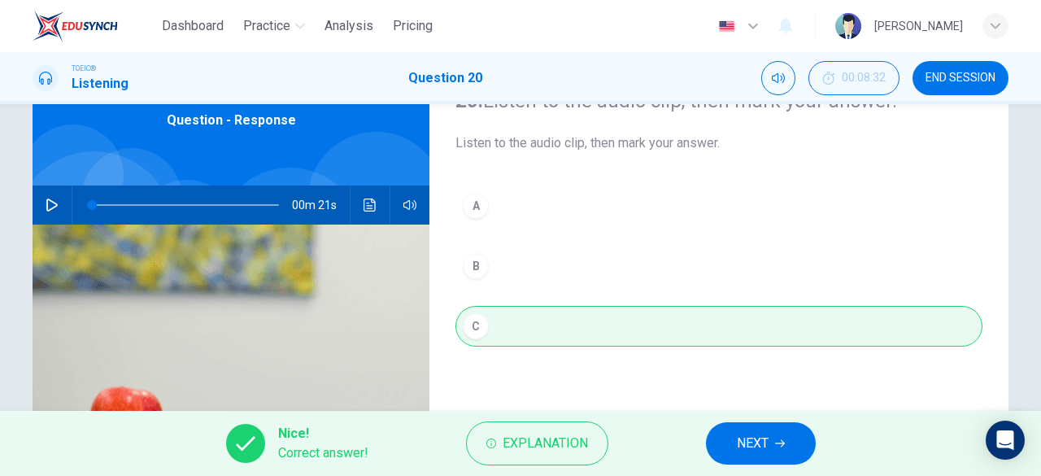
click at [769, 430] on button "NEXT" at bounding box center [761, 443] width 110 height 42
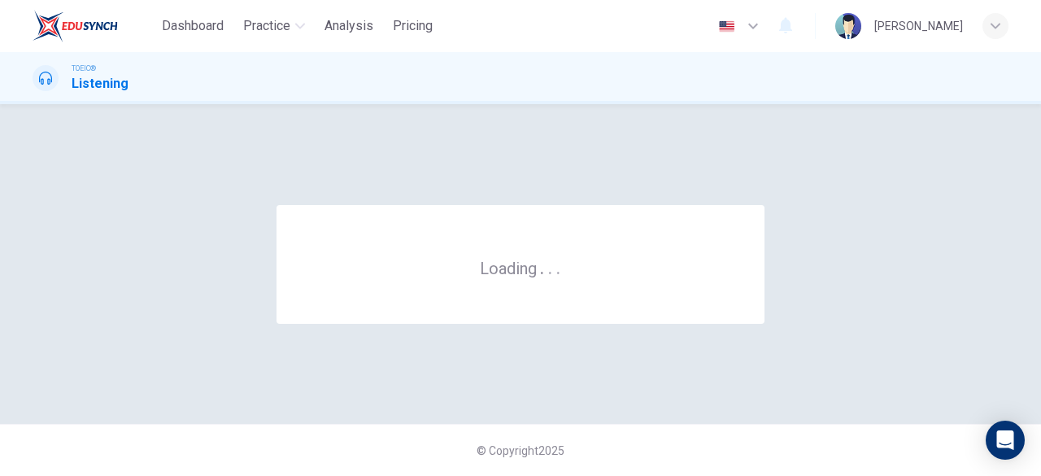
scroll to position [0, 0]
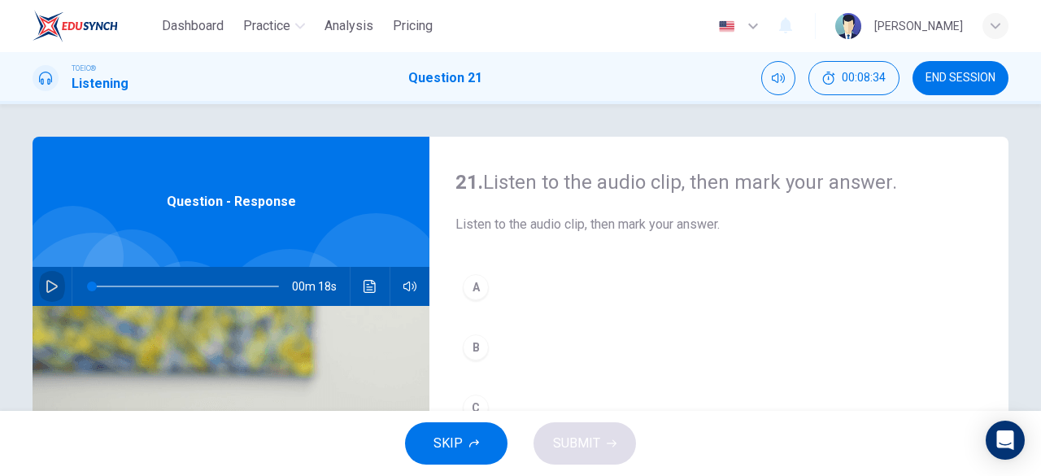
click at [49, 277] on button "button" at bounding box center [52, 286] width 26 height 39
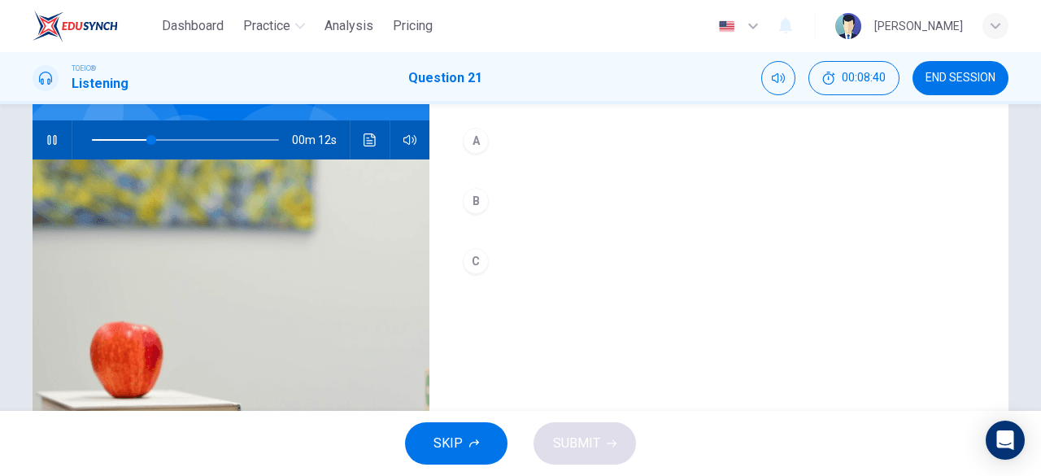
scroll to position [163, 0]
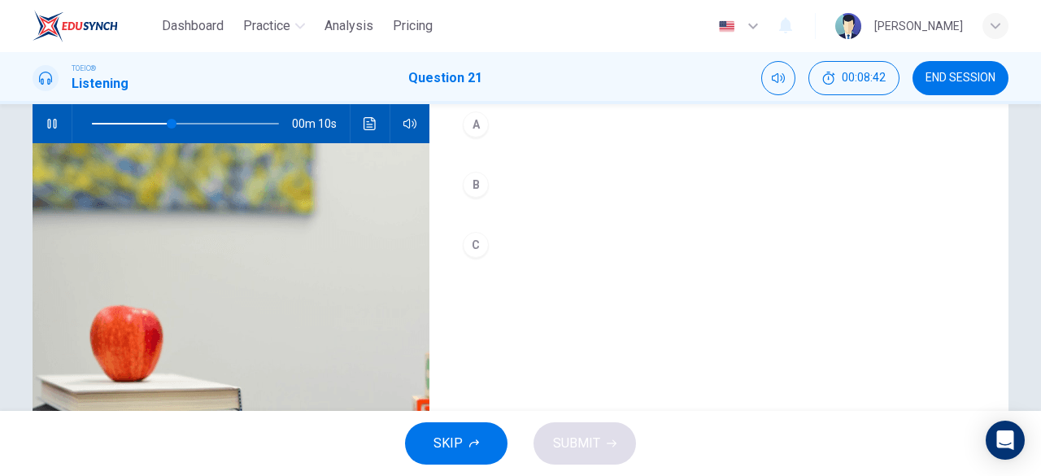
click at [504, 188] on button "B" at bounding box center [719, 184] width 527 height 41
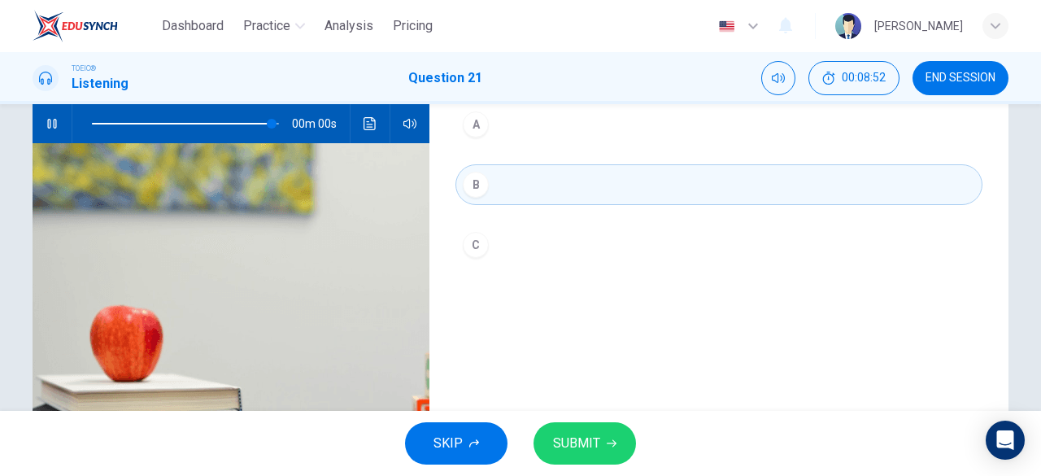
type input "0"
click at [598, 434] on span "SUBMIT" at bounding box center [576, 443] width 47 height 23
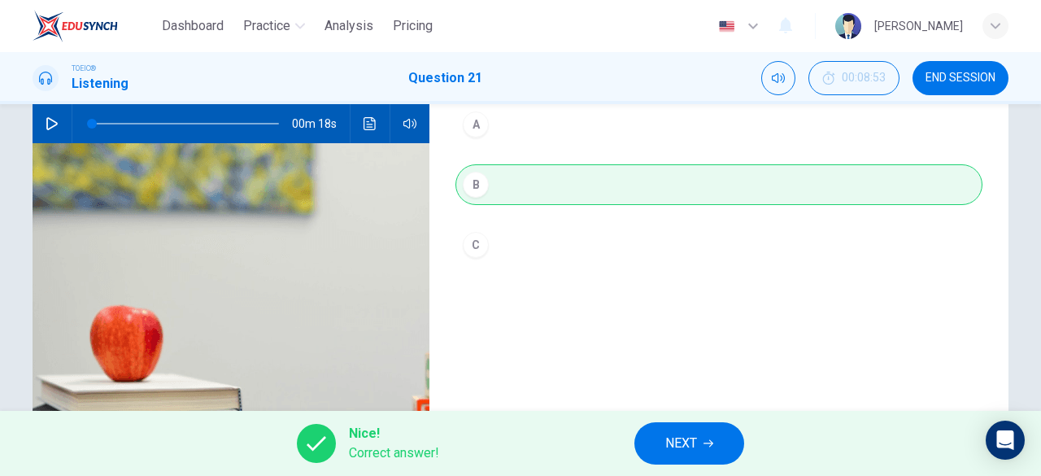
click at [692, 446] on span "NEXT" at bounding box center [682, 443] width 32 height 23
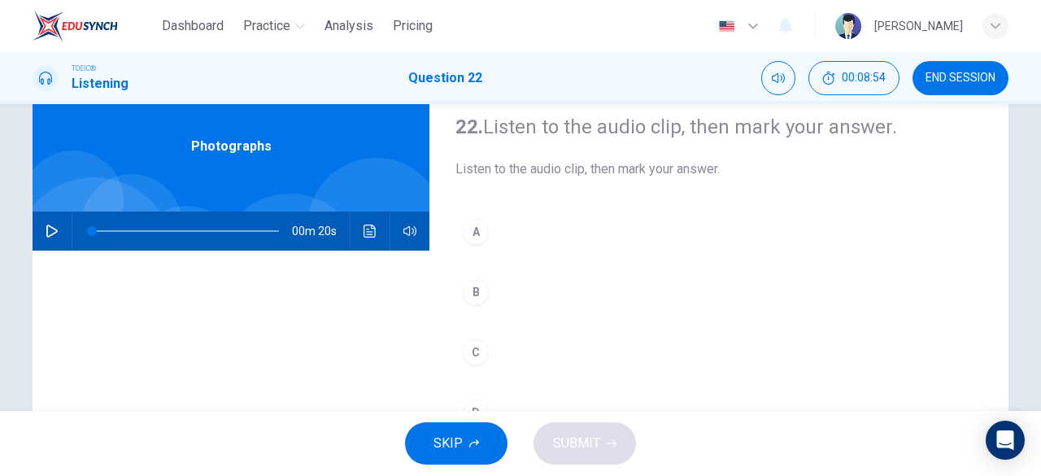
scroll to position [81, 0]
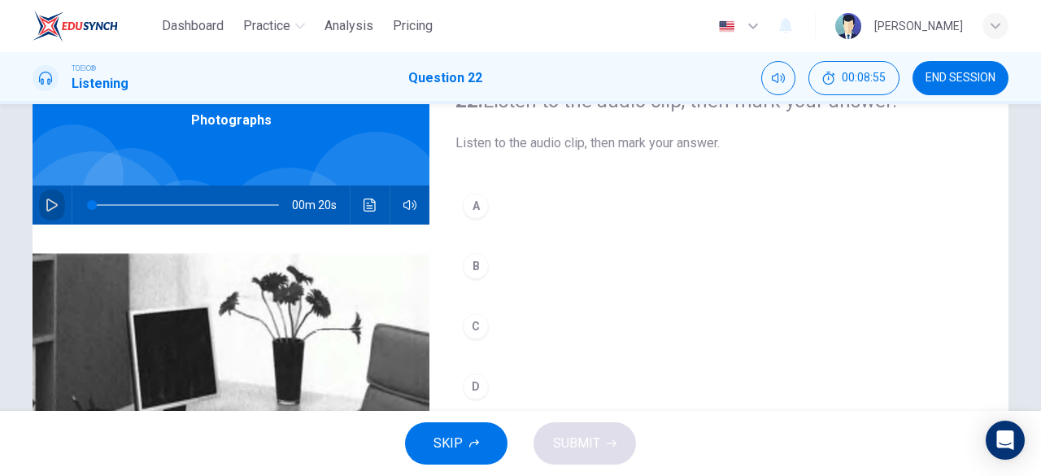
click at [53, 212] on button "button" at bounding box center [52, 205] width 26 height 39
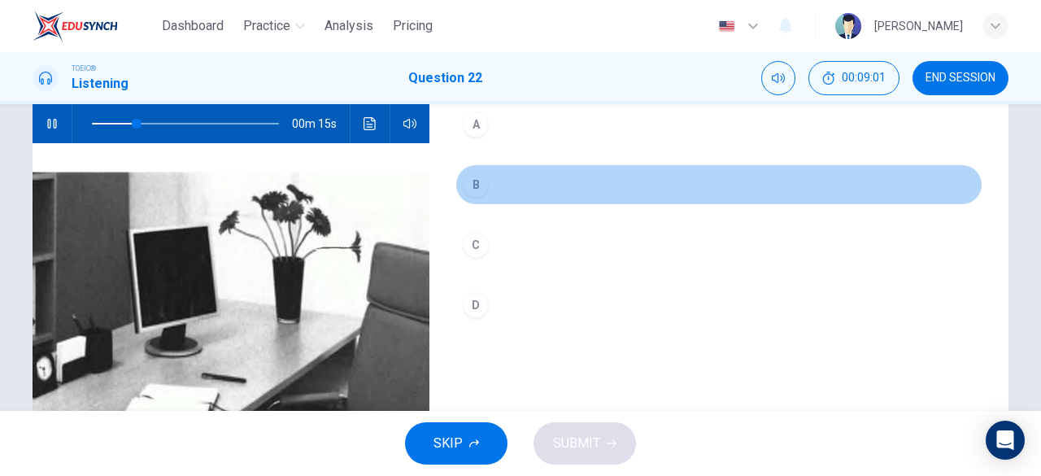
click at [509, 185] on button "B" at bounding box center [719, 184] width 527 height 41
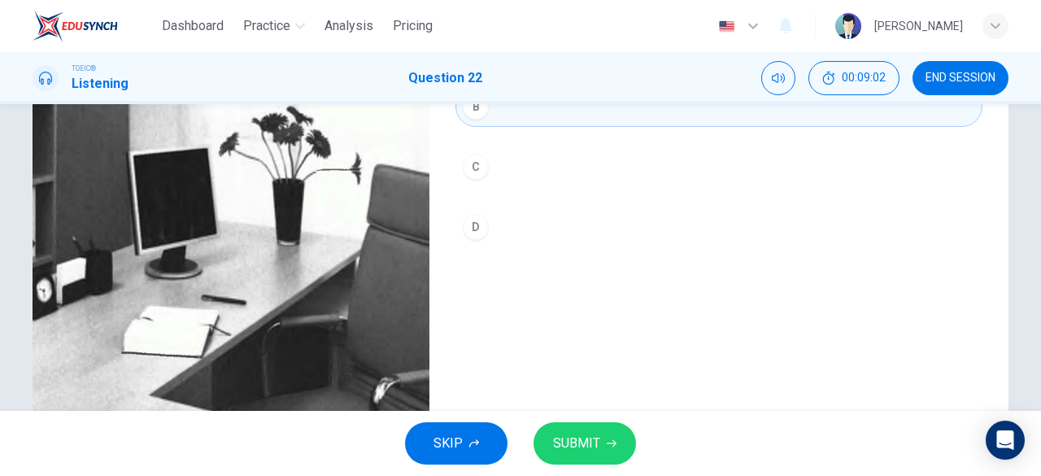
scroll to position [244, 0]
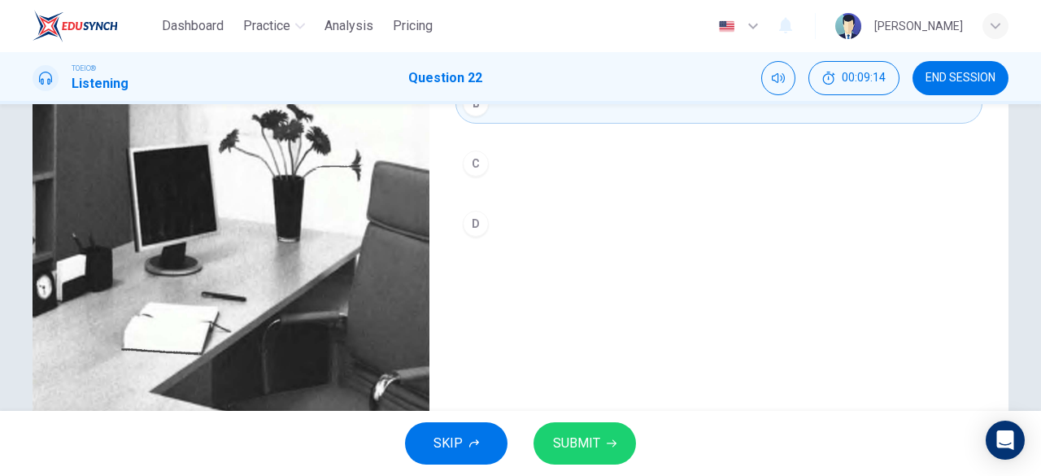
click at [579, 441] on span "SUBMIT" at bounding box center [576, 443] width 47 height 23
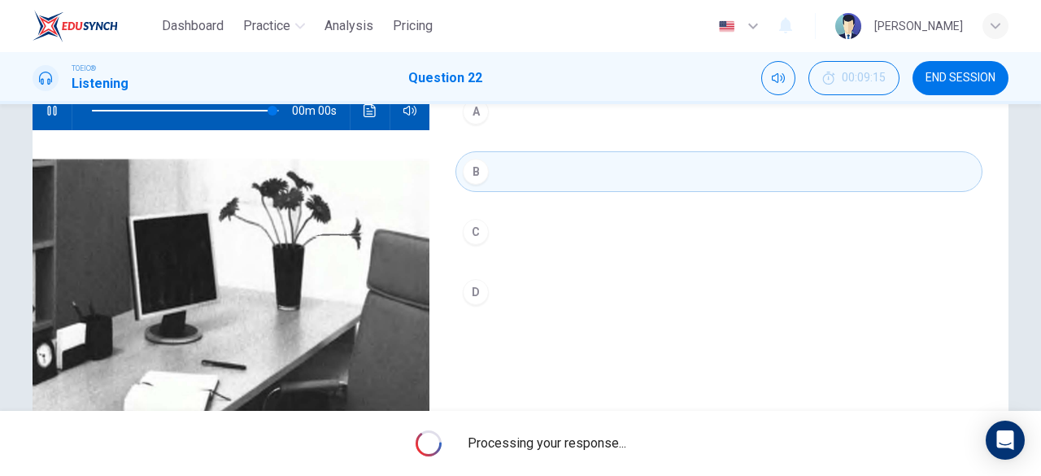
scroll to position [81, 0]
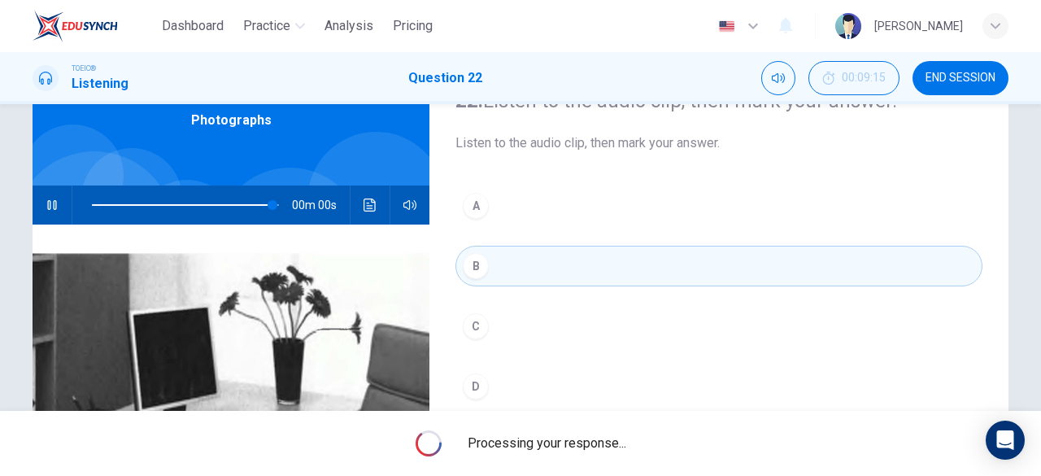
type input "0"
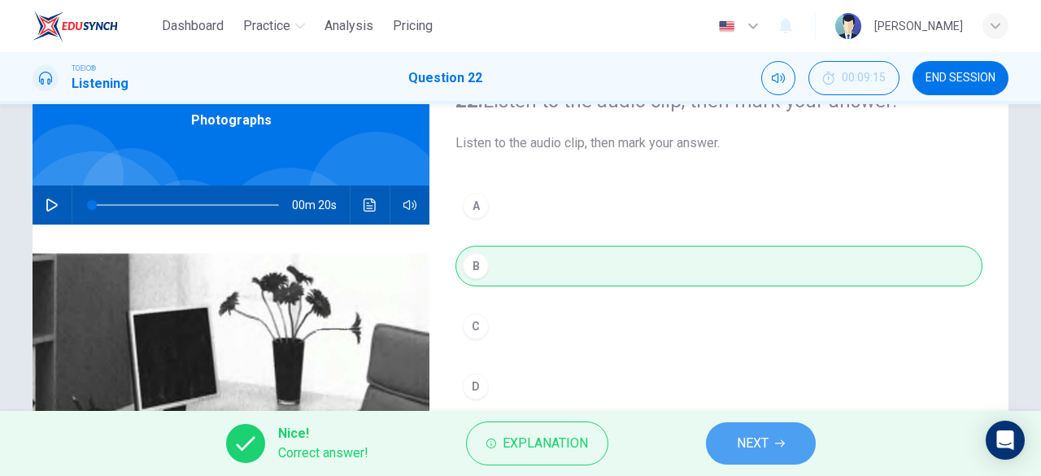
click at [726, 434] on button "NEXT" at bounding box center [761, 443] width 110 height 42
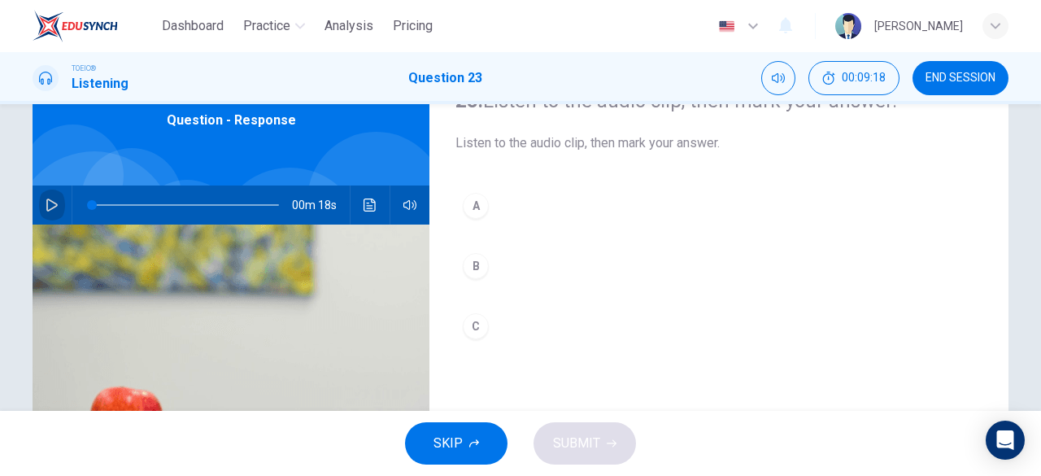
click at [50, 209] on icon "button" at bounding box center [52, 205] width 13 height 13
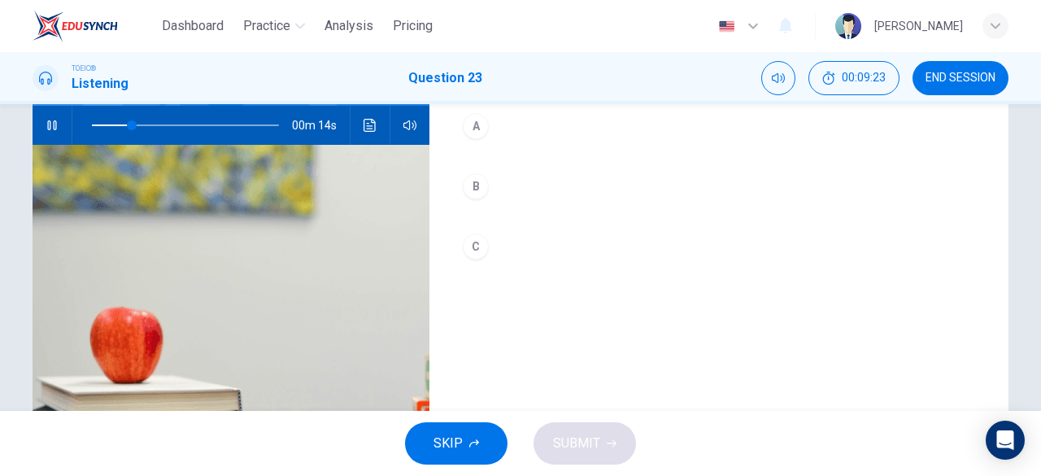
scroll to position [80, 0]
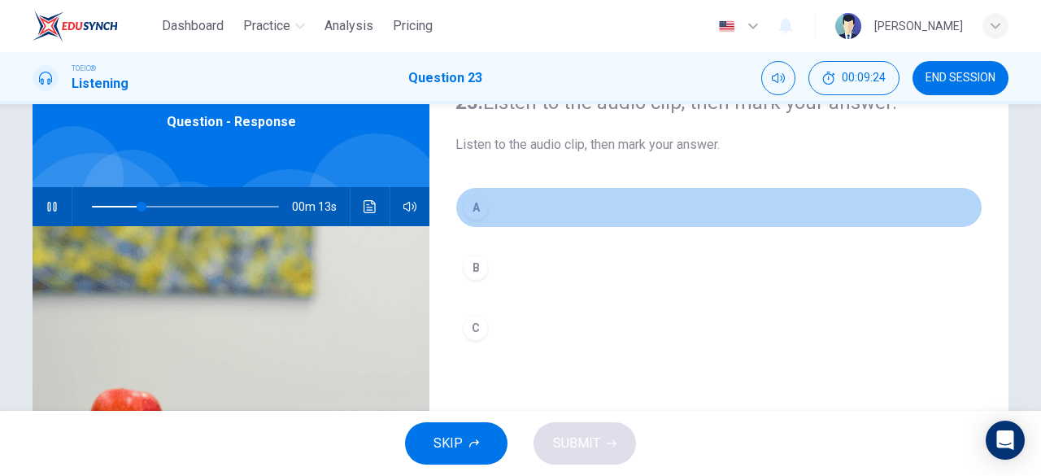
click at [482, 221] on button "A" at bounding box center [719, 207] width 527 height 41
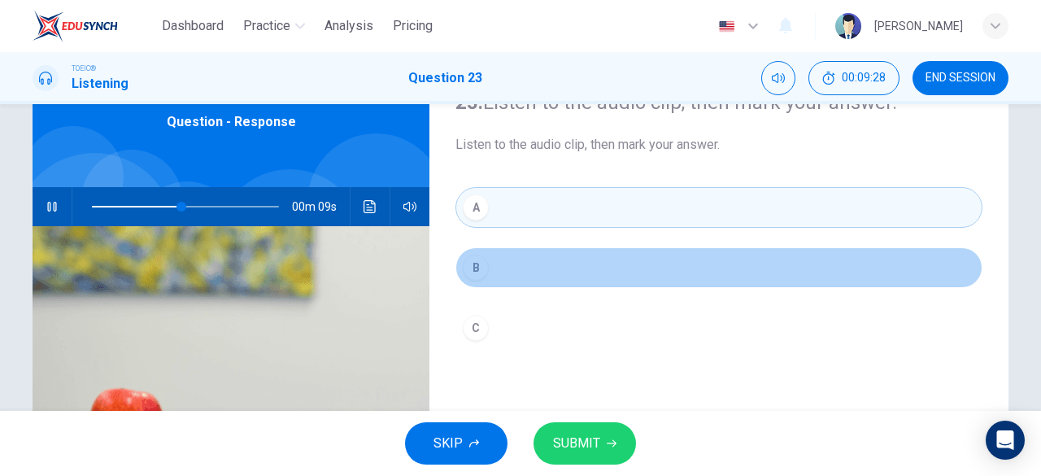
click at [541, 262] on button "B" at bounding box center [719, 267] width 527 height 41
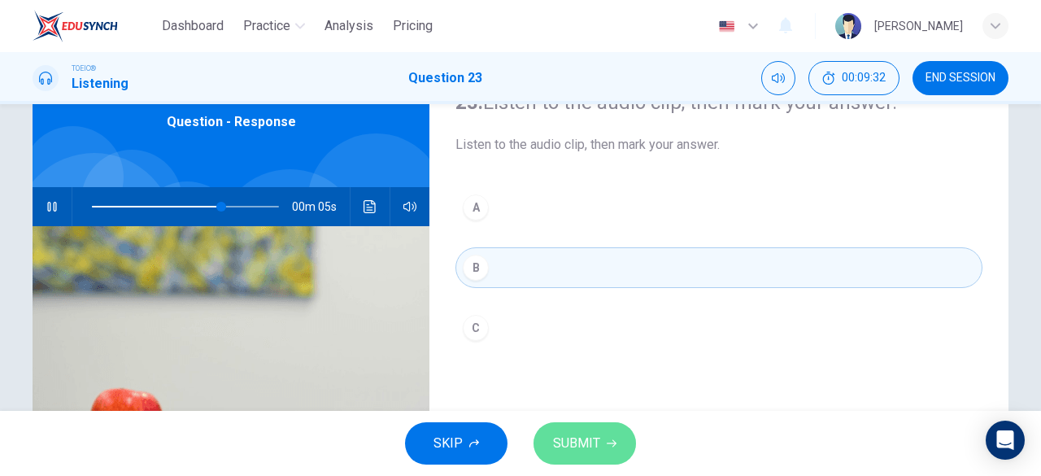
click at [554, 440] on span "SUBMIT" at bounding box center [576, 443] width 47 height 23
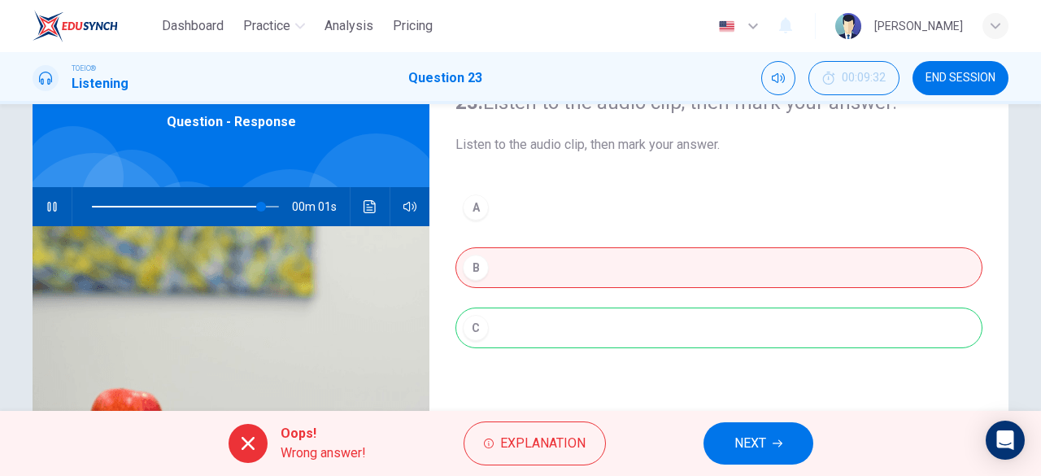
click at [539, 320] on div "A B C" at bounding box center [719, 284] width 527 height 194
type input "96"
click at [737, 463] on button "NEXT" at bounding box center [759, 443] width 110 height 42
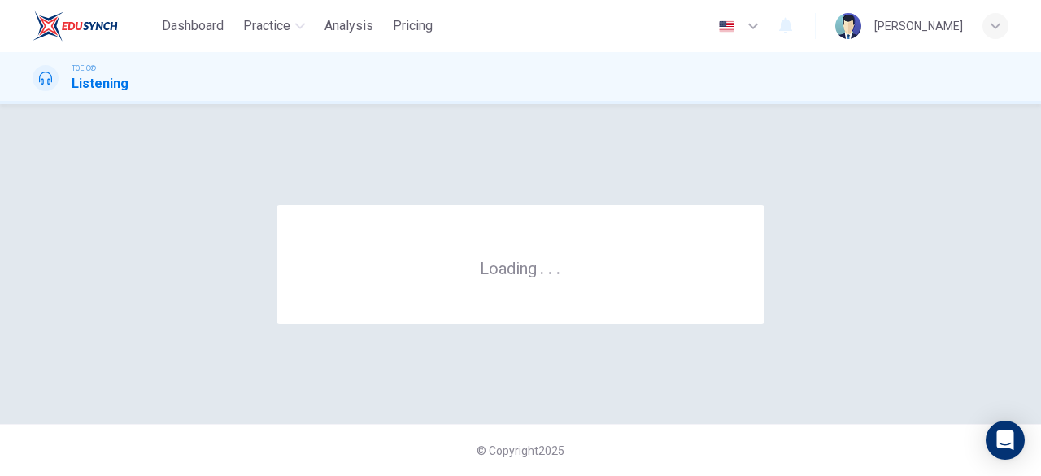
scroll to position [0, 0]
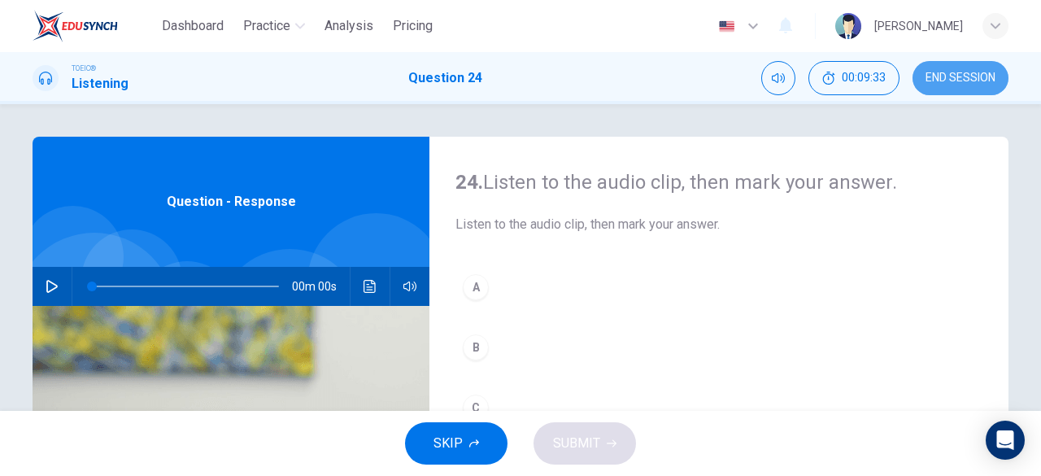
click at [944, 81] on span "END SESSION" at bounding box center [961, 78] width 70 height 13
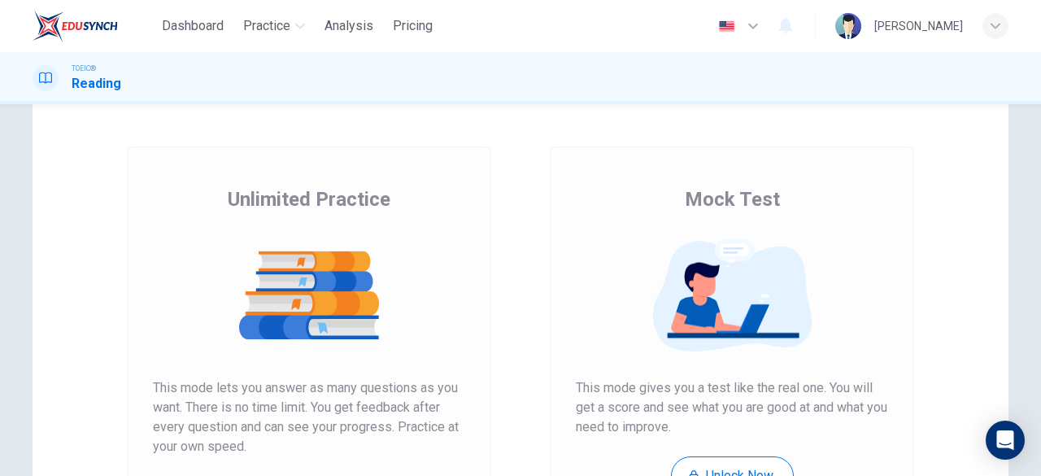
scroll to position [163, 0]
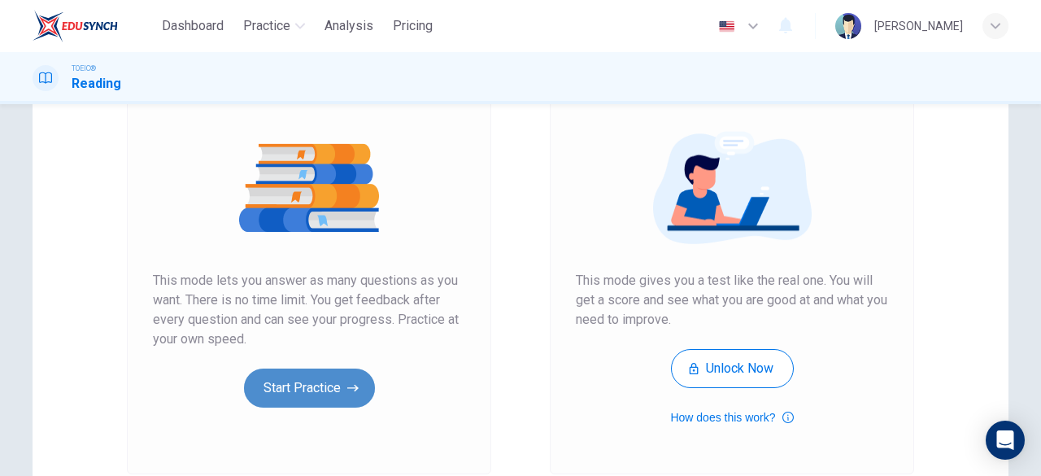
click at [272, 385] on button "Start Practice" at bounding box center [309, 388] width 131 height 39
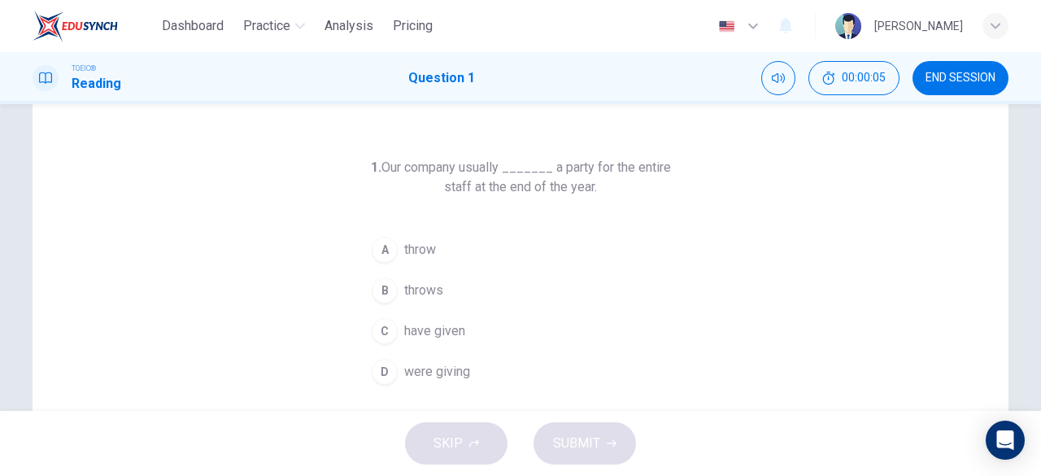
scroll to position [81, 0]
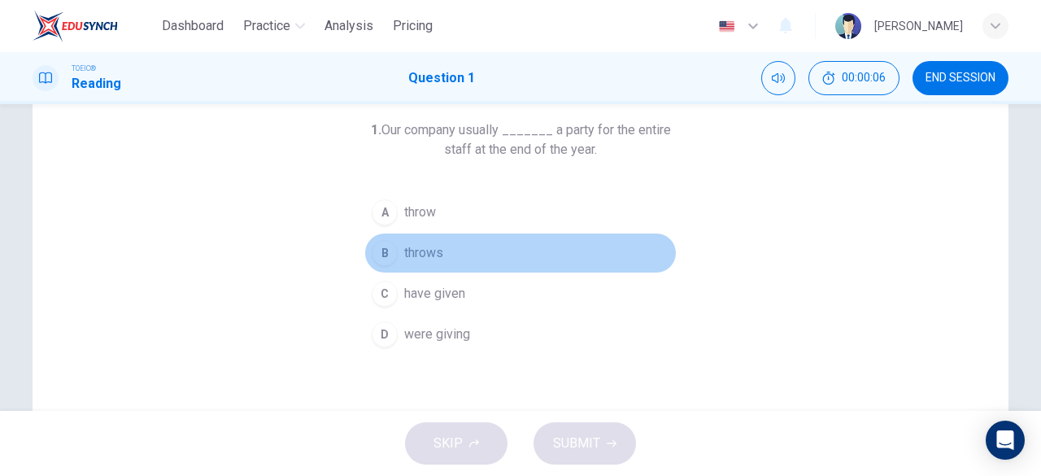
click at [420, 252] on span "throws" at bounding box center [423, 253] width 39 height 20
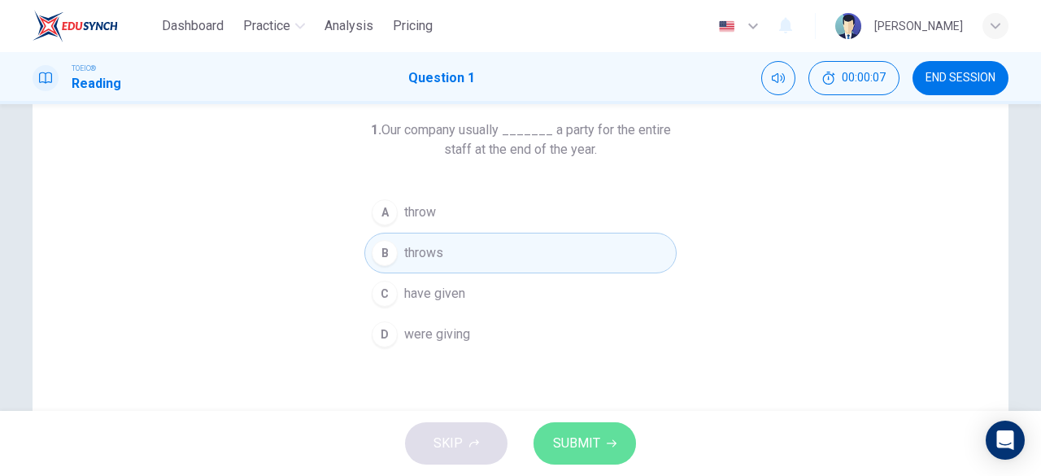
click at [572, 447] on span "SUBMIT" at bounding box center [576, 443] width 47 height 23
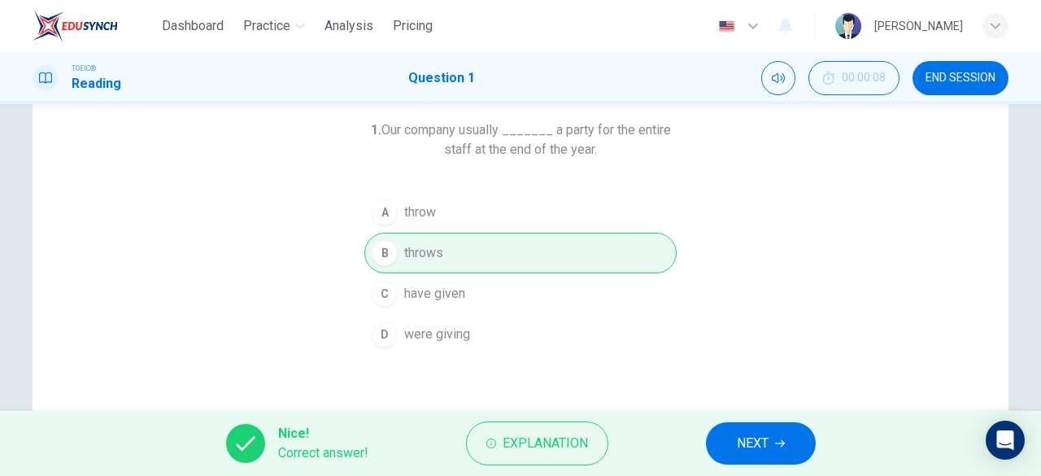
click at [780, 436] on button "NEXT" at bounding box center [761, 443] width 110 height 42
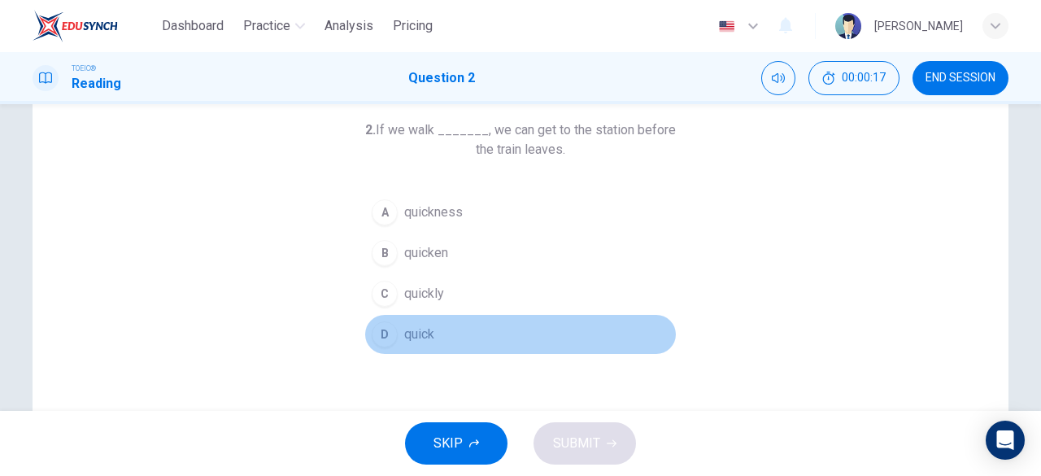
click at [404, 335] on span "quick" at bounding box center [419, 335] width 30 height 20
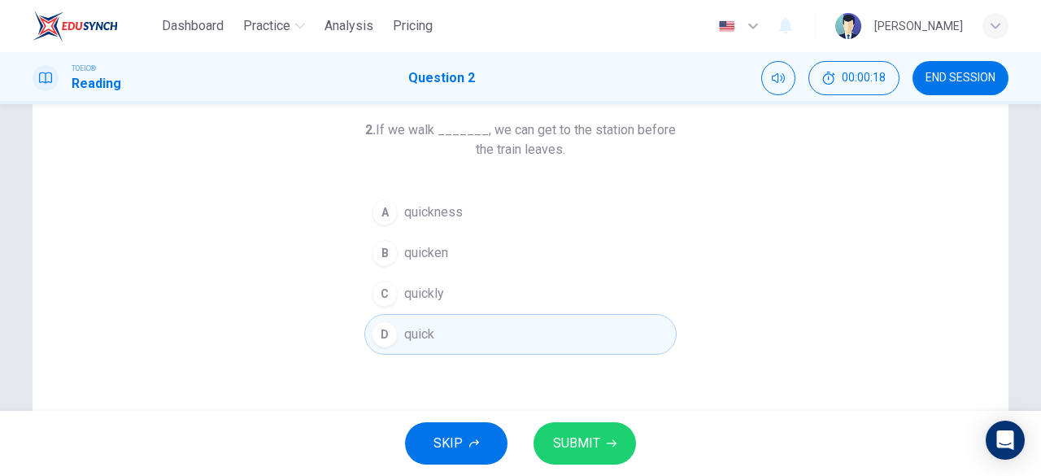
click at [418, 286] on span "quickly" at bounding box center [424, 294] width 40 height 20
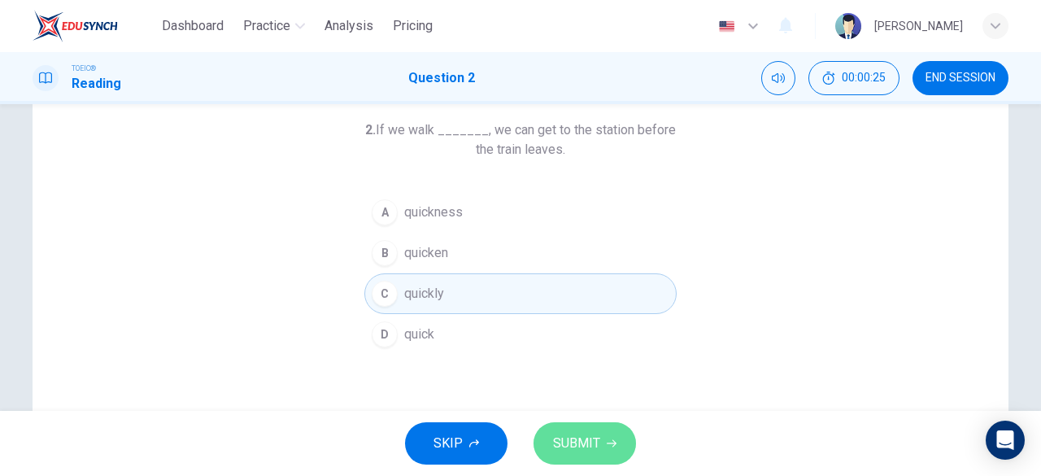
click at [570, 440] on span "SUBMIT" at bounding box center [576, 443] width 47 height 23
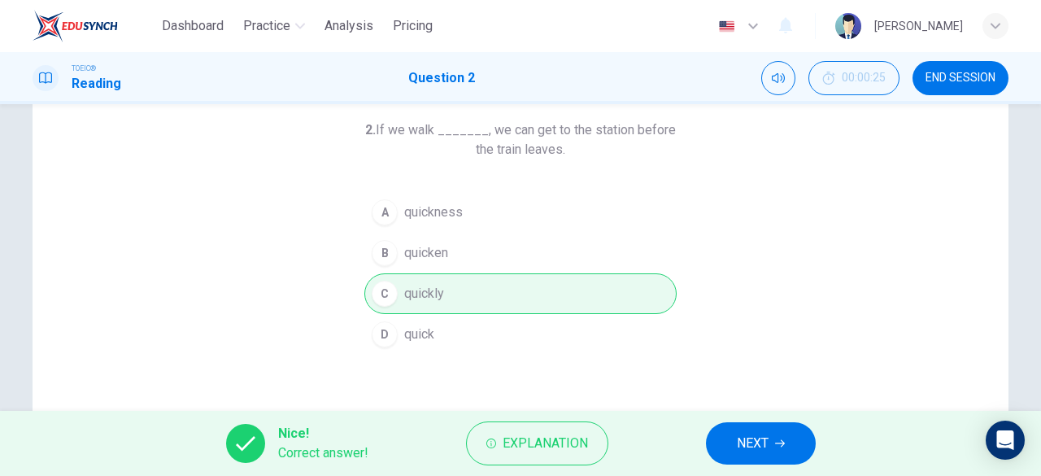
click at [775, 420] on div "Nice! Correct answer! Explanation NEXT" at bounding box center [520, 443] width 1041 height 65
click at [744, 447] on span "NEXT" at bounding box center [753, 443] width 32 height 23
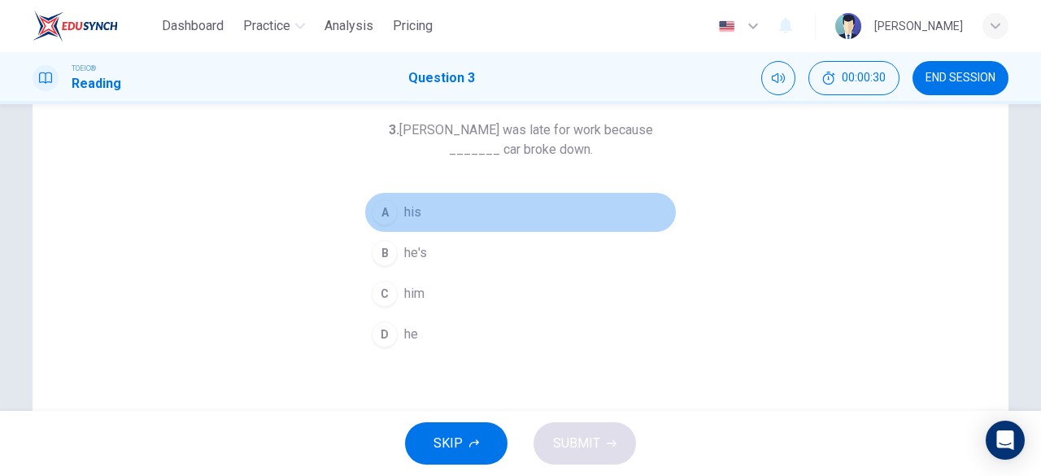
click at [408, 211] on span "his" at bounding box center [412, 213] width 17 height 20
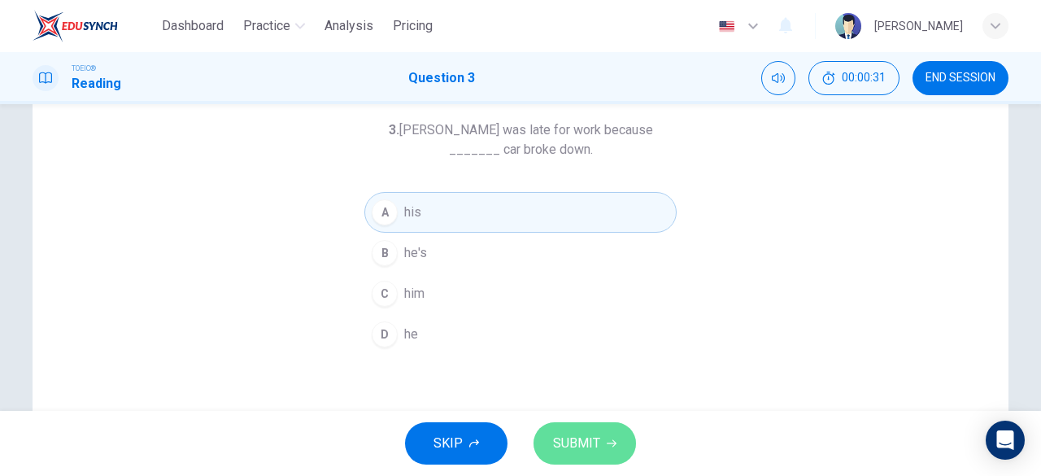
click at [574, 449] on span "SUBMIT" at bounding box center [576, 443] width 47 height 23
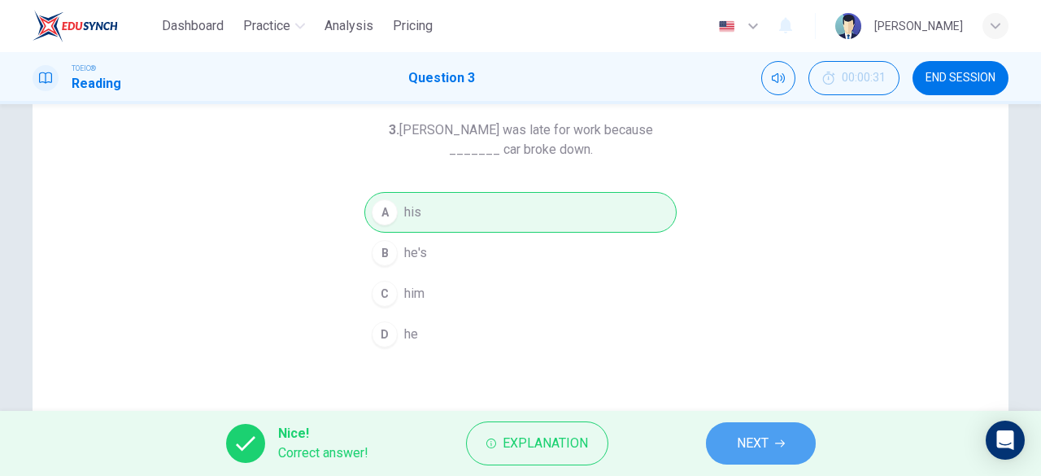
click at [749, 441] on span "NEXT" at bounding box center [753, 443] width 32 height 23
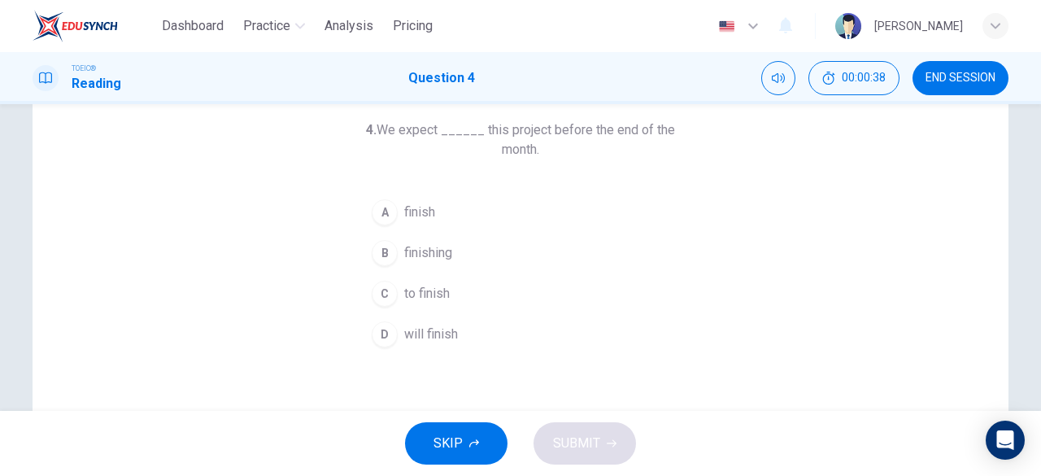
click at [397, 294] on button "C to finish" at bounding box center [521, 293] width 312 height 41
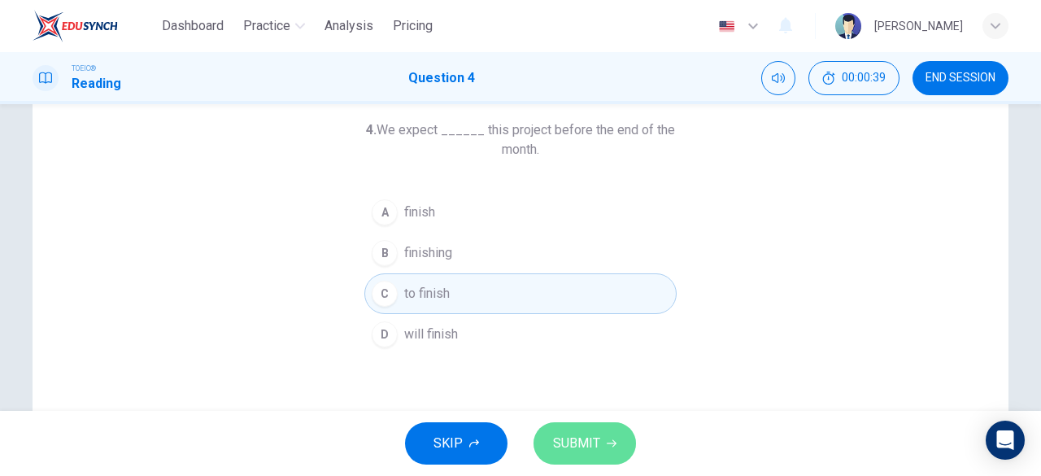
click at [589, 442] on span "SUBMIT" at bounding box center [576, 443] width 47 height 23
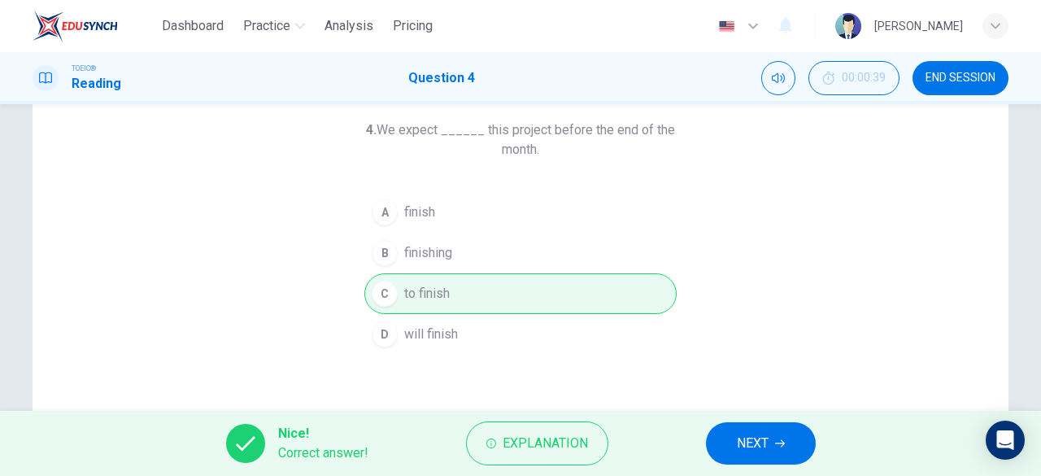
click at [745, 434] on span "NEXT" at bounding box center [753, 443] width 32 height 23
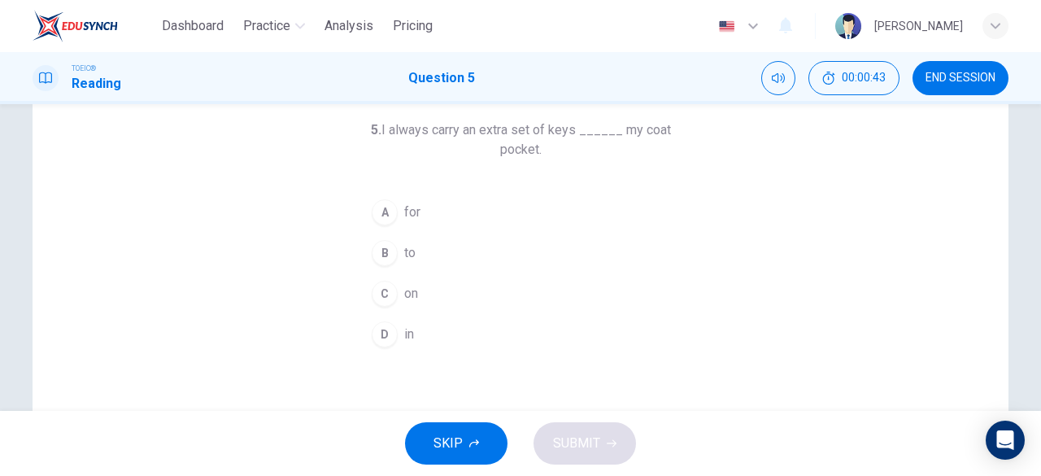
click at [399, 334] on button "D in" at bounding box center [521, 334] width 312 height 41
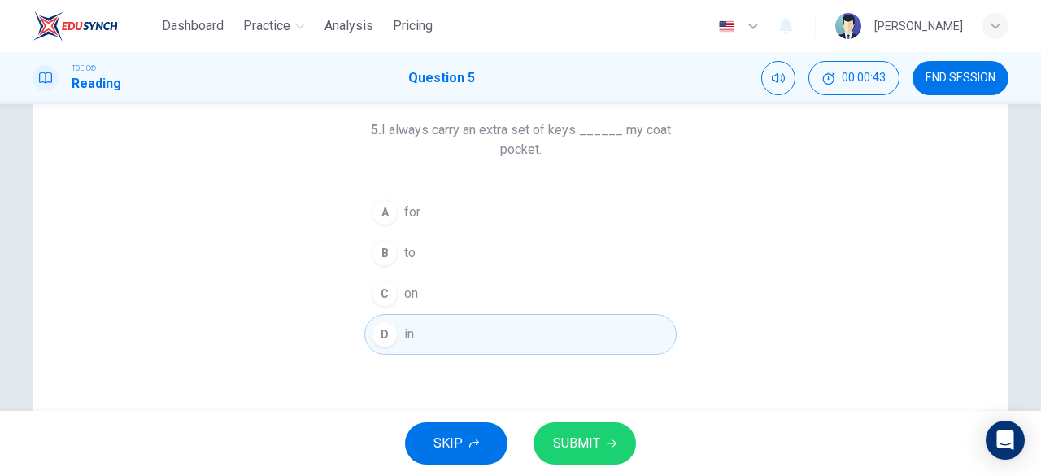
click at [609, 449] on button "SUBMIT" at bounding box center [585, 443] width 103 height 42
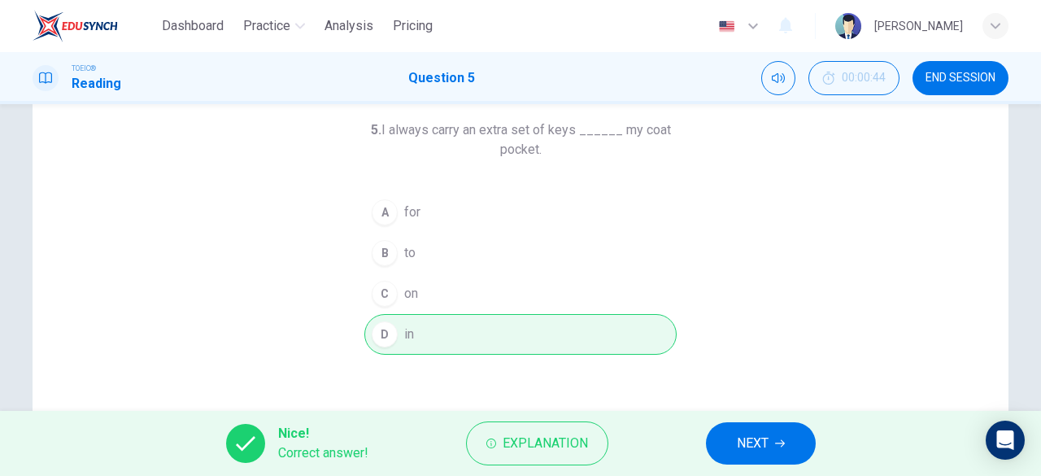
click at [746, 434] on span "NEXT" at bounding box center [753, 443] width 32 height 23
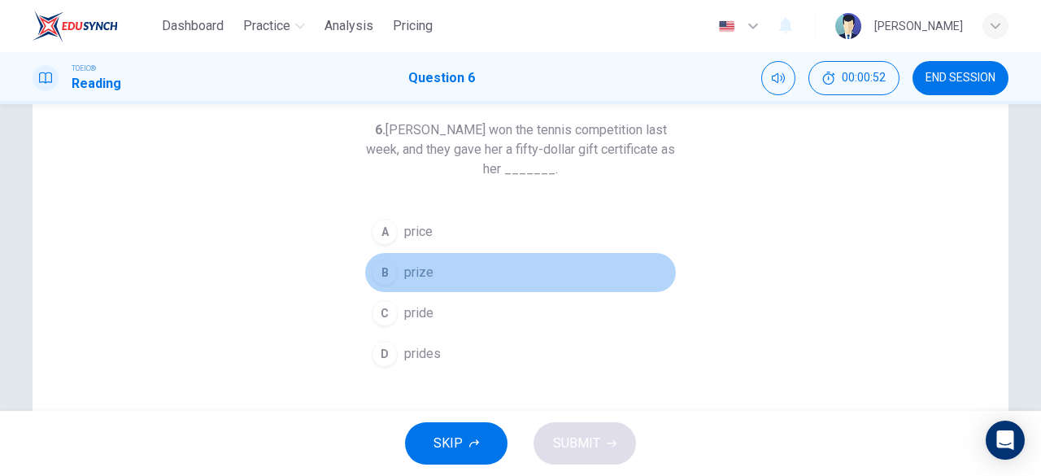
click at [428, 277] on span "prize" at bounding box center [418, 273] width 29 height 20
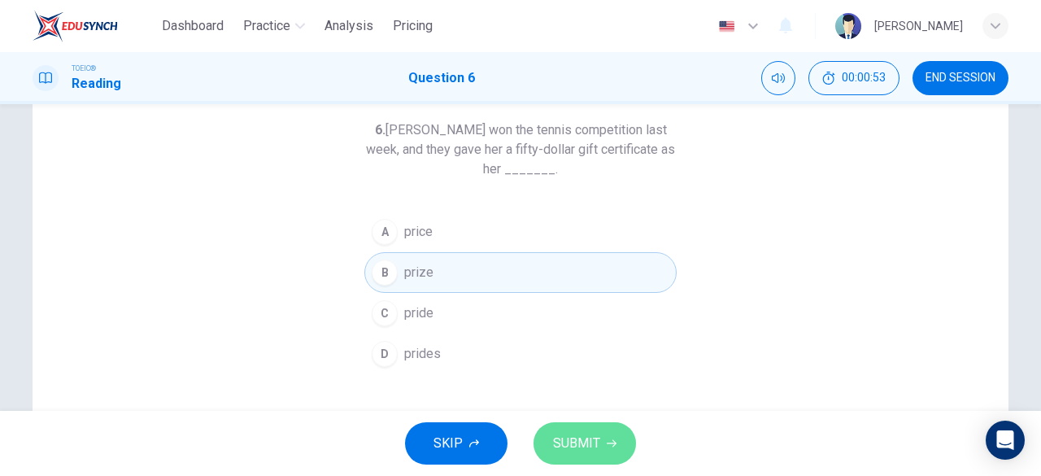
click at [570, 448] on span "SUBMIT" at bounding box center [576, 443] width 47 height 23
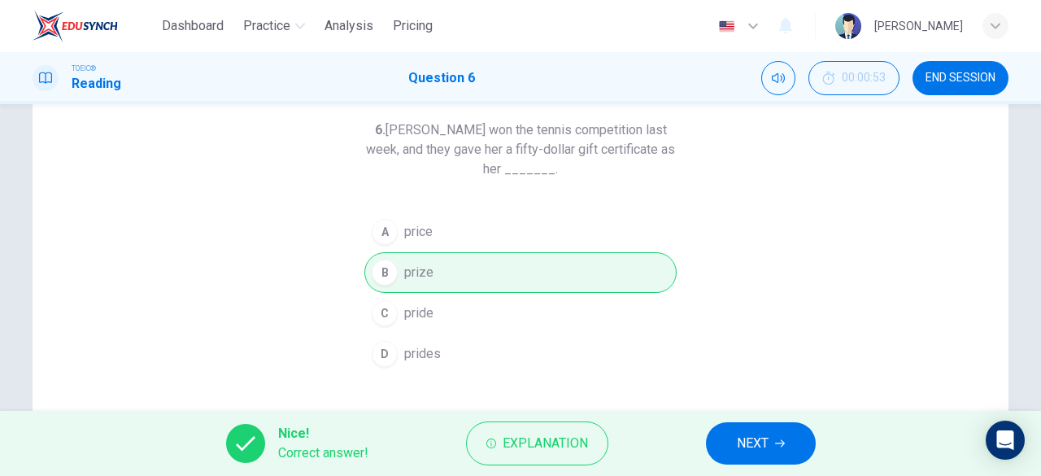
click at [755, 442] on span "NEXT" at bounding box center [753, 443] width 32 height 23
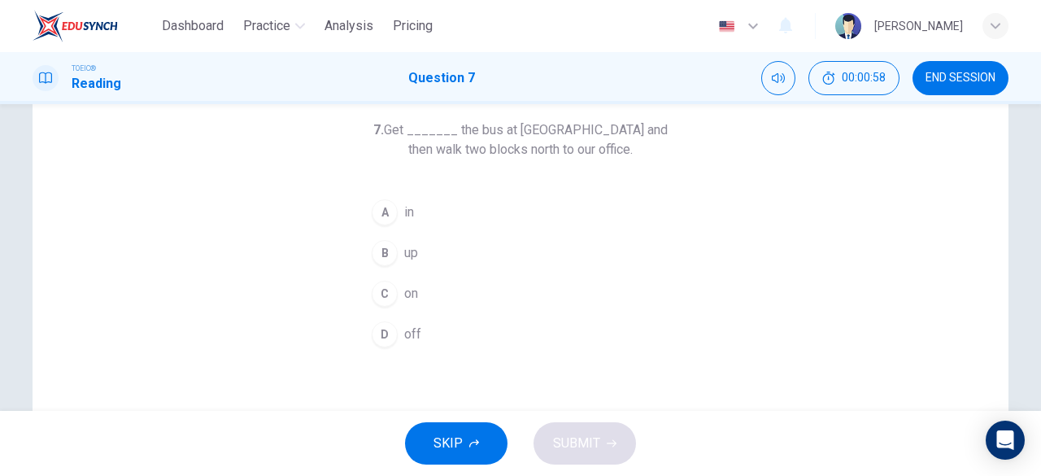
click at [408, 334] on span "off" at bounding box center [412, 335] width 17 height 20
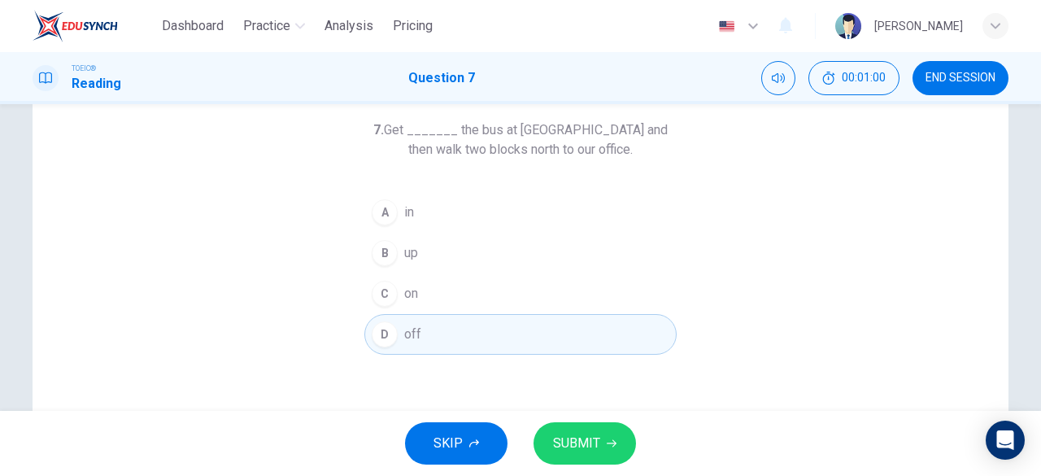
click at [571, 439] on span "SUBMIT" at bounding box center [576, 443] width 47 height 23
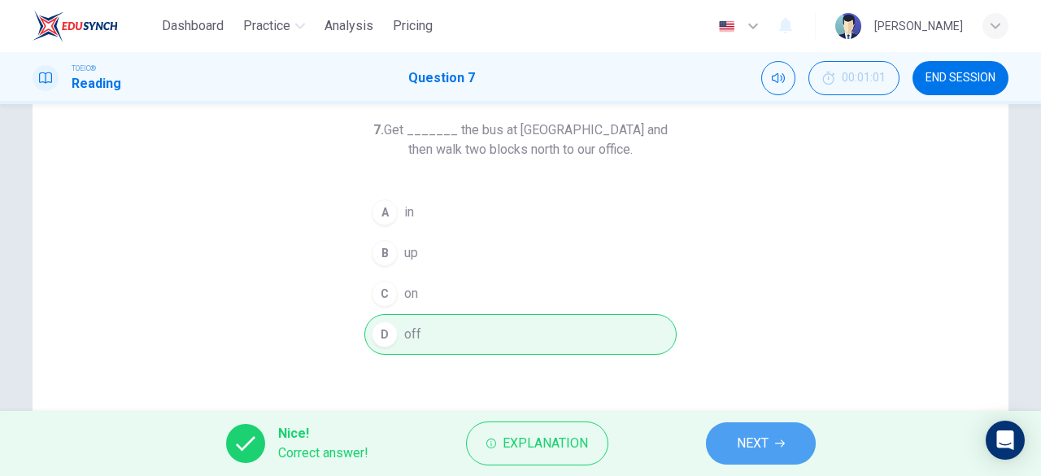
click at [766, 442] on span "NEXT" at bounding box center [753, 443] width 32 height 23
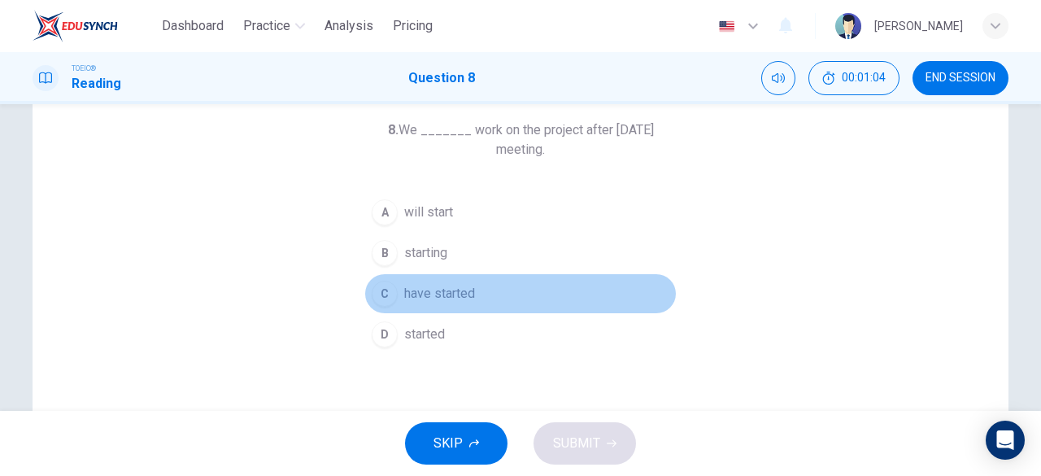
click at [426, 290] on span "have started" at bounding box center [439, 294] width 71 height 20
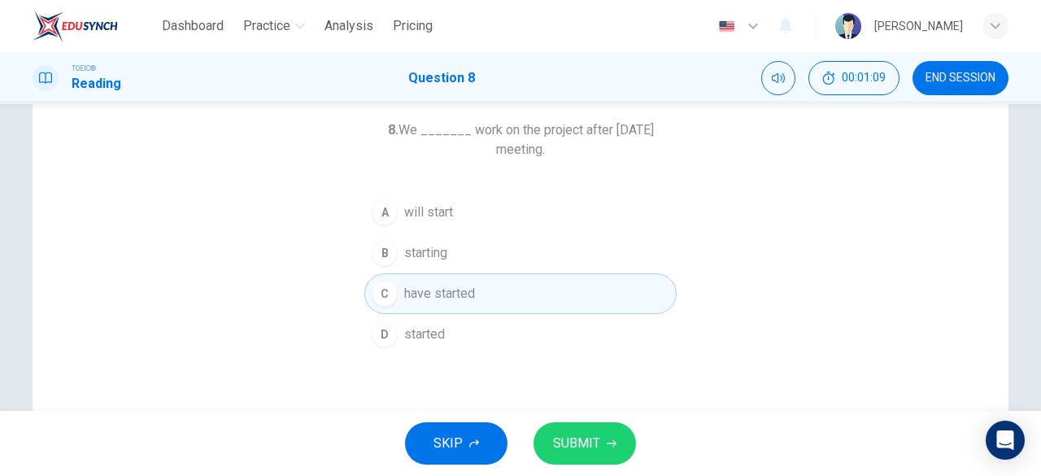
click at [422, 221] on span "will start" at bounding box center [428, 213] width 49 height 20
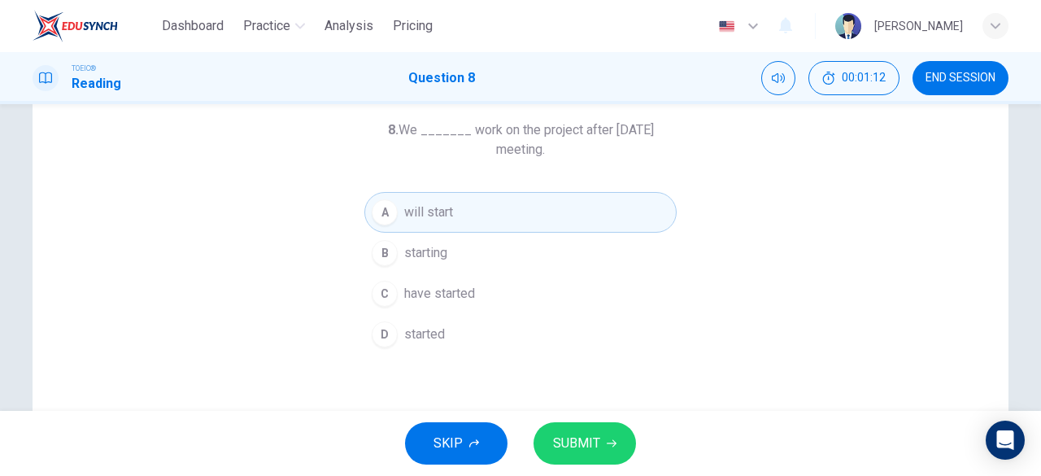
click at [583, 439] on span "SUBMIT" at bounding box center [576, 443] width 47 height 23
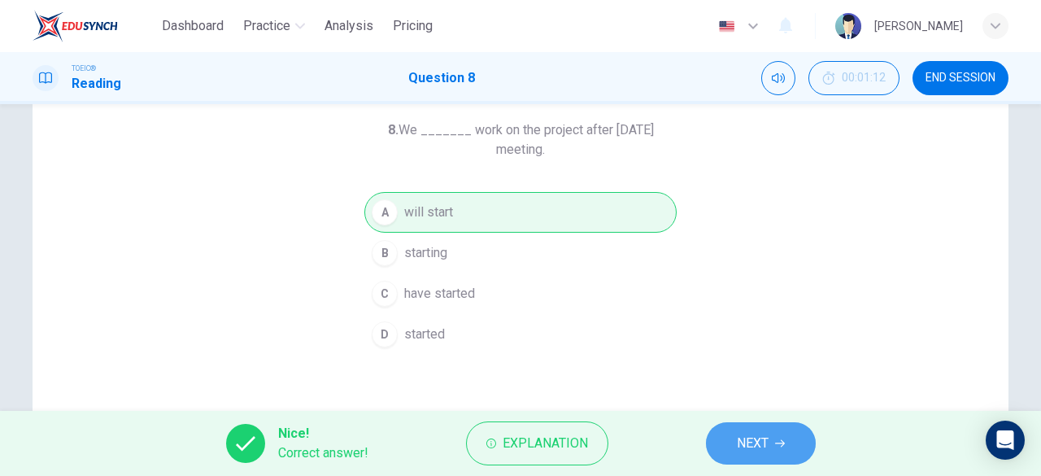
click at [725, 428] on button "NEXT" at bounding box center [761, 443] width 110 height 42
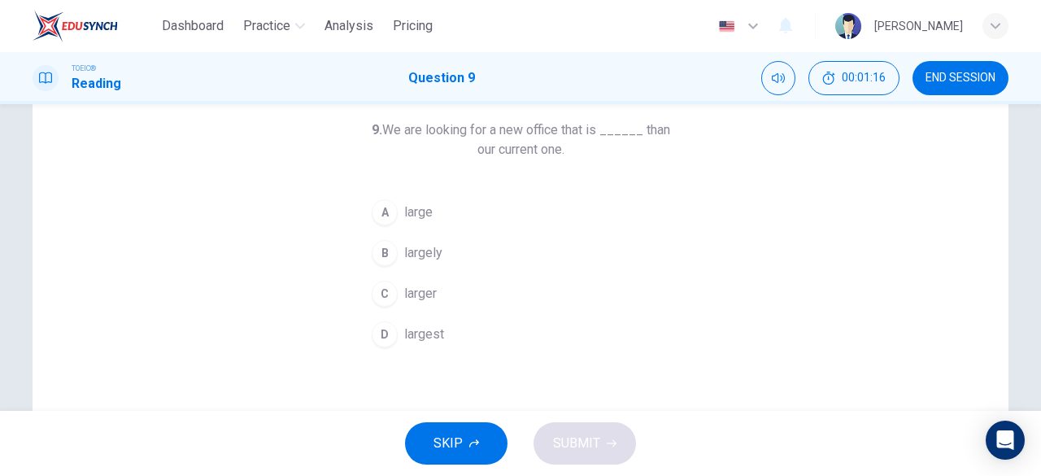
click at [413, 292] on span "larger" at bounding box center [420, 294] width 33 height 20
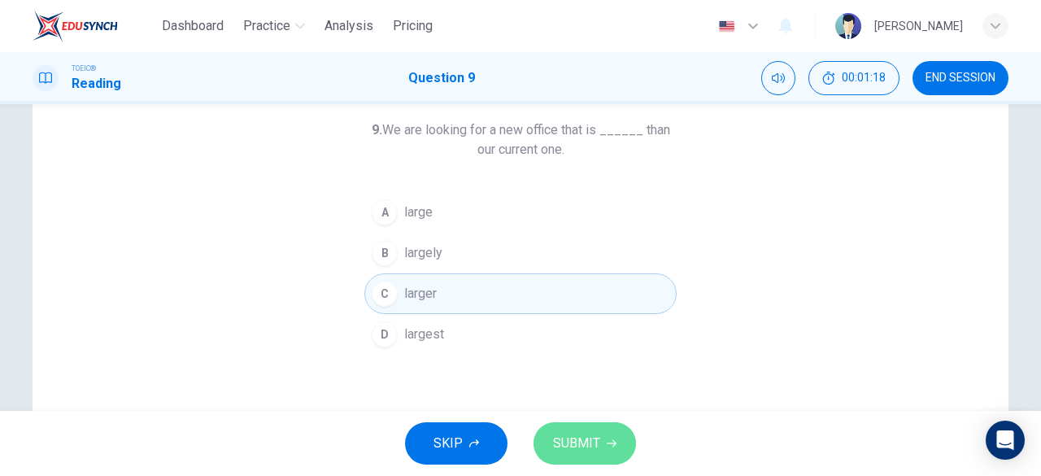
click at [570, 443] on span "SUBMIT" at bounding box center [576, 443] width 47 height 23
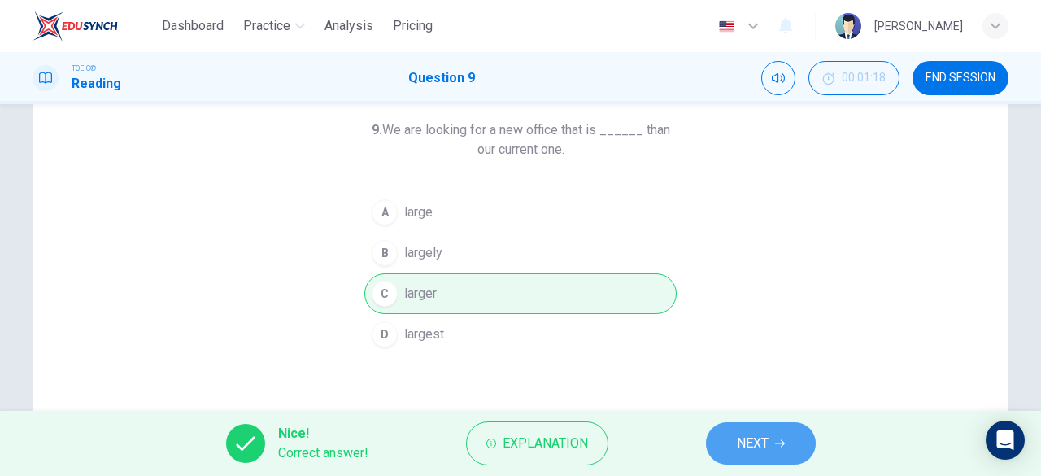
click at [714, 440] on button "NEXT" at bounding box center [761, 443] width 110 height 42
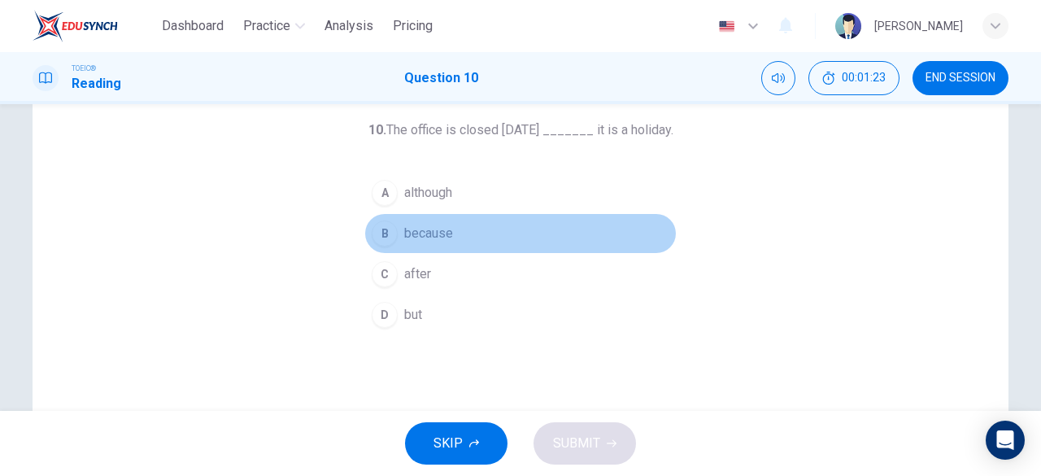
click at [421, 237] on span "because" at bounding box center [428, 234] width 49 height 20
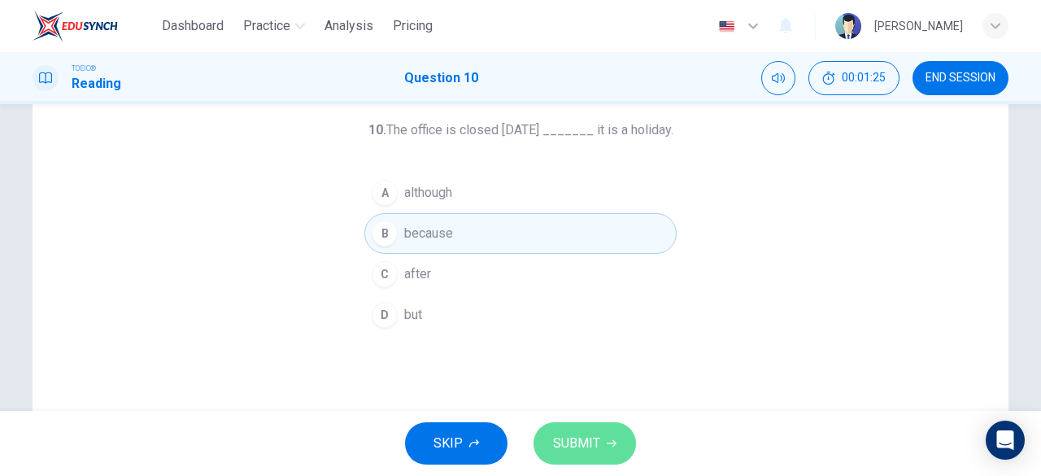
click at [563, 447] on span "SUBMIT" at bounding box center [576, 443] width 47 height 23
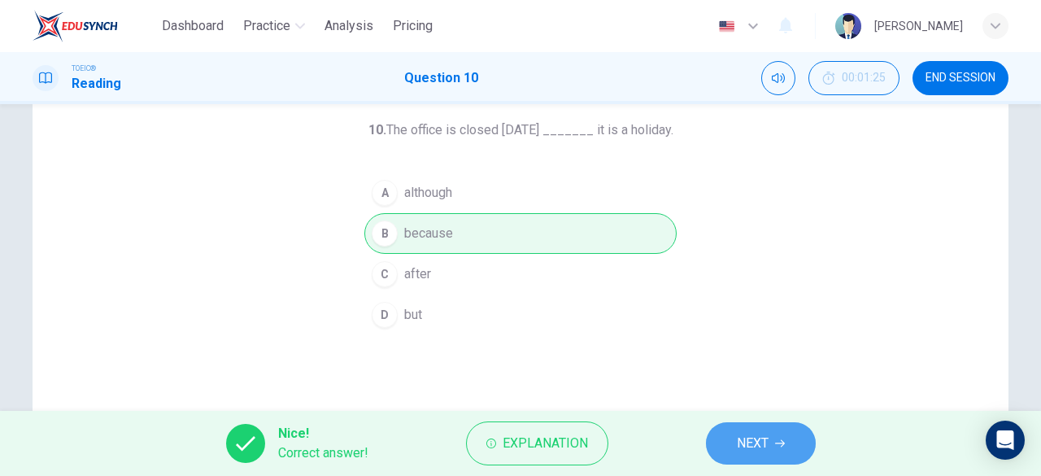
click at [718, 435] on button "NEXT" at bounding box center [761, 443] width 110 height 42
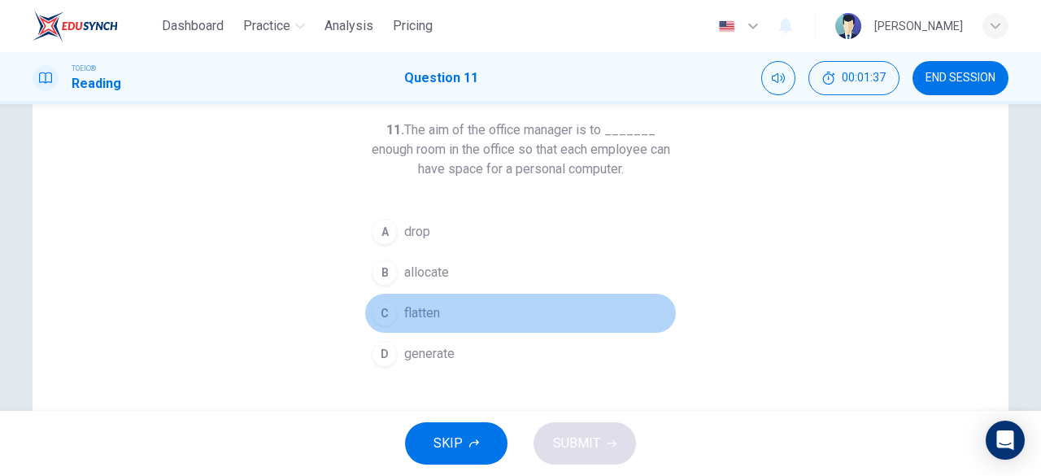
click at [420, 315] on span "flatten" at bounding box center [422, 313] width 36 height 20
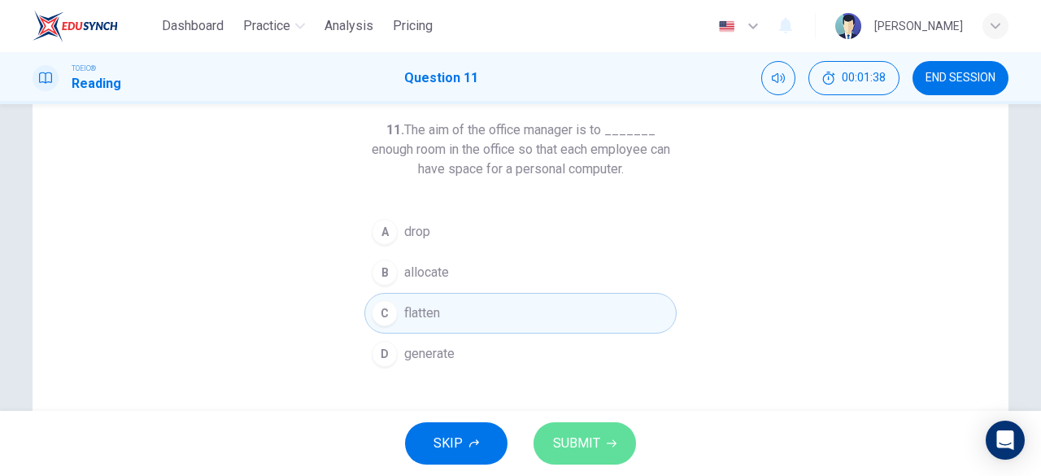
click at [582, 448] on span "SUBMIT" at bounding box center [576, 443] width 47 height 23
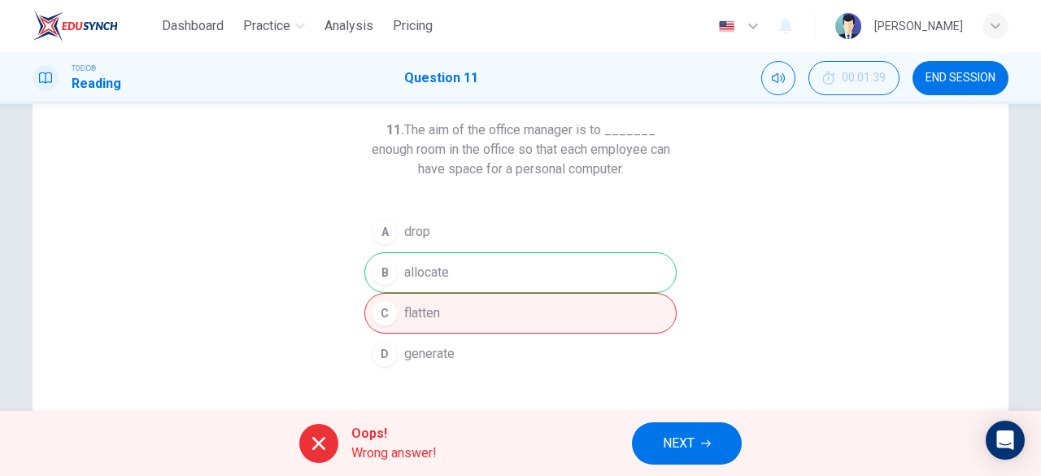
scroll to position [163, 0]
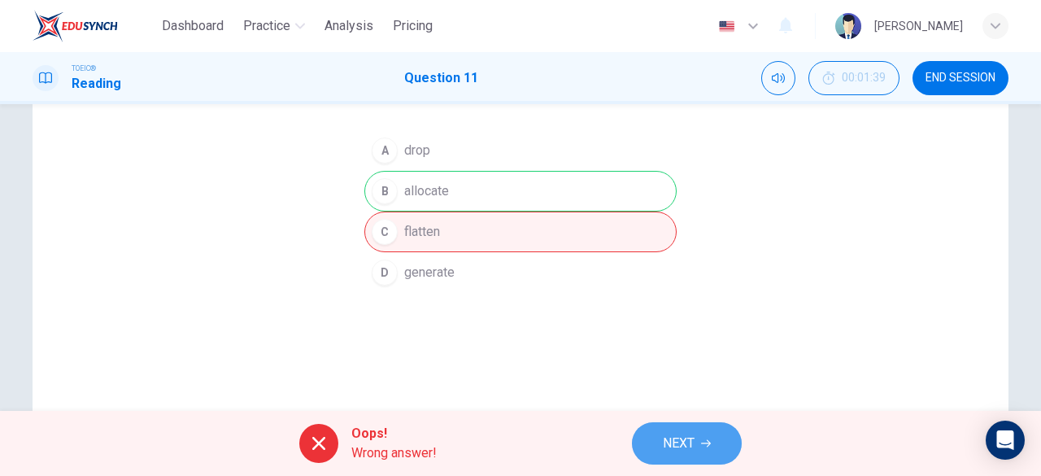
click at [665, 450] on span "NEXT" at bounding box center [679, 443] width 32 height 23
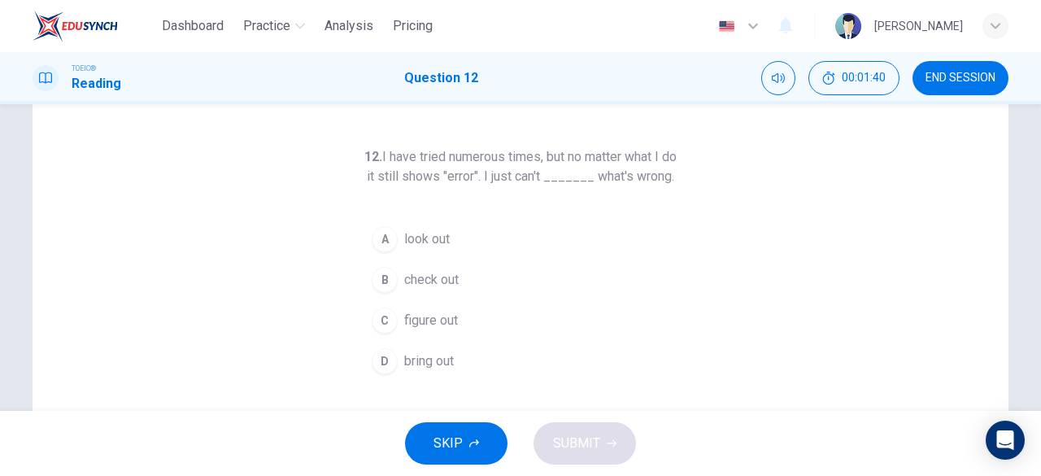
scroll to position [46, 0]
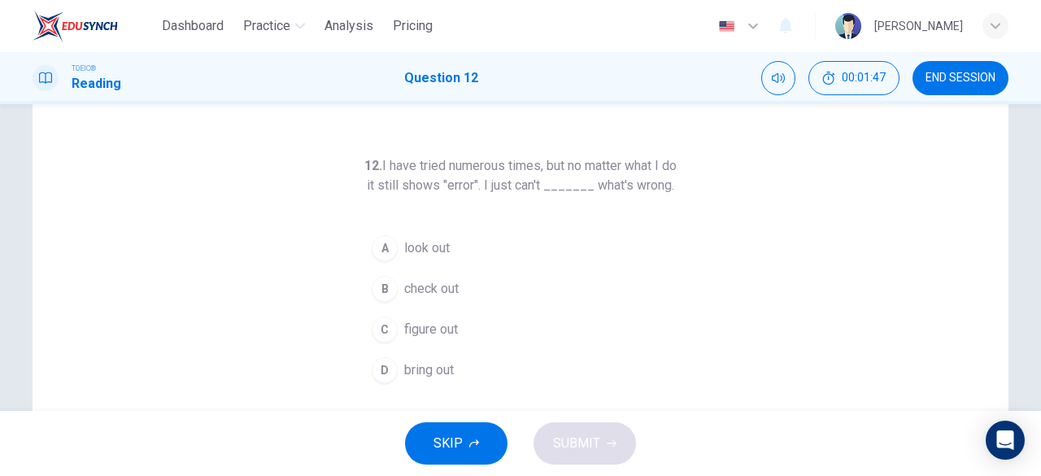
click at [436, 339] on span "figure out" at bounding box center [431, 330] width 54 height 20
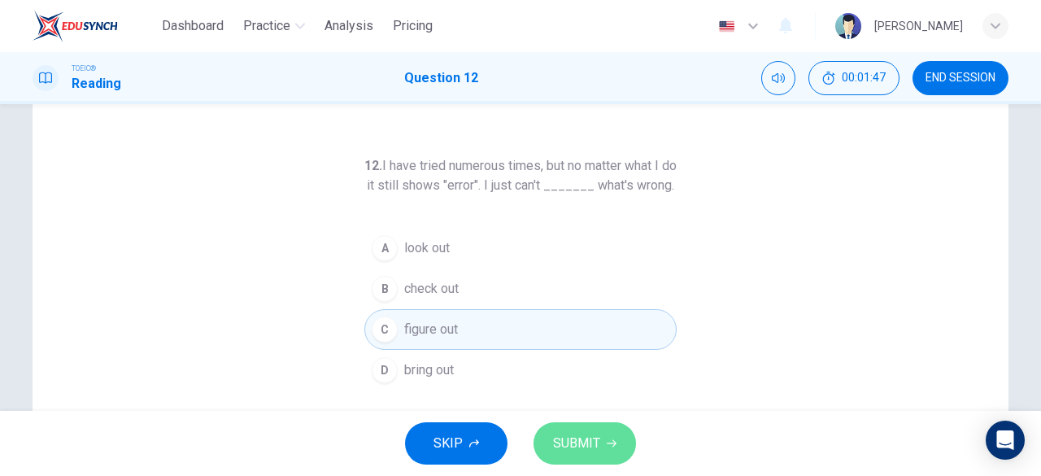
click at [581, 430] on button "SUBMIT" at bounding box center [585, 443] width 103 height 42
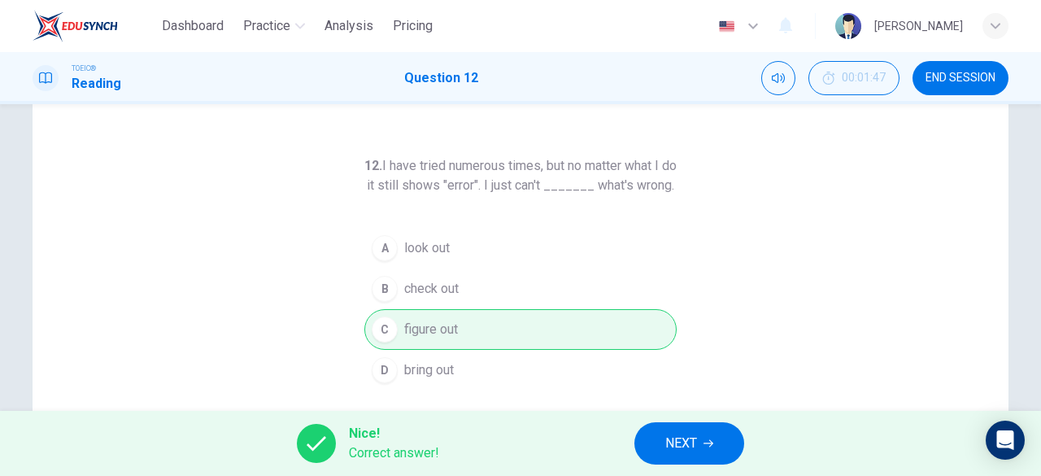
click at [716, 449] on button "NEXT" at bounding box center [690, 443] width 110 height 42
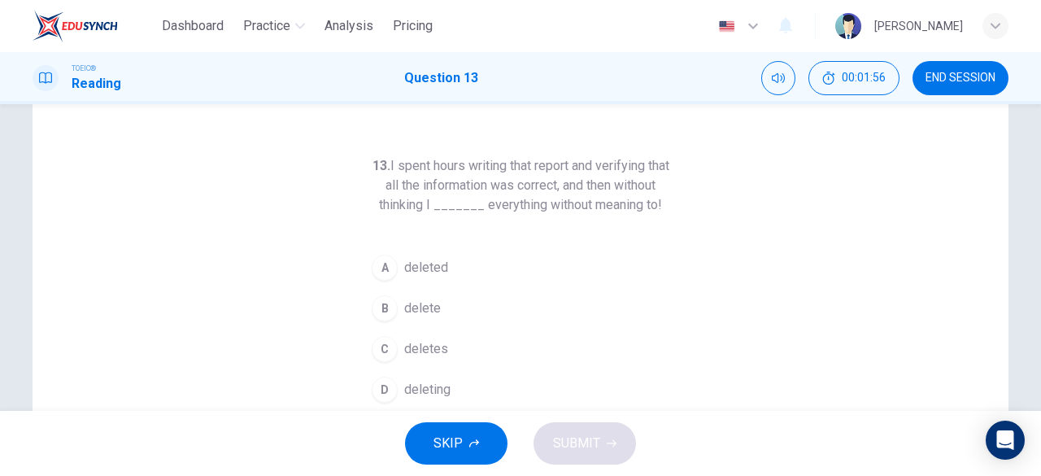
click at [420, 272] on span "deleted" at bounding box center [426, 268] width 44 height 20
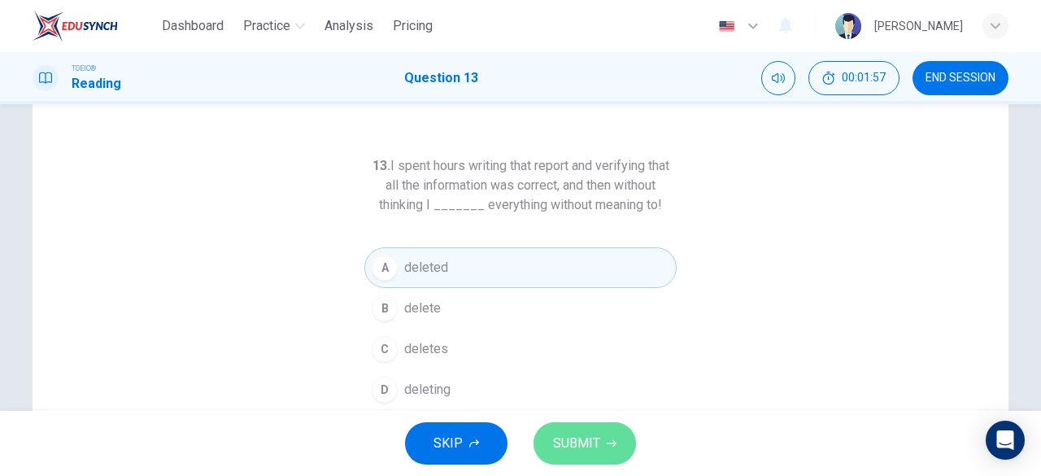
click at [599, 448] on span "SUBMIT" at bounding box center [576, 443] width 47 height 23
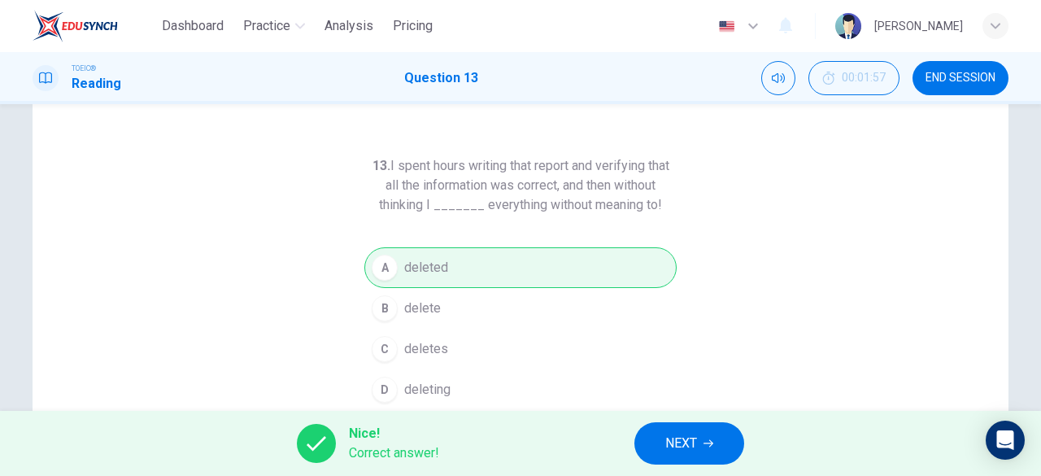
click at [719, 449] on button "NEXT" at bounding box center [690, 443] width 110 height 42
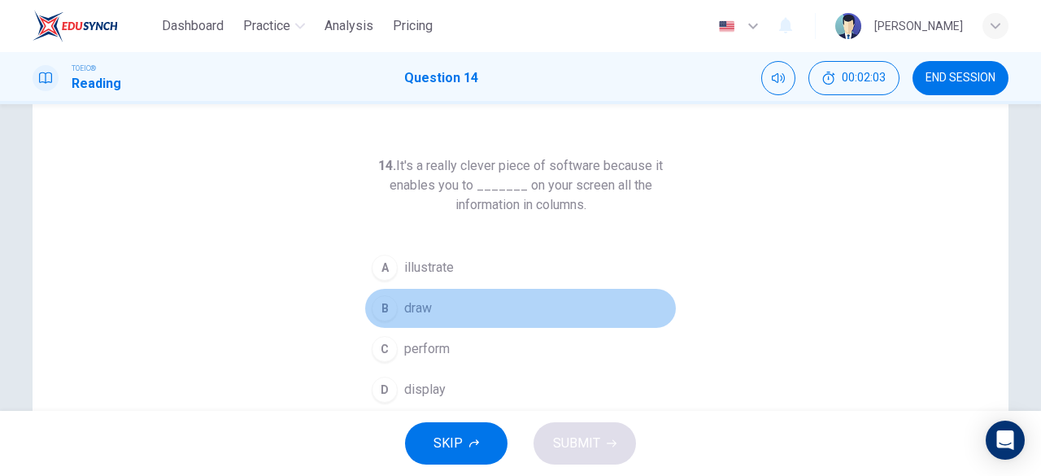
click at [386, 309] on div "B" at bounding box center [385, 308] width 26 height 26
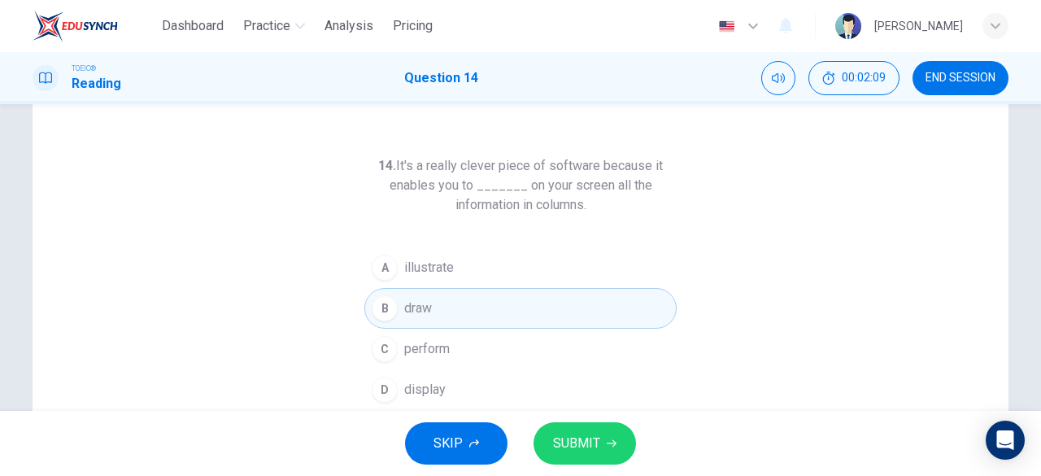
click at [464, 266] on button "A illustrate" at bounding box center [521, 267] width 312 height 41
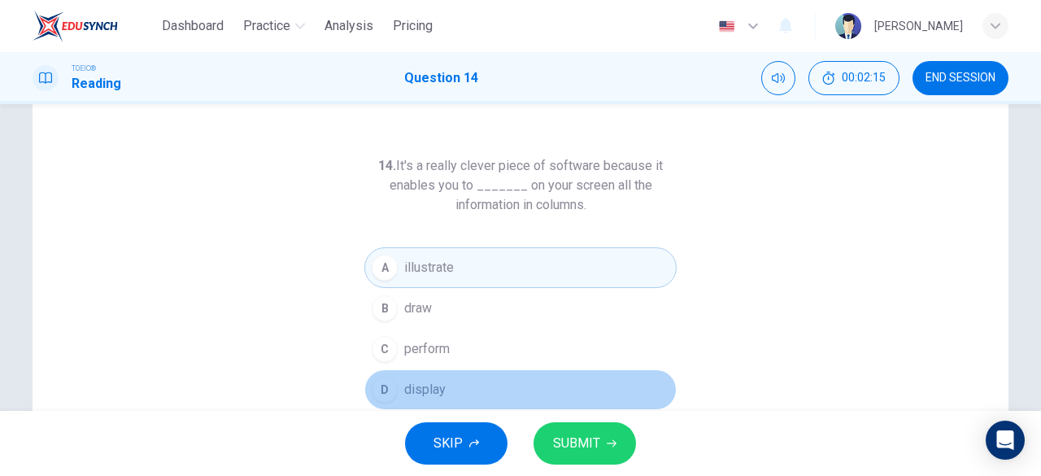
click at [414, 386] on span "display" at bounding box center [424, 390] width 41 height 20
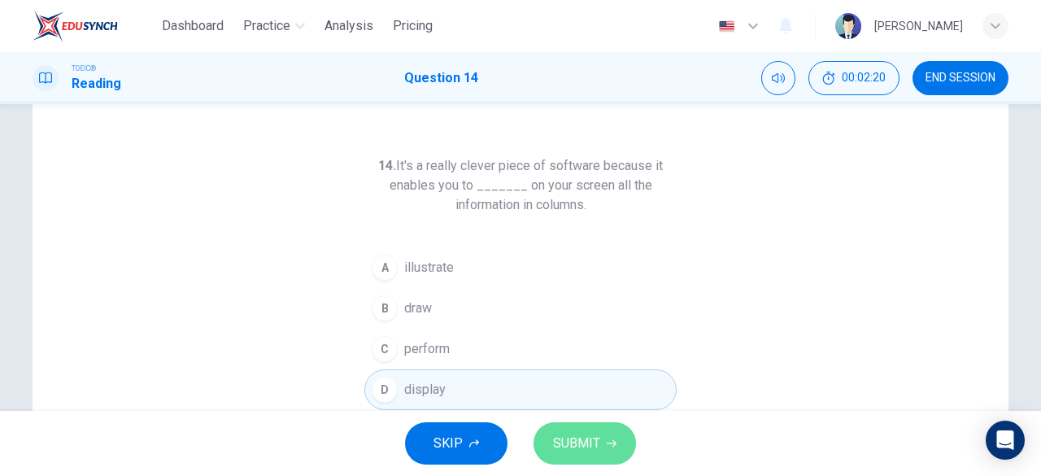
click at [601, 443] on button "SUBMIT" at bounding box center [585, 443] width 103 height 42
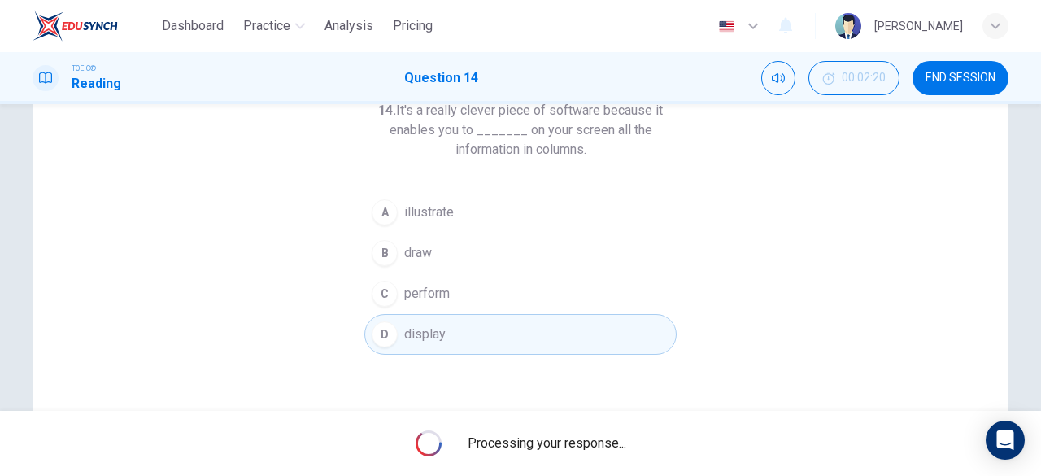
scroll to position [127, 0]
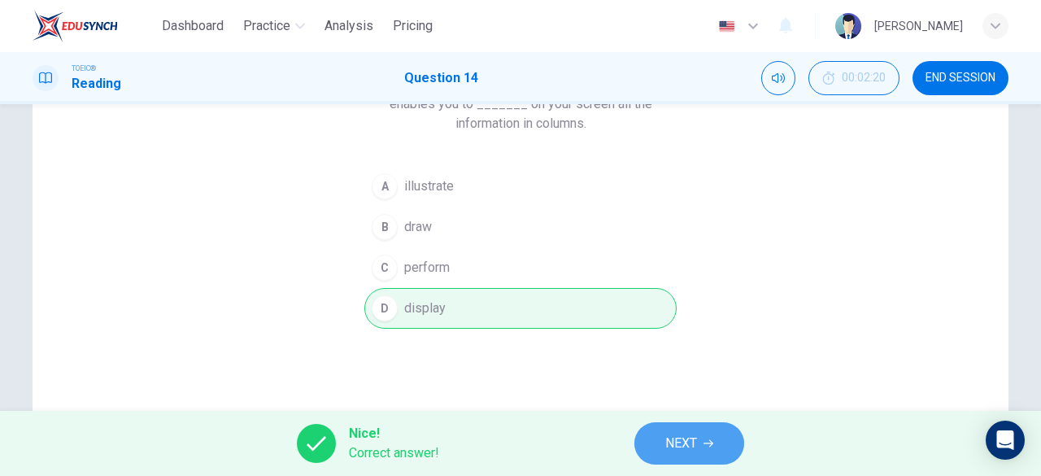
click at [662, 443] on button "NEXT" at bounding box center [690, 443] width 110 height 42
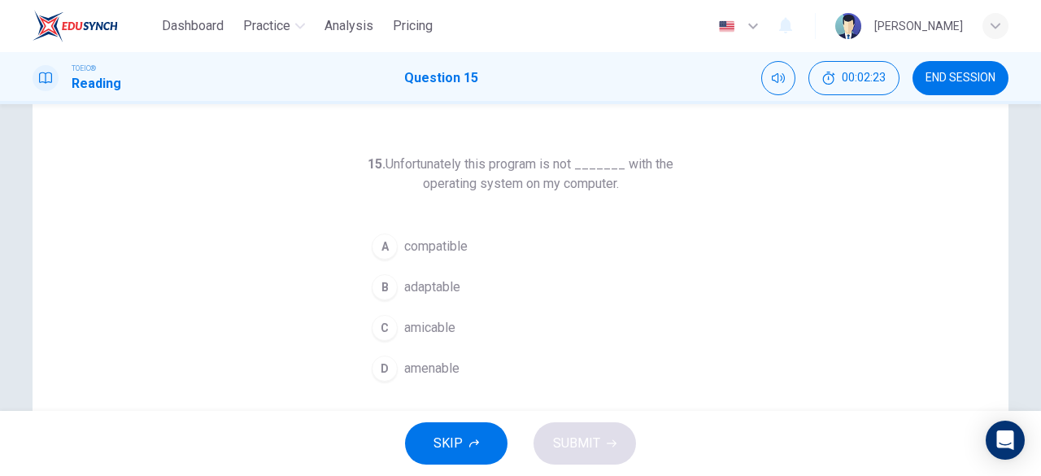
scroll to position [81, 0]
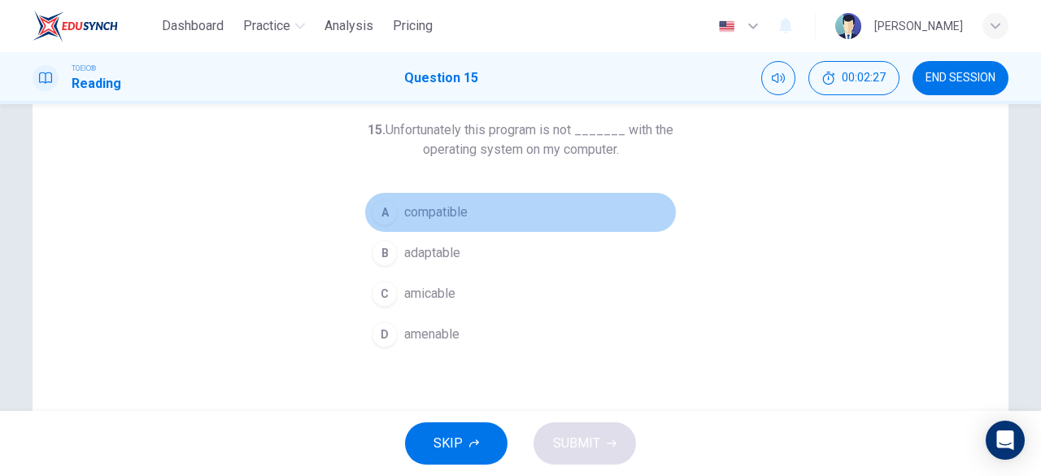
click at [441, 207] on span "compatible" at bounding box center [435, 213] width 63 height 20
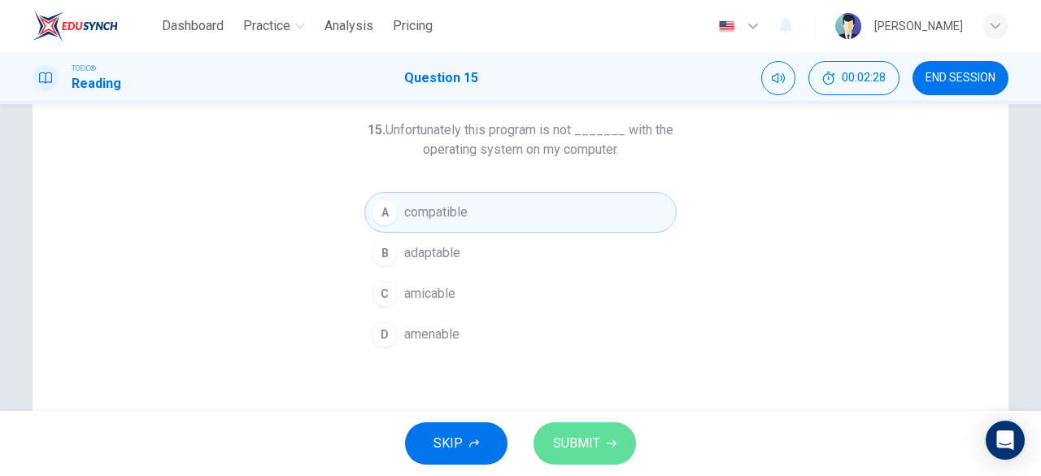
click at [590, 446] on span "SUBMIT" at bounding box center [576, 443] width 47 height 23
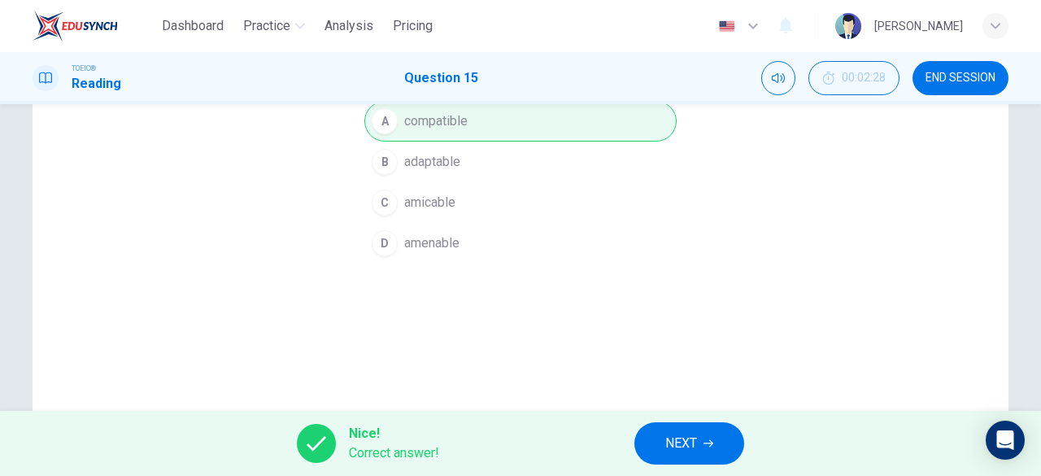
scroll to position [244, 0]
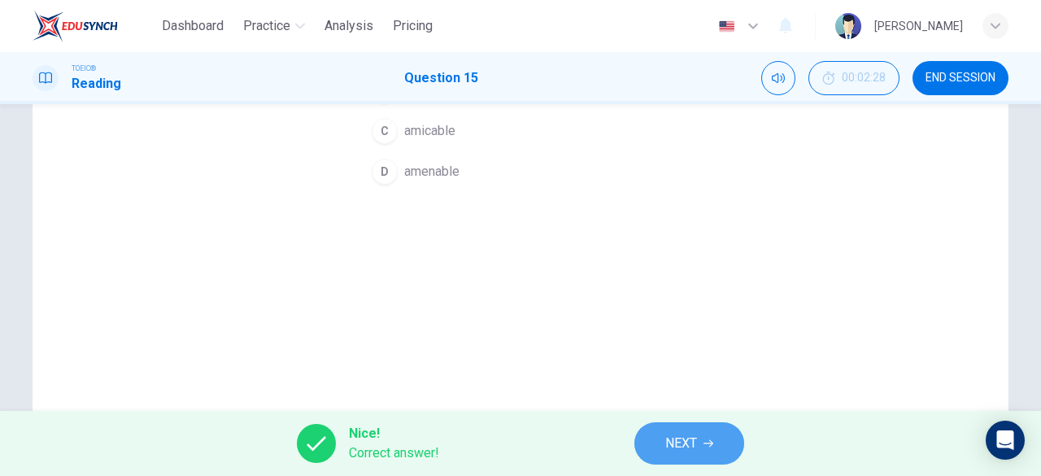
click at [662, 443] on button "NEXT" at bounding box center [690, 443] width 110 height 42
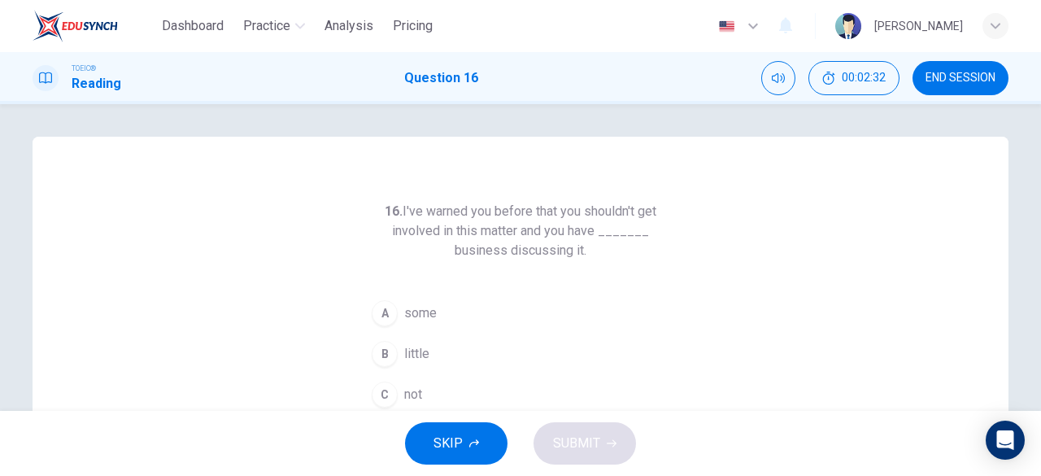
scroll to position [81, 0]
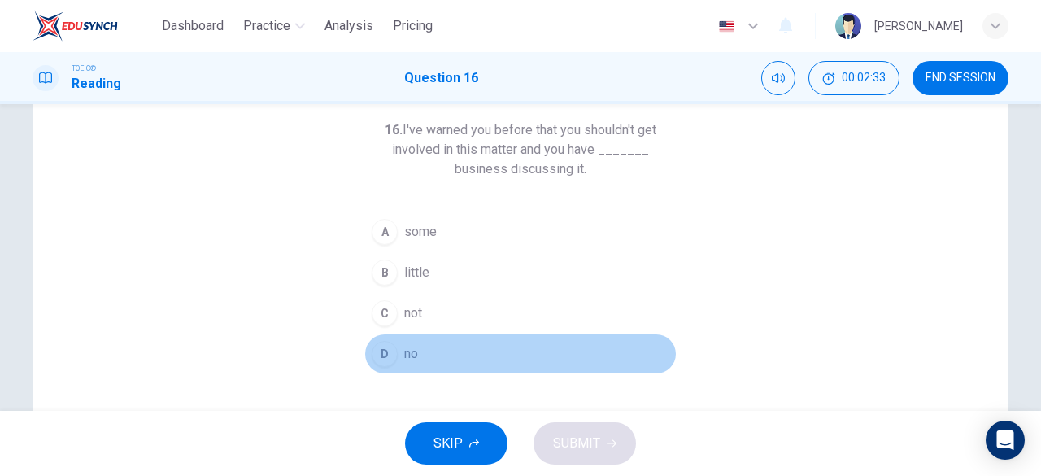
click at [405, 344] on span "no" at bounding box center [411, 354] width 14 height 20
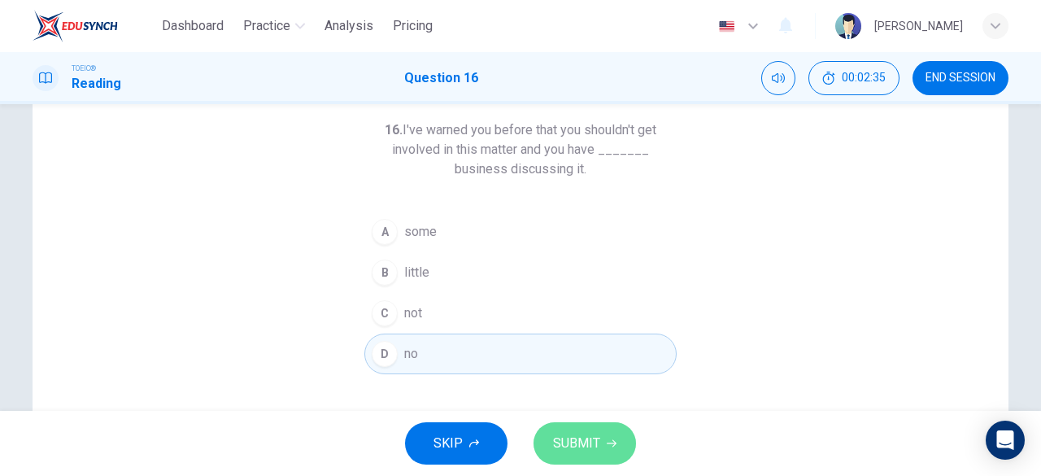
click at [583, 440] on span "SUBMIT" at bounding box center [576, 443] width 47 height 23
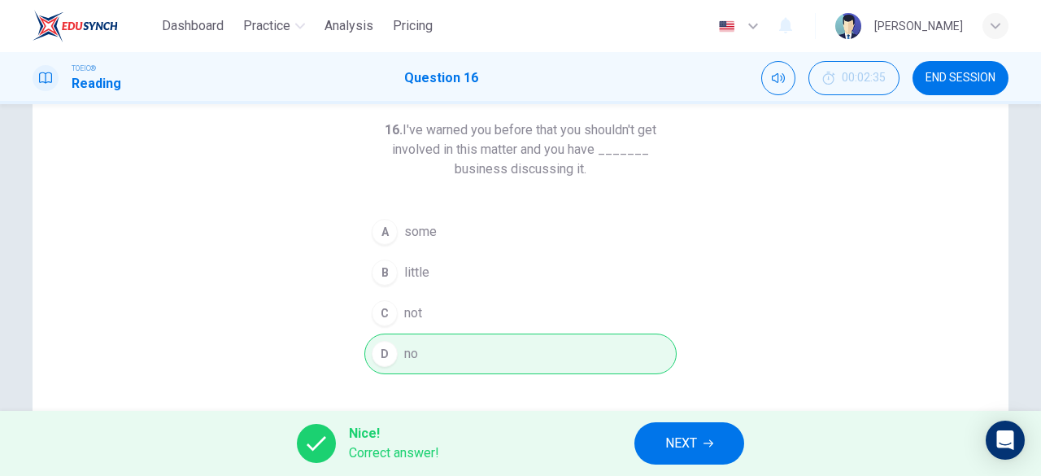
click at [677, 448] on span "NEXT" at bounding box center [682, 443] width 32 height 23
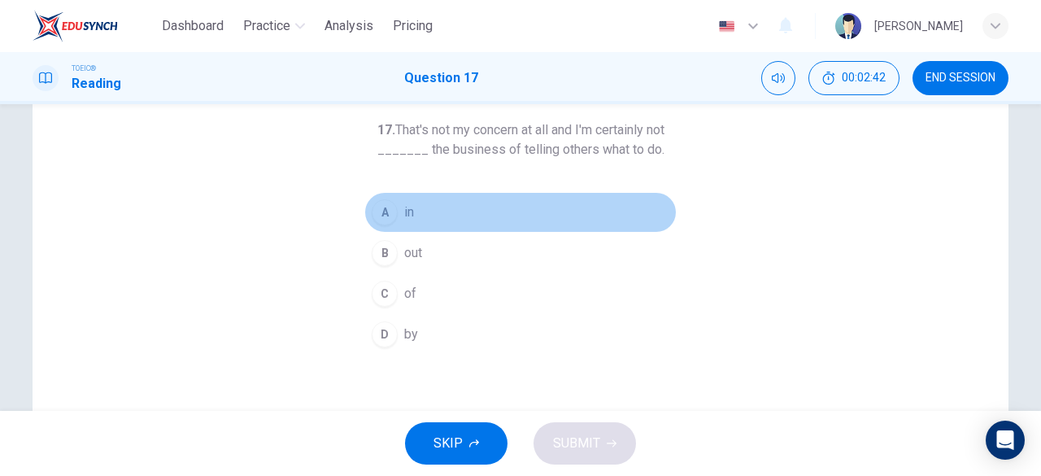
click at [404, 212] on span "in" at bounding box center [409, 213] width 10 height 20
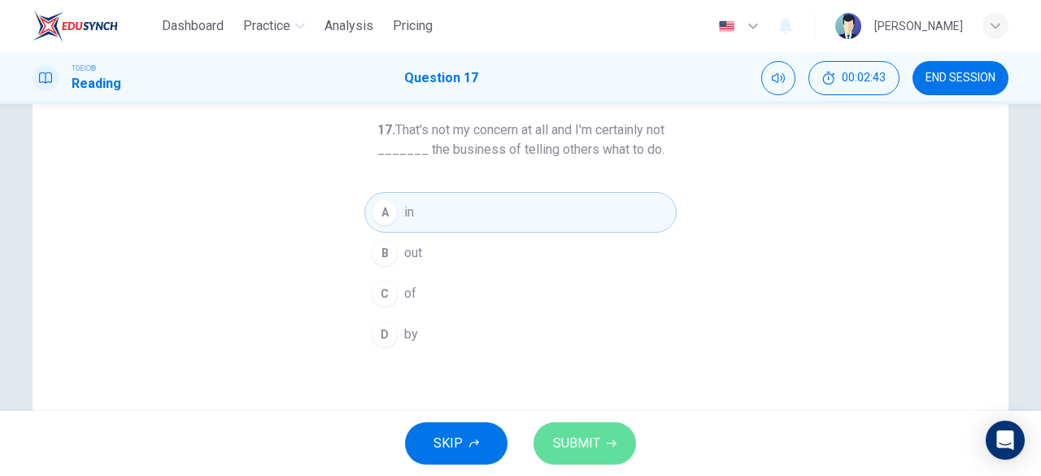
click at [570, 451] on span "SUBMIT" at bounding box center [576, 443] width 47 height 23
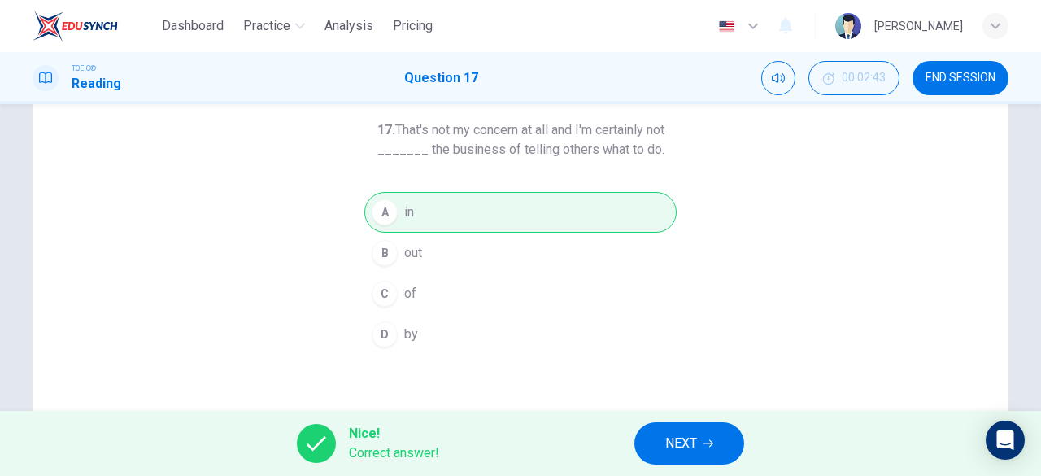
click at [658, 450] on button "NEXT" at bounding box center [690, 443] width 110 height 42
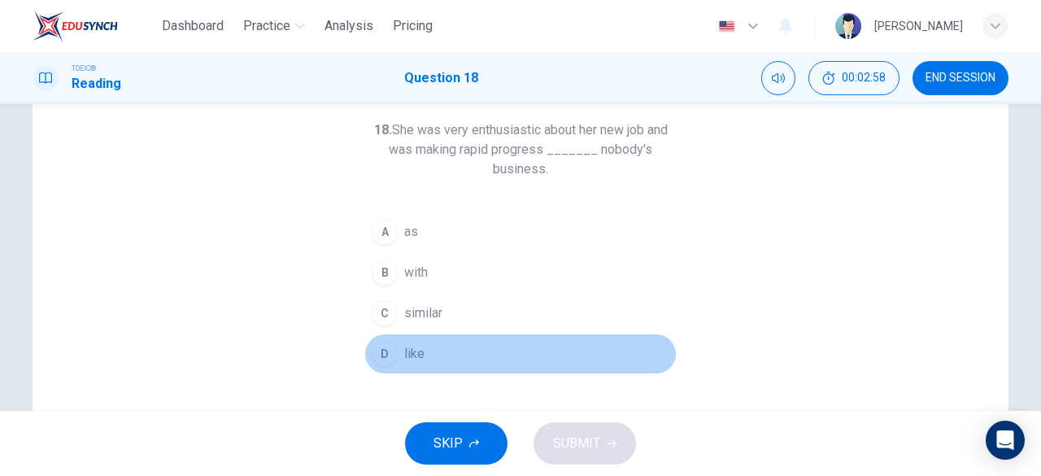
click at [404, 351] on span "like" at bounding box center [414, 354] width 20 height 20
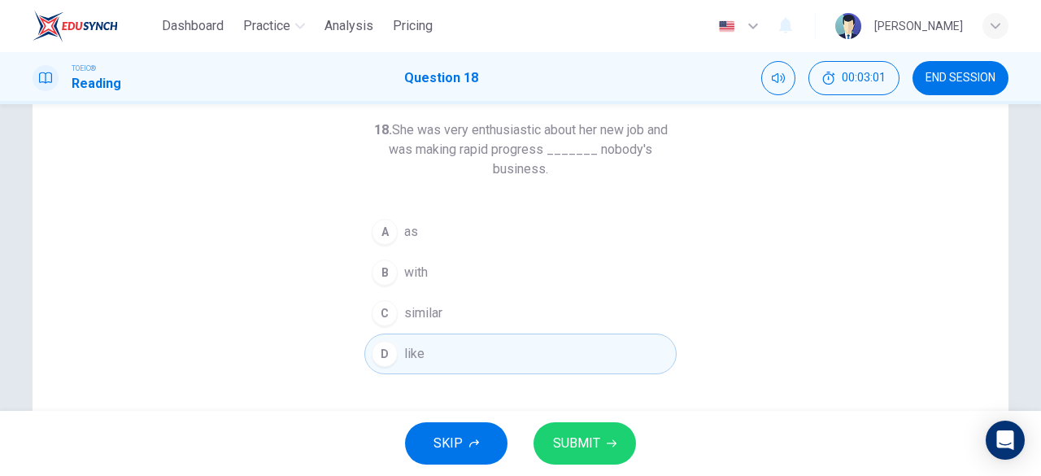
drag, startPoint x: 571, startPoint y: 449, endPoint x: 441, endPoint y: 286, distance: 209.0
click at [441, 286] on div "Dashboard Practice Analysis Pricing English en ​ Asutosh Acharya TOEIC® Reading…" at bounding box center [520, 238] width 1041 height 476
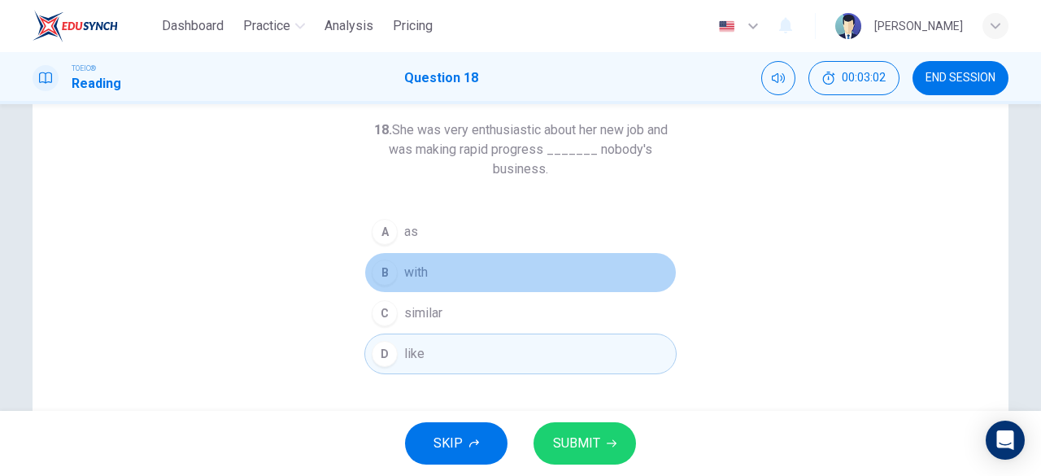
click at [430, 279] on button "B with" at bounding box center [521, 272] width 312 height 41
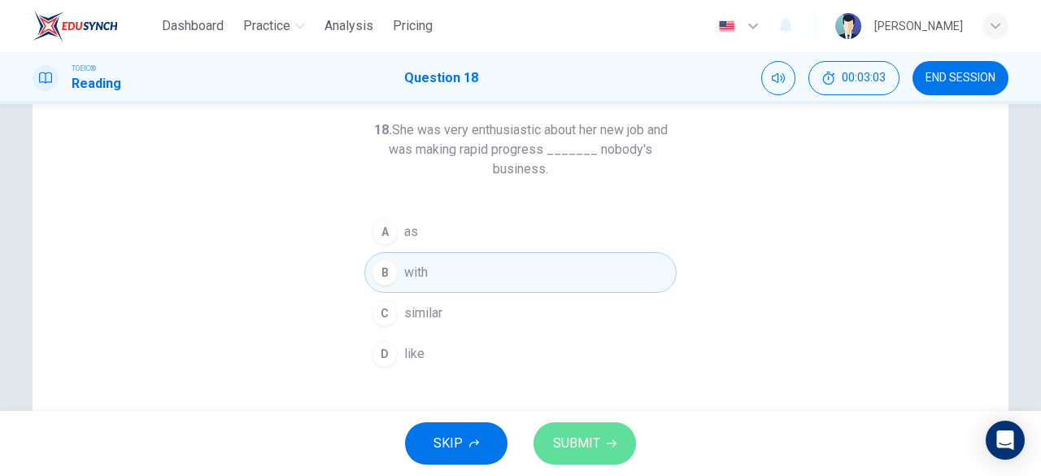
click at [579, 438] on span "SUBMIT" at bounding box center [576, 443] width 47 height 23
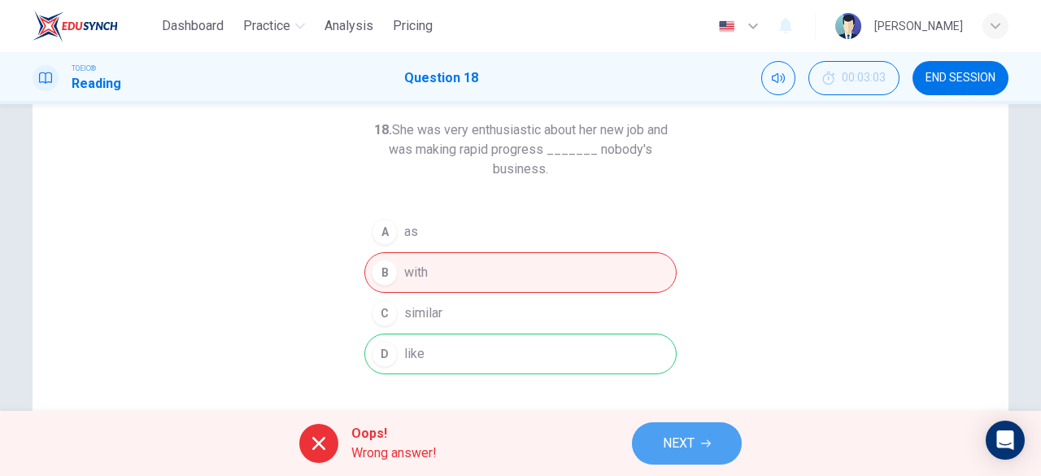
click at [683, 455] on span "NEXT" at bounding box center [679, 443] width 32 height 23
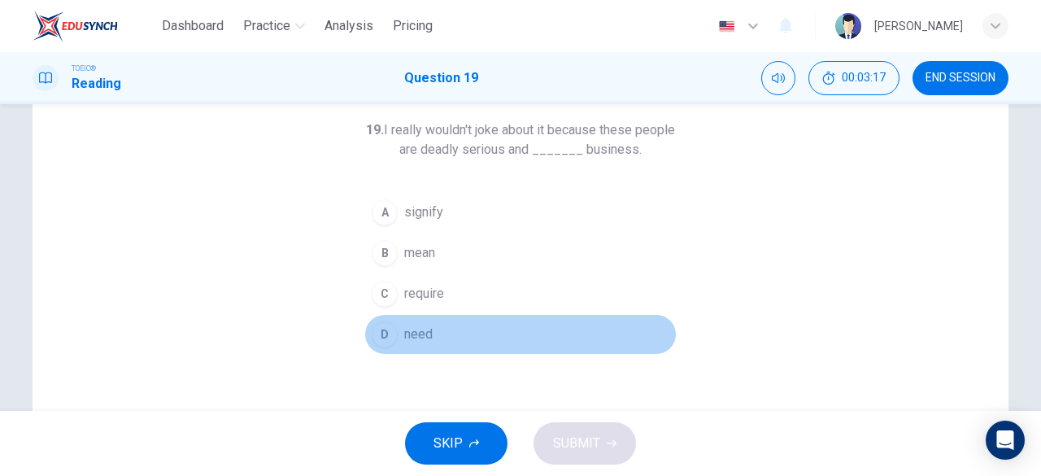
click at [426, 325] on span "need" at bounding box center [418, 335] width 28 height 20
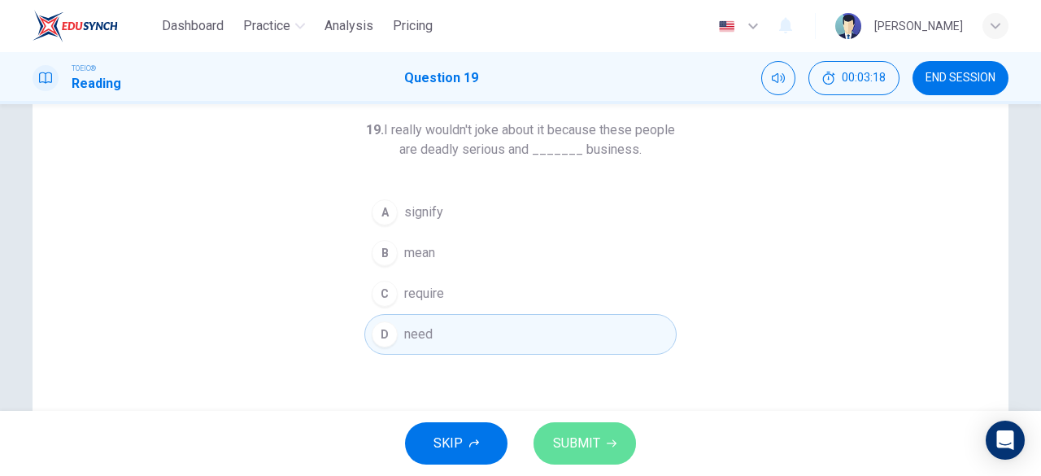
click at [581, 437] on span "SUBMIT" at bounding box center [576, 443] width 47 height 23
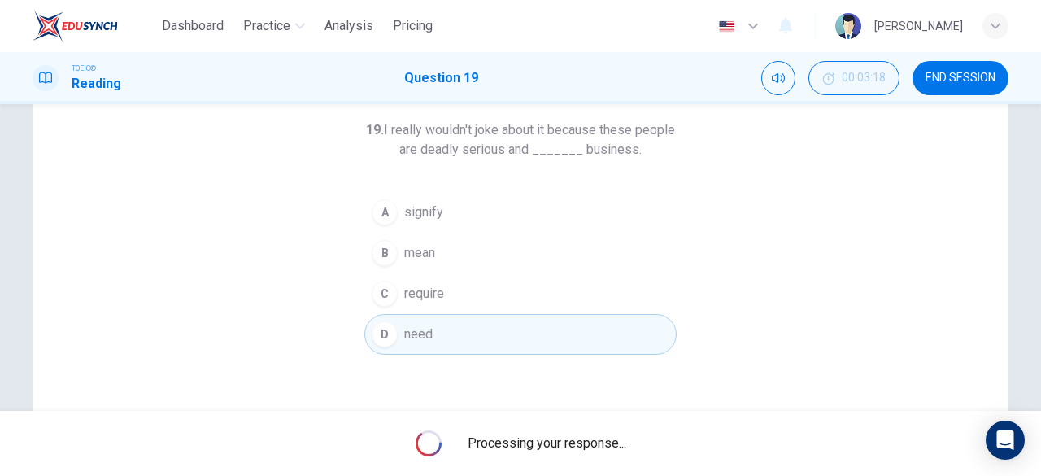
scroll to position [163, 0]
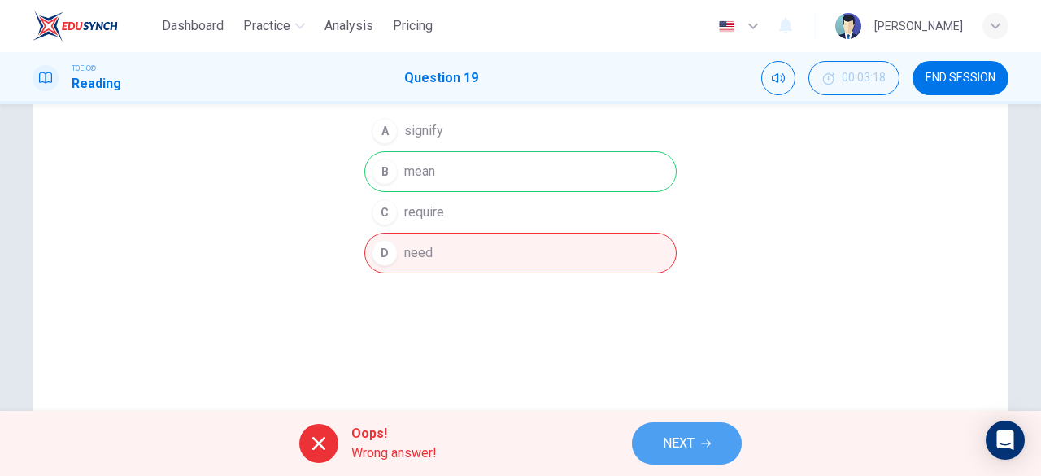
click at [679, 437] on span "NEXT" at bounding box center [679, 443] width 32 height 23
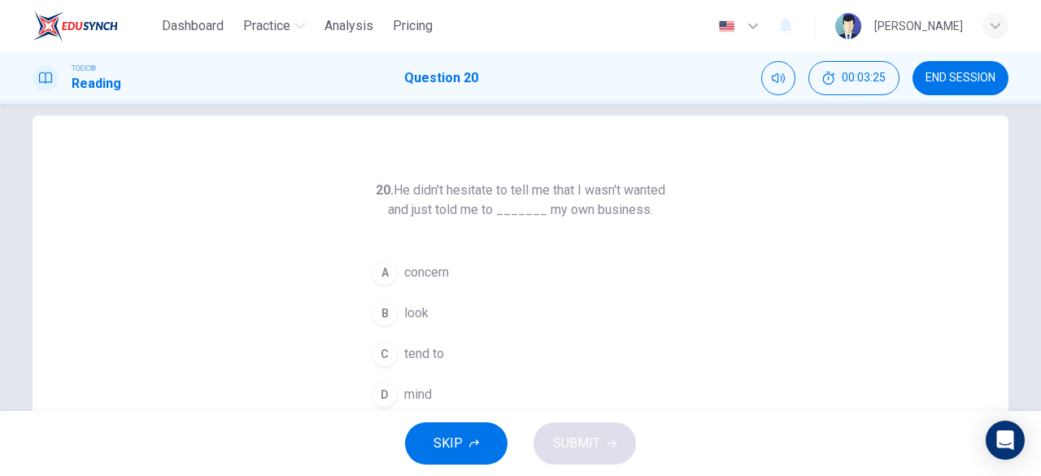
scroll to position [81, 0]
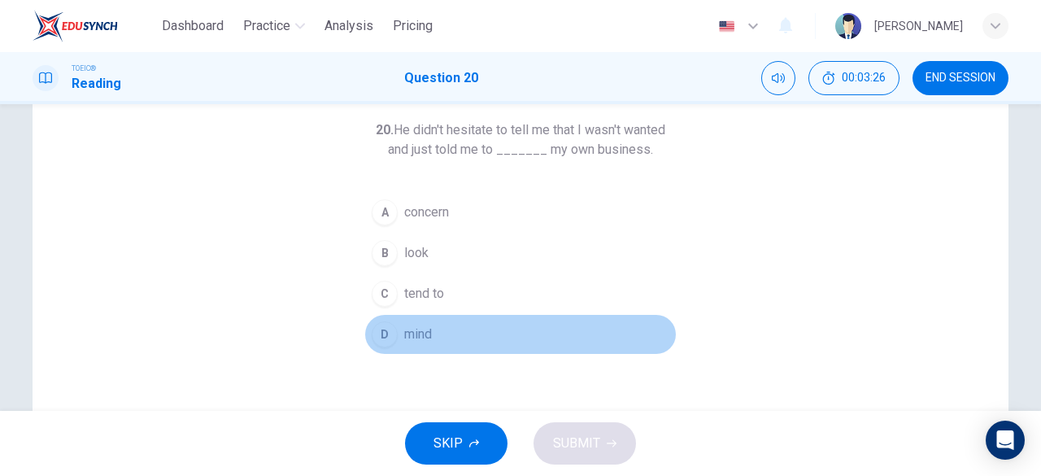
click at [413, 341] on span "mind" at bounding box center [418, 335] width 28 height 20
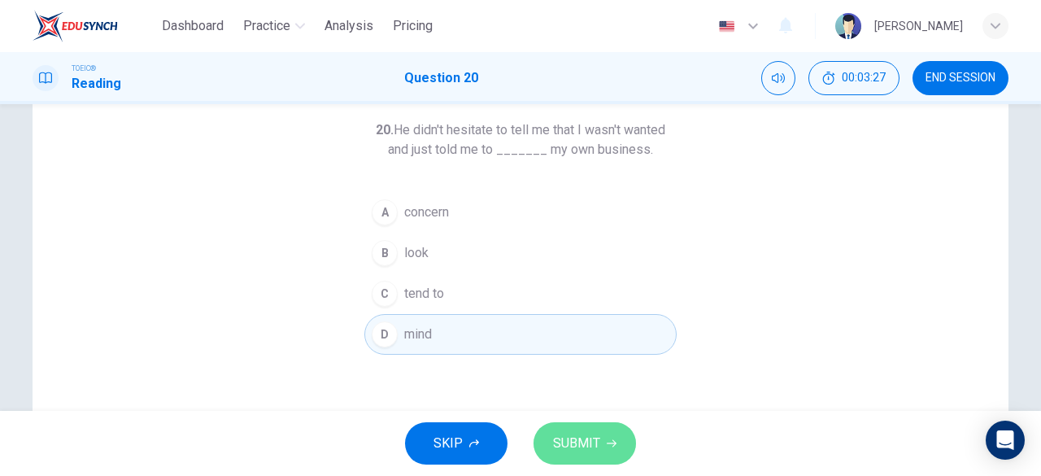
click at [566, 445] on span "SUBMIT" at bounding box center [576, 443] width 47 height 23
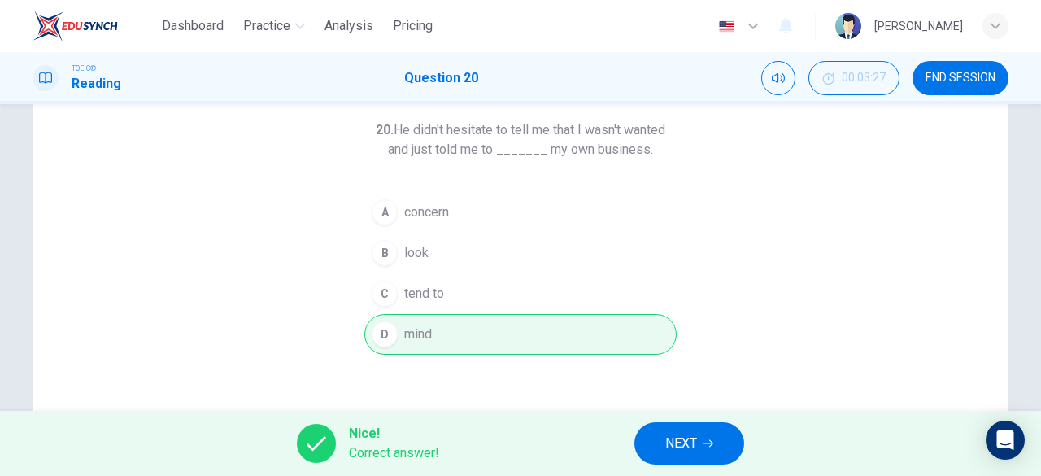
click at [687, 452] on span "NEXT" at bounding box center [682, 443] width 32 height 23
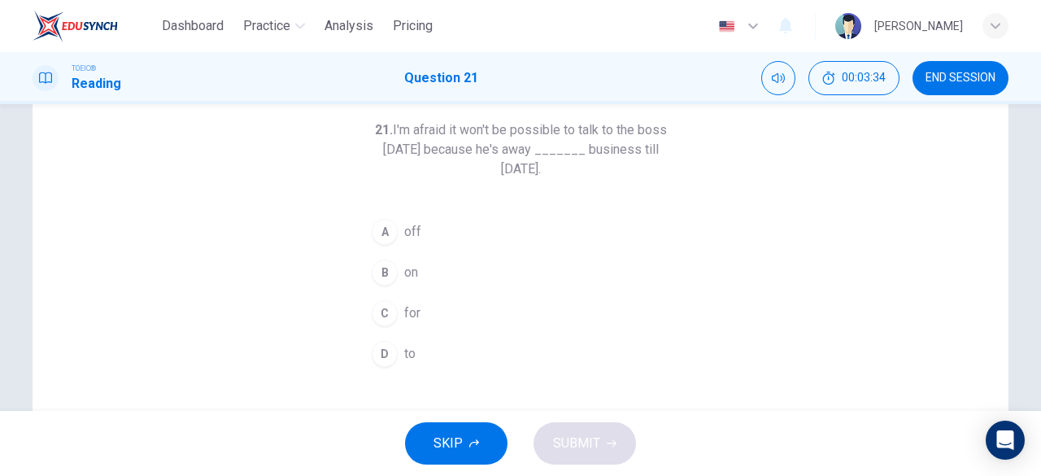
click at [410, 228] on span "off" at bounding box center [412, 232] width 17 height 20
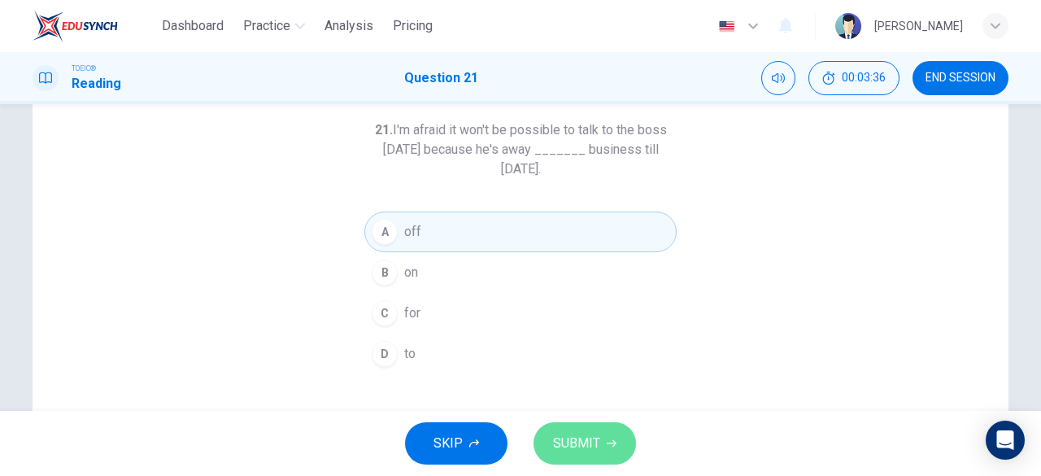
click at [581, 448] on span "SUBMIT" at bounding box center [576, 443] width 47 height 23
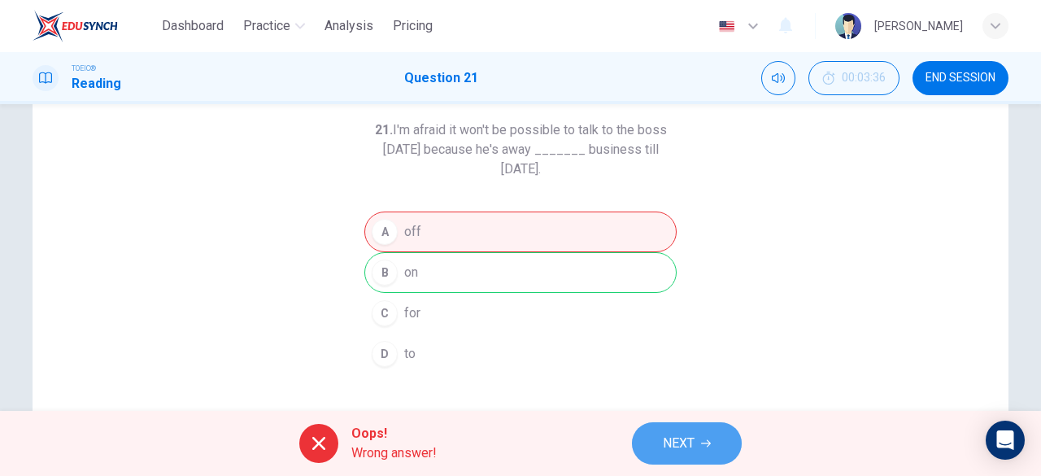
click at [654, 448] on button "NEXT" at bounding box center [687, 443] width 110 height 42
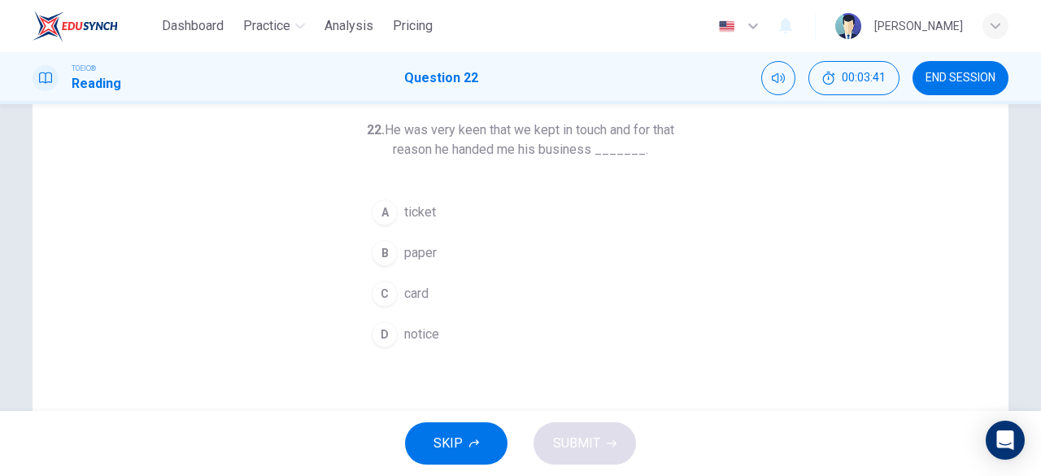
click at [418, 294] on span "card" at bounding box center [416, 294] width 24 height 20
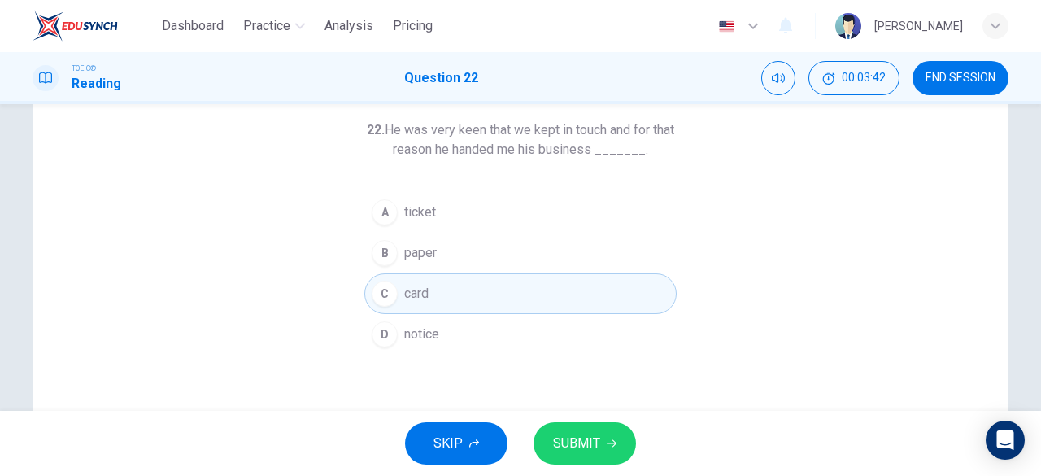
click at [621, 438] on button "SUBMIT" at bounding box center [585, 443] width 103 height 42
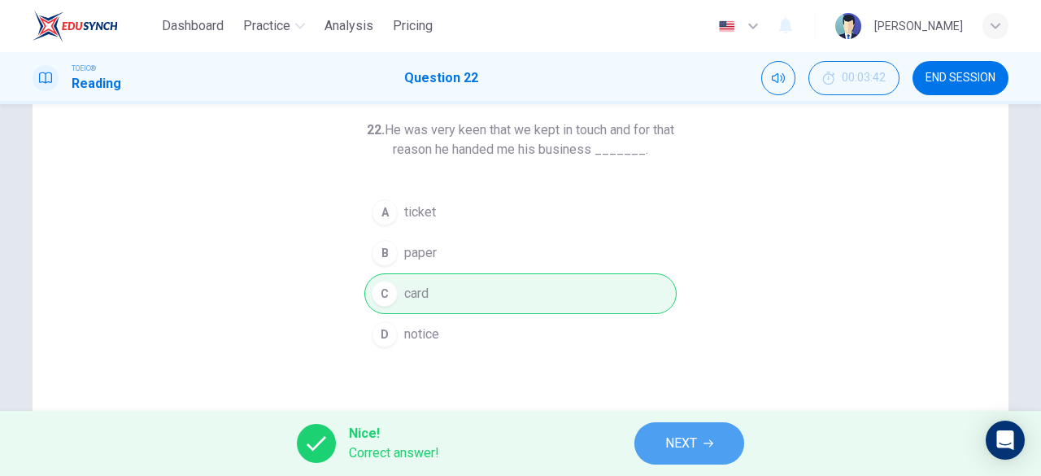
click at [663, 442] on button "NEXT" at bounding box center [690, 443] width 110 height 42
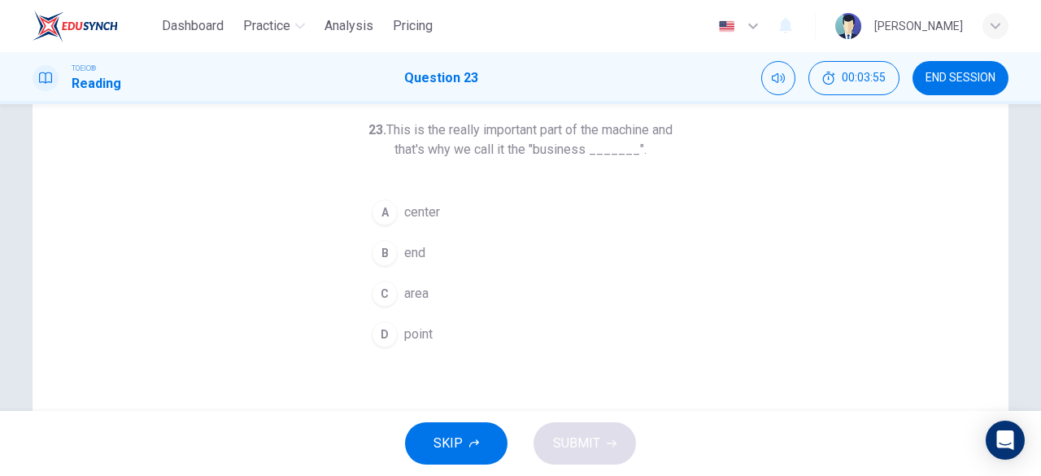
click at [413, 212] on span "center" at bounding box center [422, 213] width 36 height 20
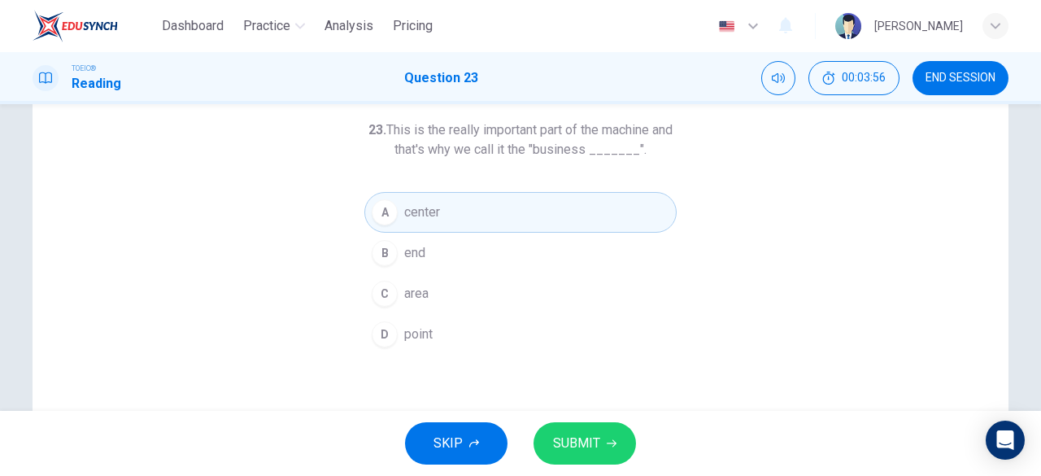
click at [576, 442] on span "SUBMIT" at bounding box center [576, 443] width 47 height 23
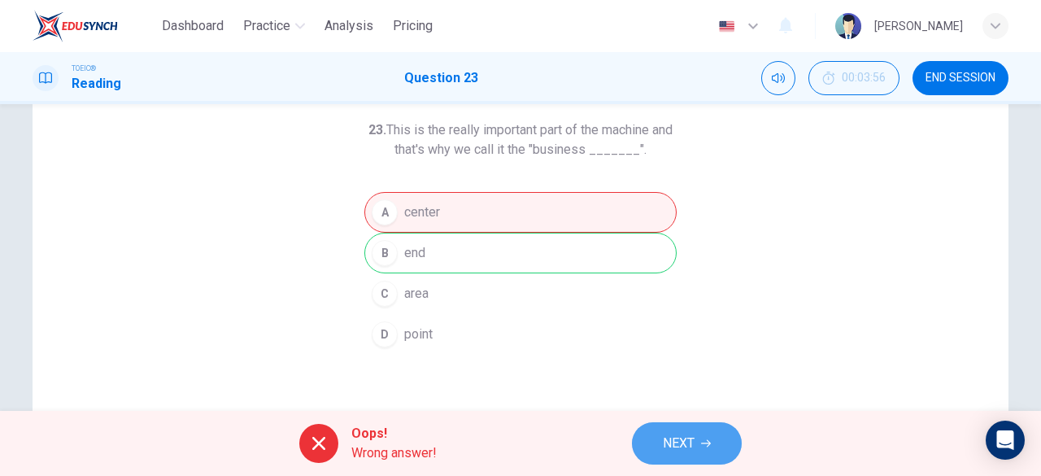
click at [678, 441] on span "NEXT" at bounding box center [679, 443] width 32 height 23
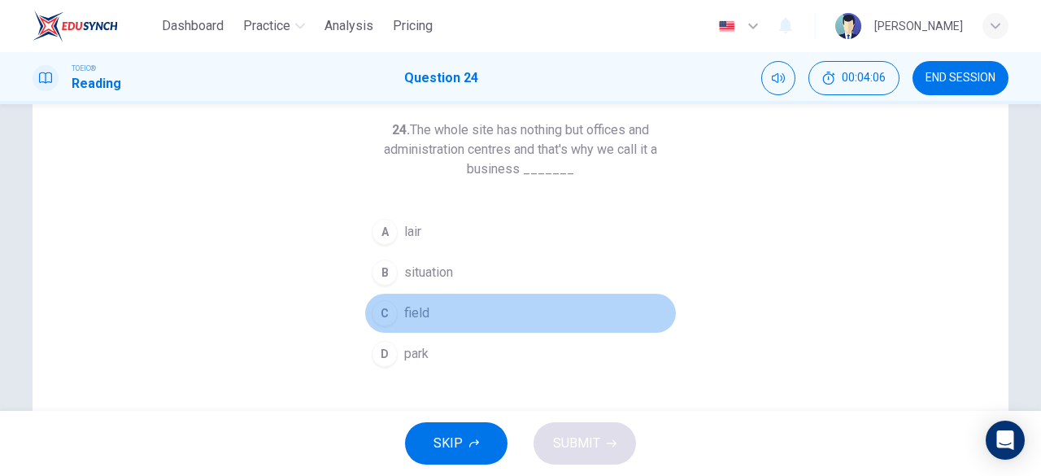
click at [411, 313] on span "field" at bounding box center [416, 313] width 25 height 20
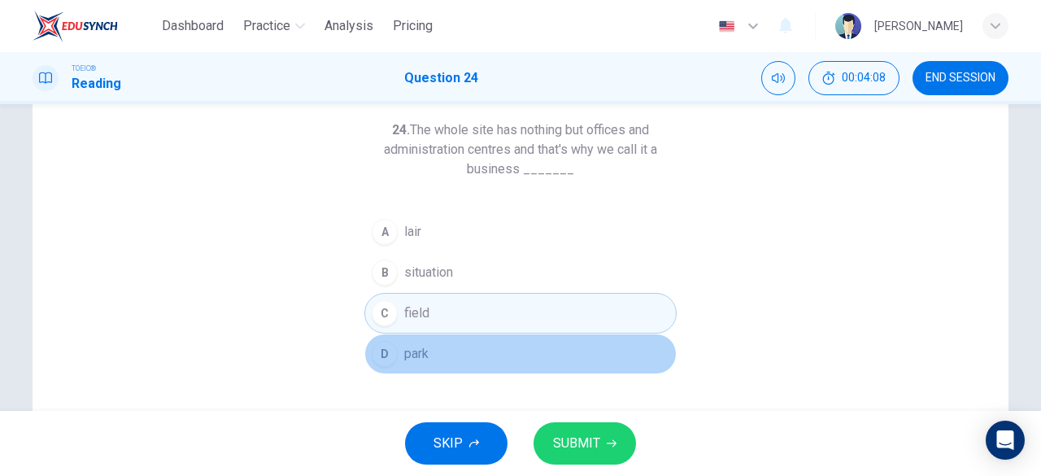
click at [430, 349] on button "D park" at bounding box center [521, 354] width 312 height 41
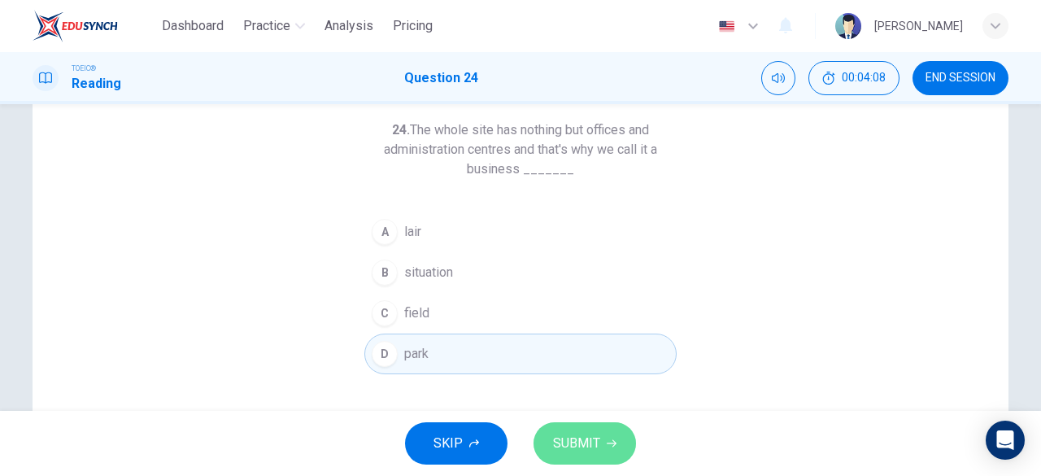
click at [581, 433] on span "SUBMIT" at bounding box center [576, 443] width 47 height 23
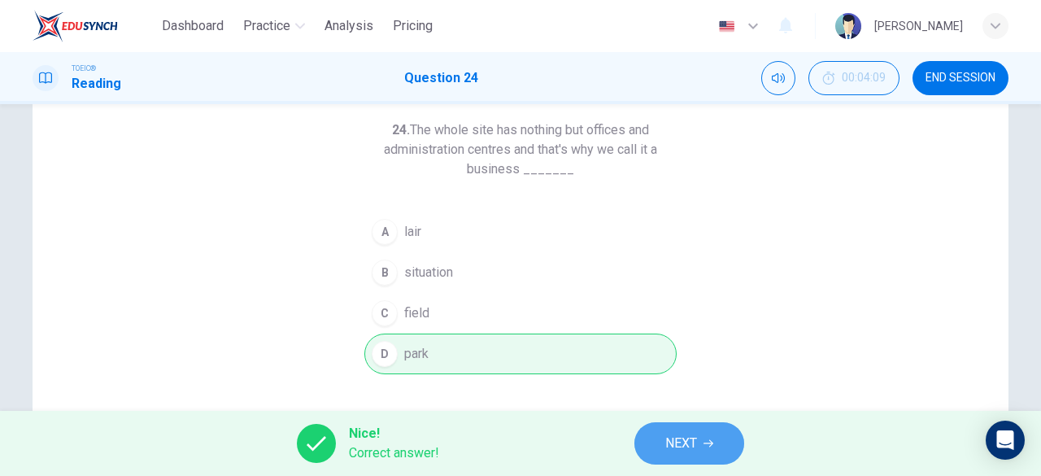
click at [659, 441] on button "NEXT" at bounding box center [690, 443] width 110 height 42
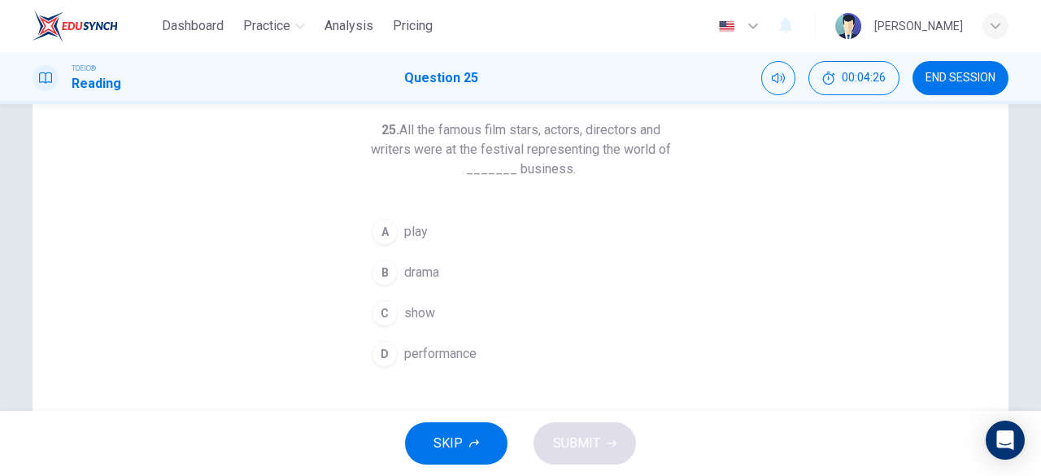
click at [408, 271] on span "drama" at bounding box center [421, 273] width 35 height 20
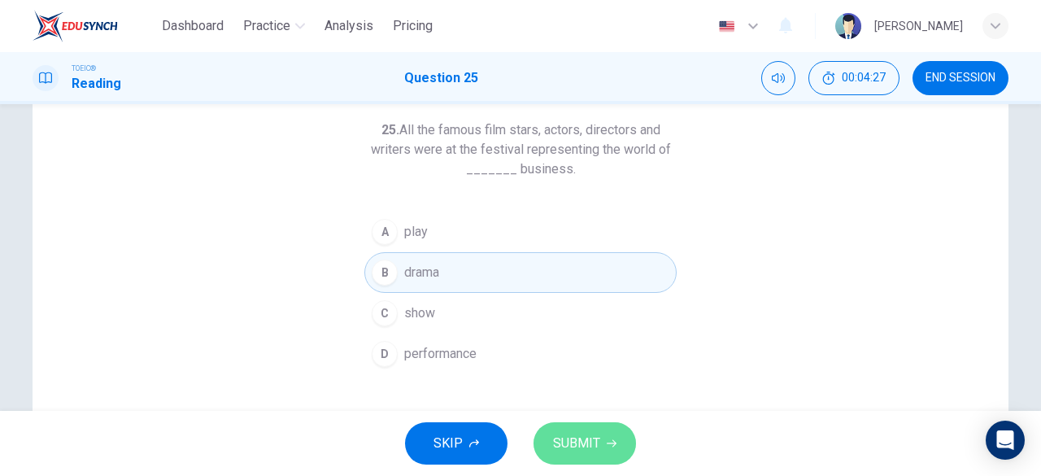
click at [575, 447] on span "SUBMIT" at bounding box center [576, 443] width 47 height 23
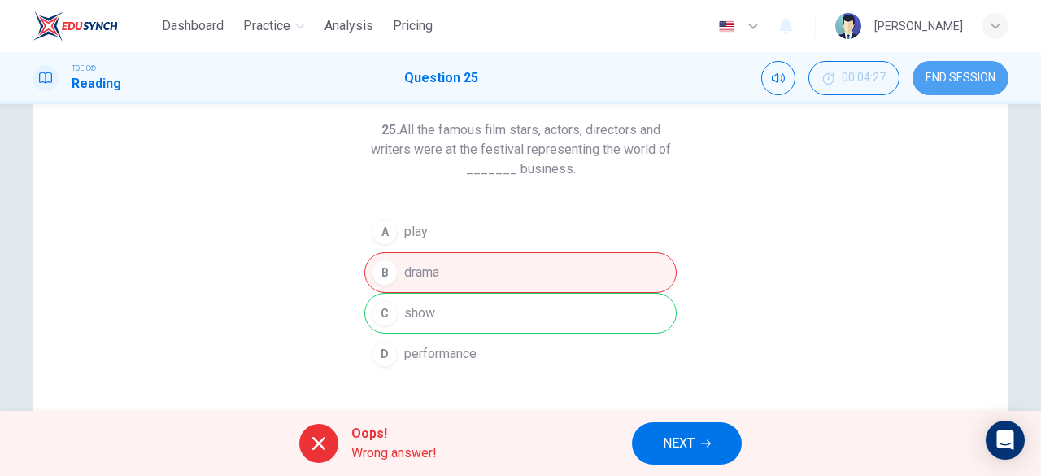
click at [941, 77] on span "END SESSION" at bounding box center [961, 78] width 70 height 13
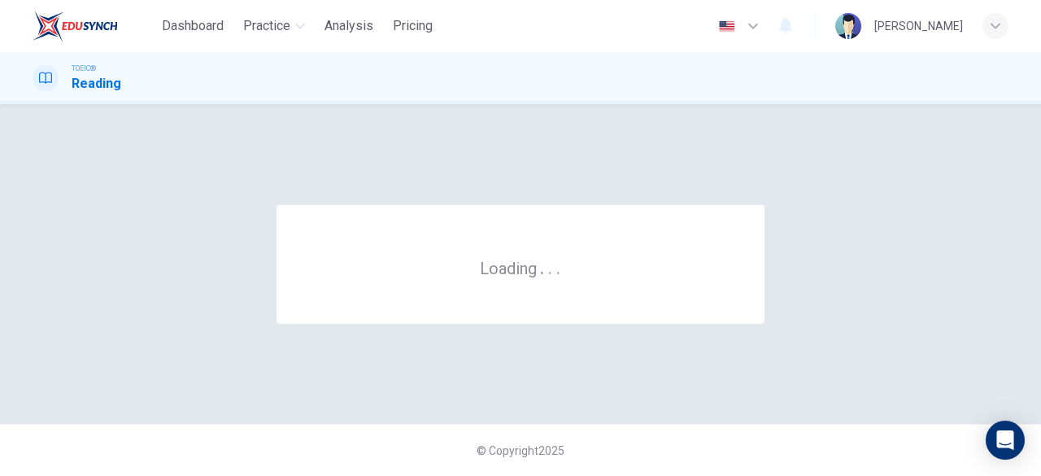
scroll to position [0, 0]
